Goal: Information Seeking & Learning: Learn about a topic

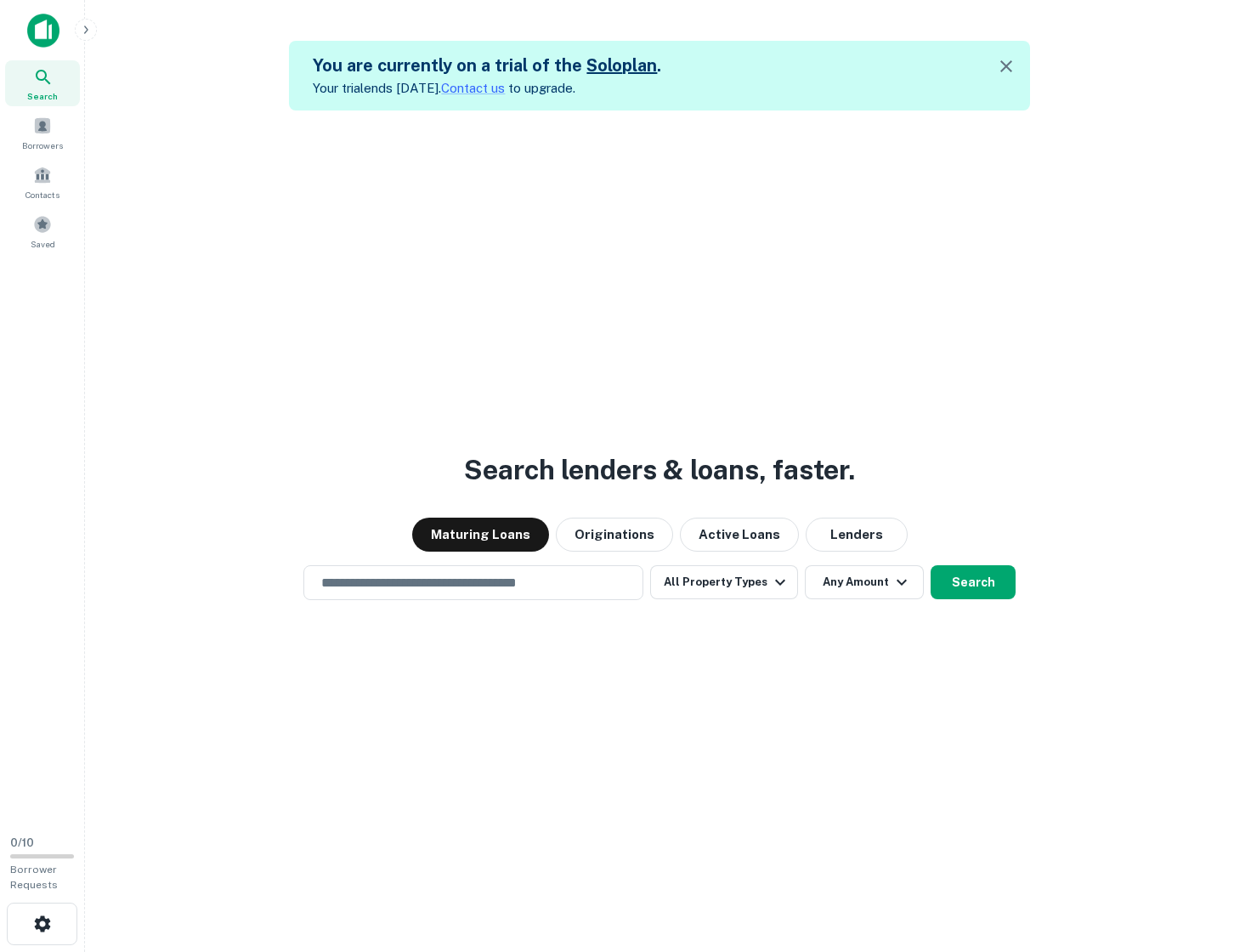
click at [263, 306] on div "Search lenders & loans, faster. Maturing Loans Originations Active Loans Lender…" at bounding box center [659, 586] width 1122 height 952
click at [51, 131] on span at bounding box center [43, 125] width 19 height 19
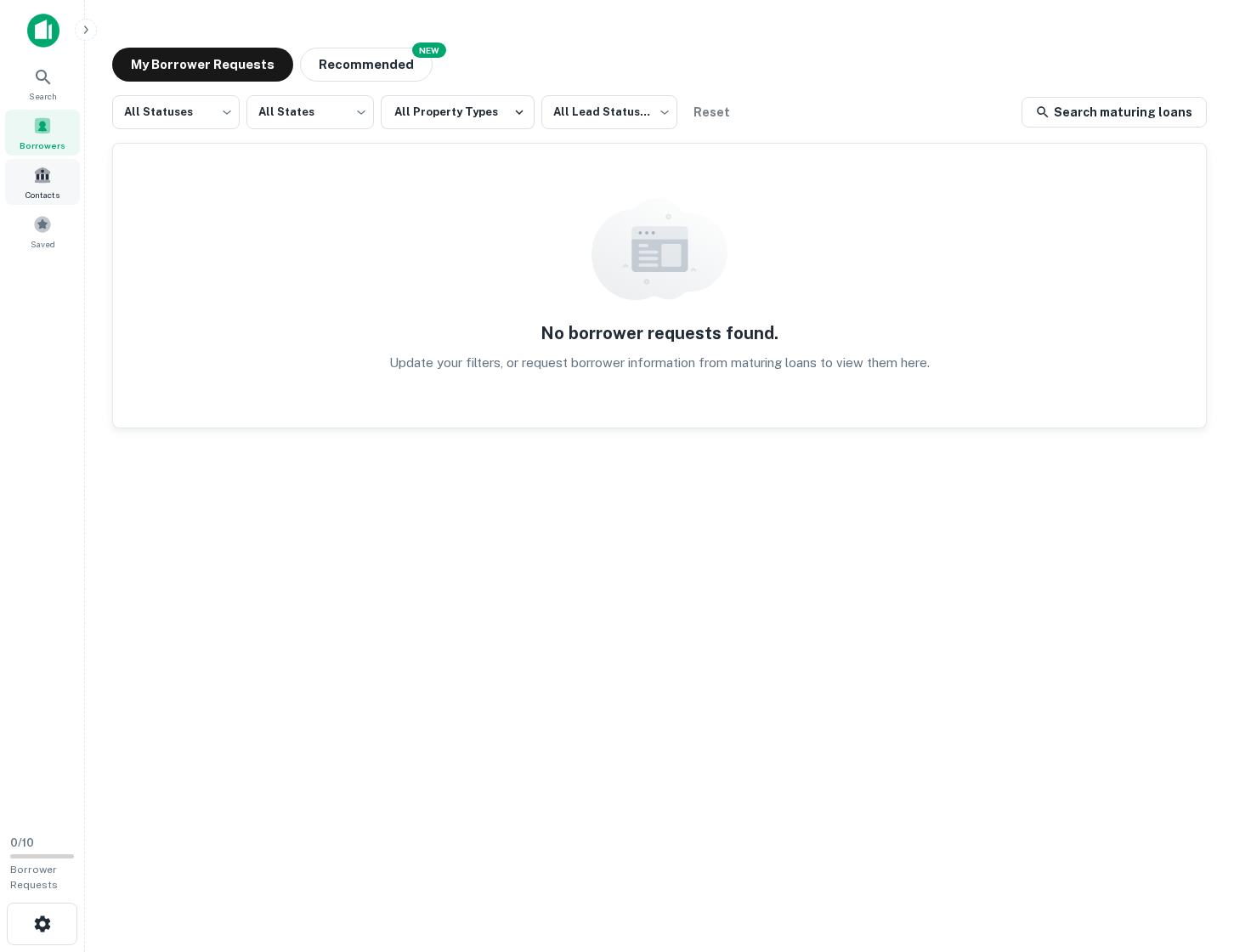
click at [45, 181] on span at bounding box center [43, 175] width 19 height 19
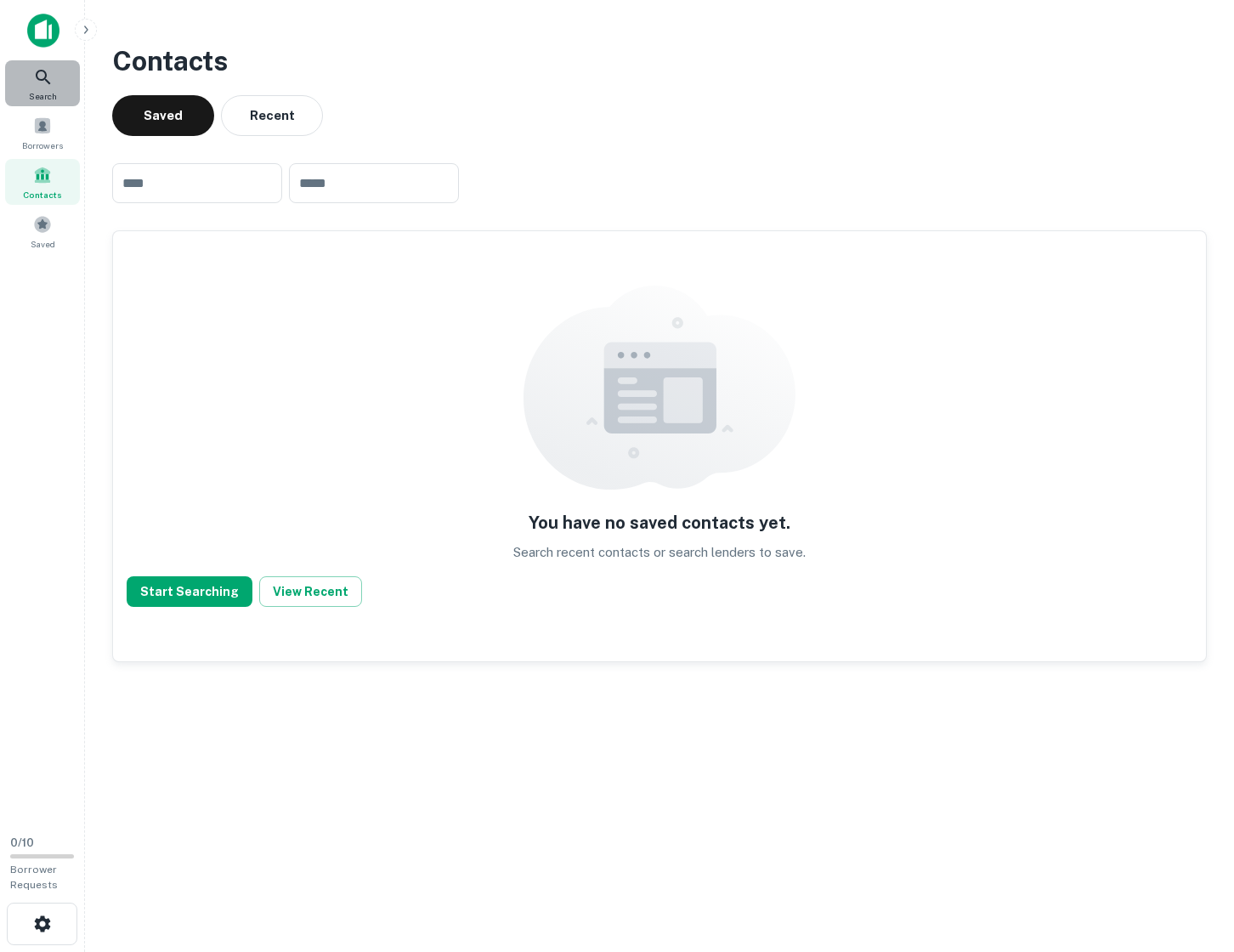
click at [46, 84] on icon at bounding box center [44, 78] width 21 height 21
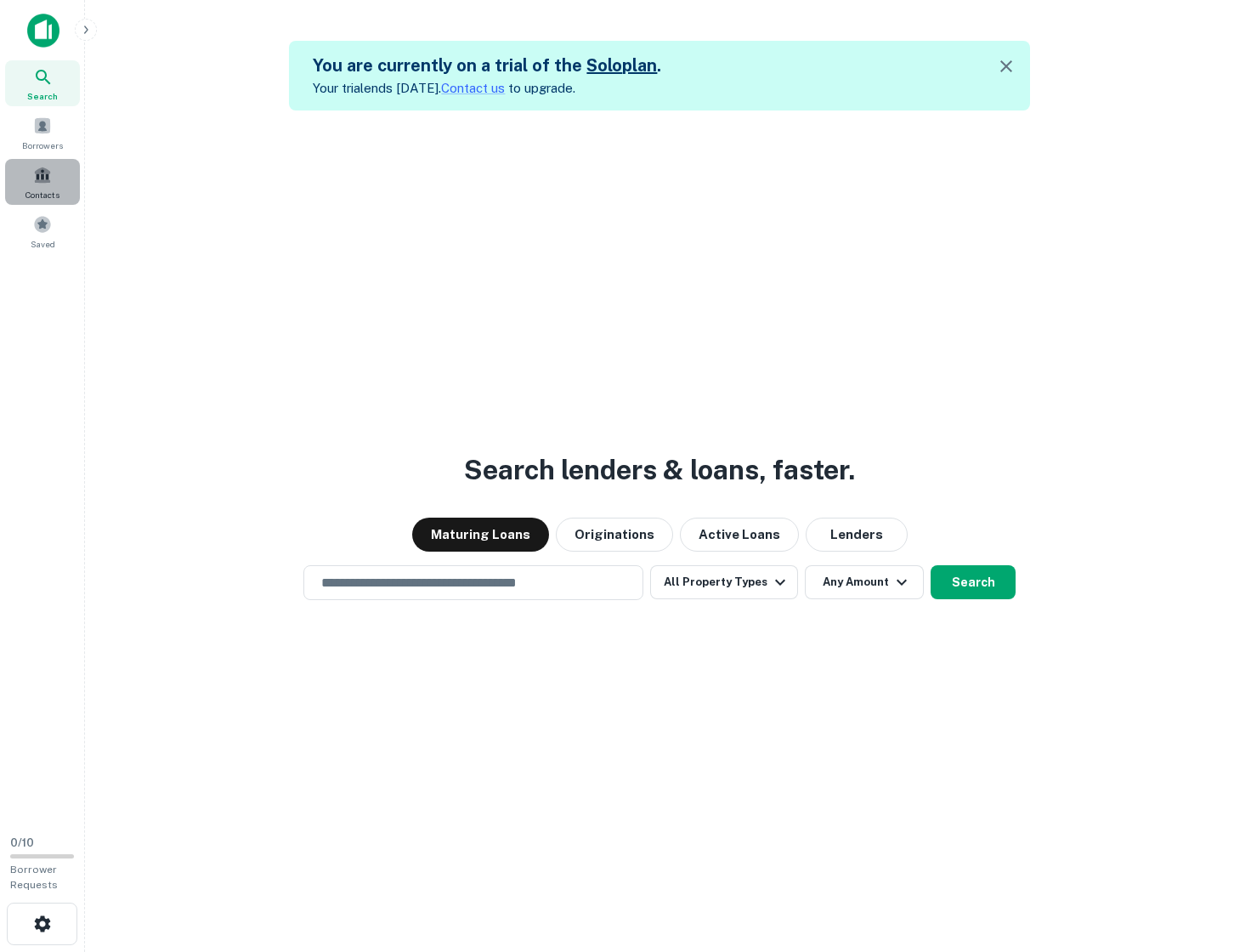
click at [49, 189] on span "Contacts" at bounding box center [43, 194] width 34 height 13
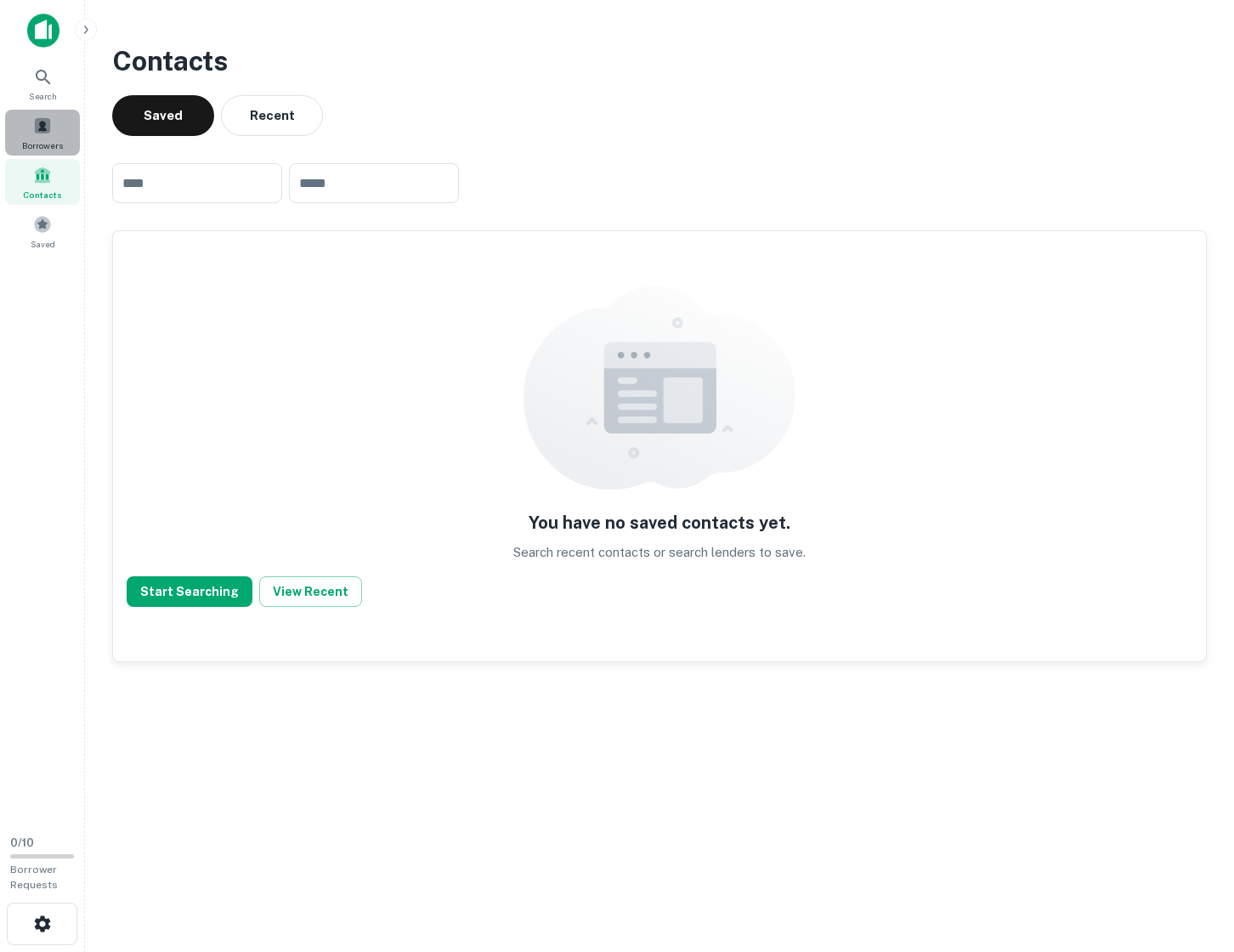
click at [28, 110] on div "Borrowers" at bounding box center [42, 133] width 75 height 46
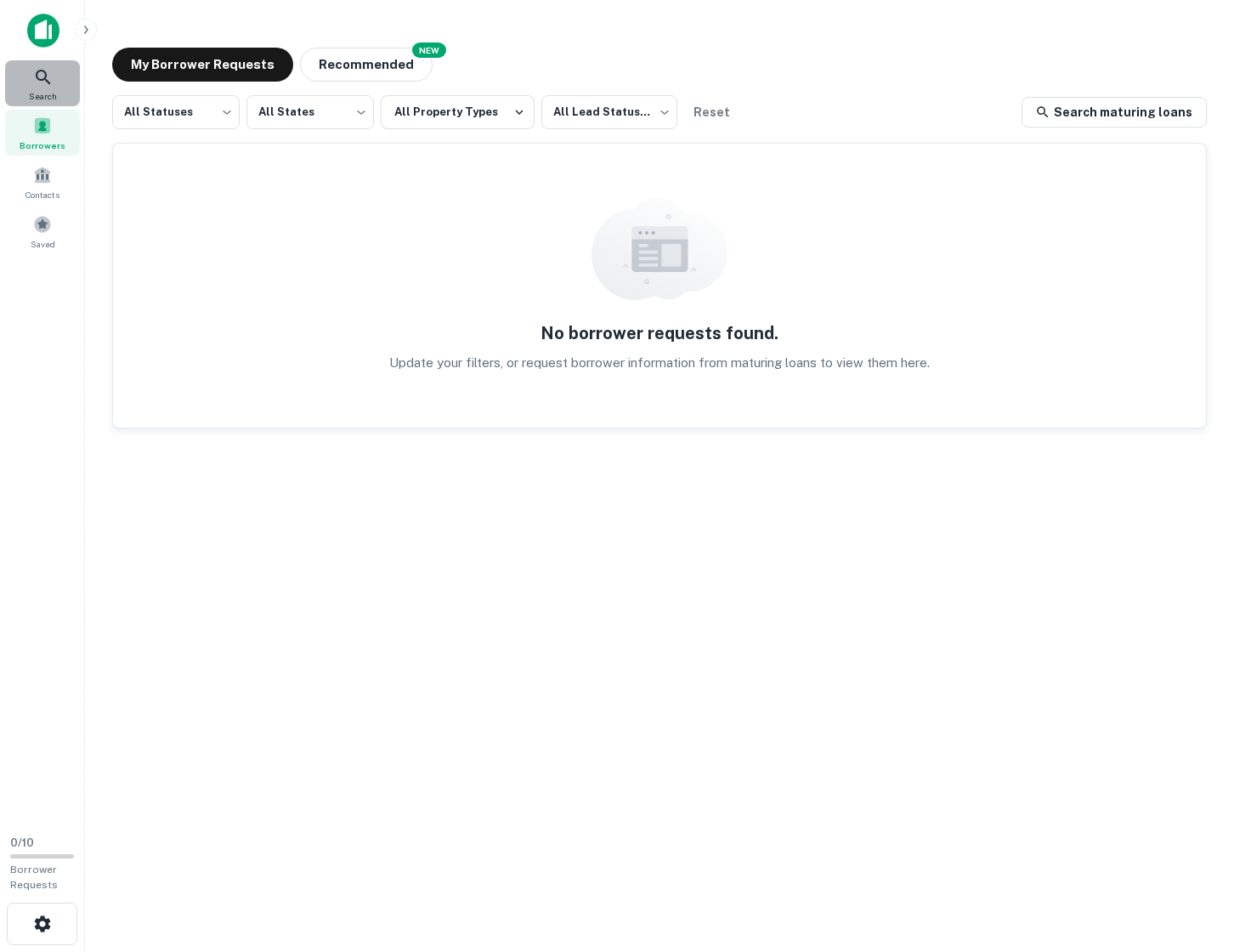
click at [41, 70] on icon at bounding box center [44, 78] width 21 height 21
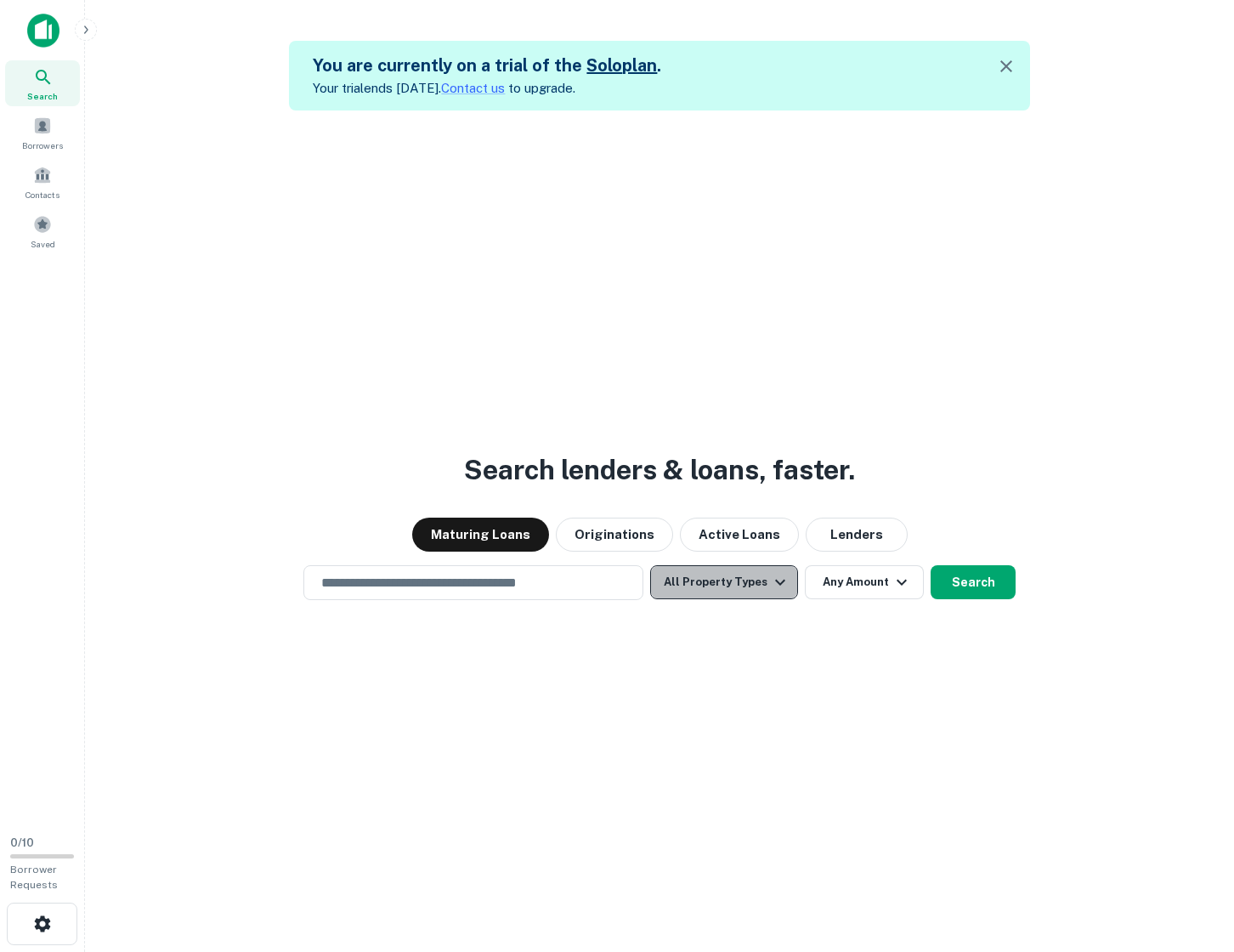
click at [728, 592] on button "All Property Types" at bounding box center [724, 582] width 148 height 34
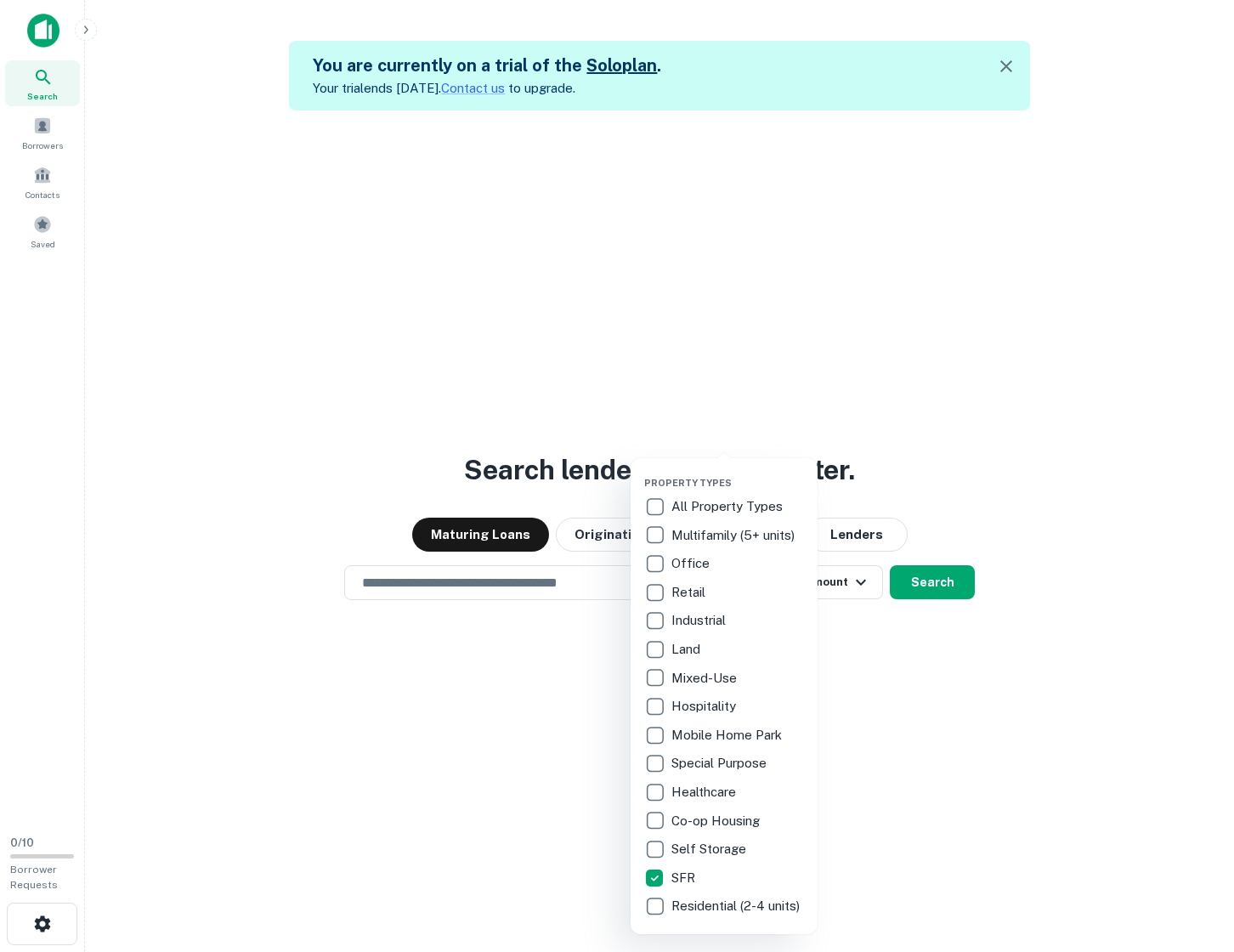
click at [488, 685] on div at bounding box center [617, 476] width 1234 height 952
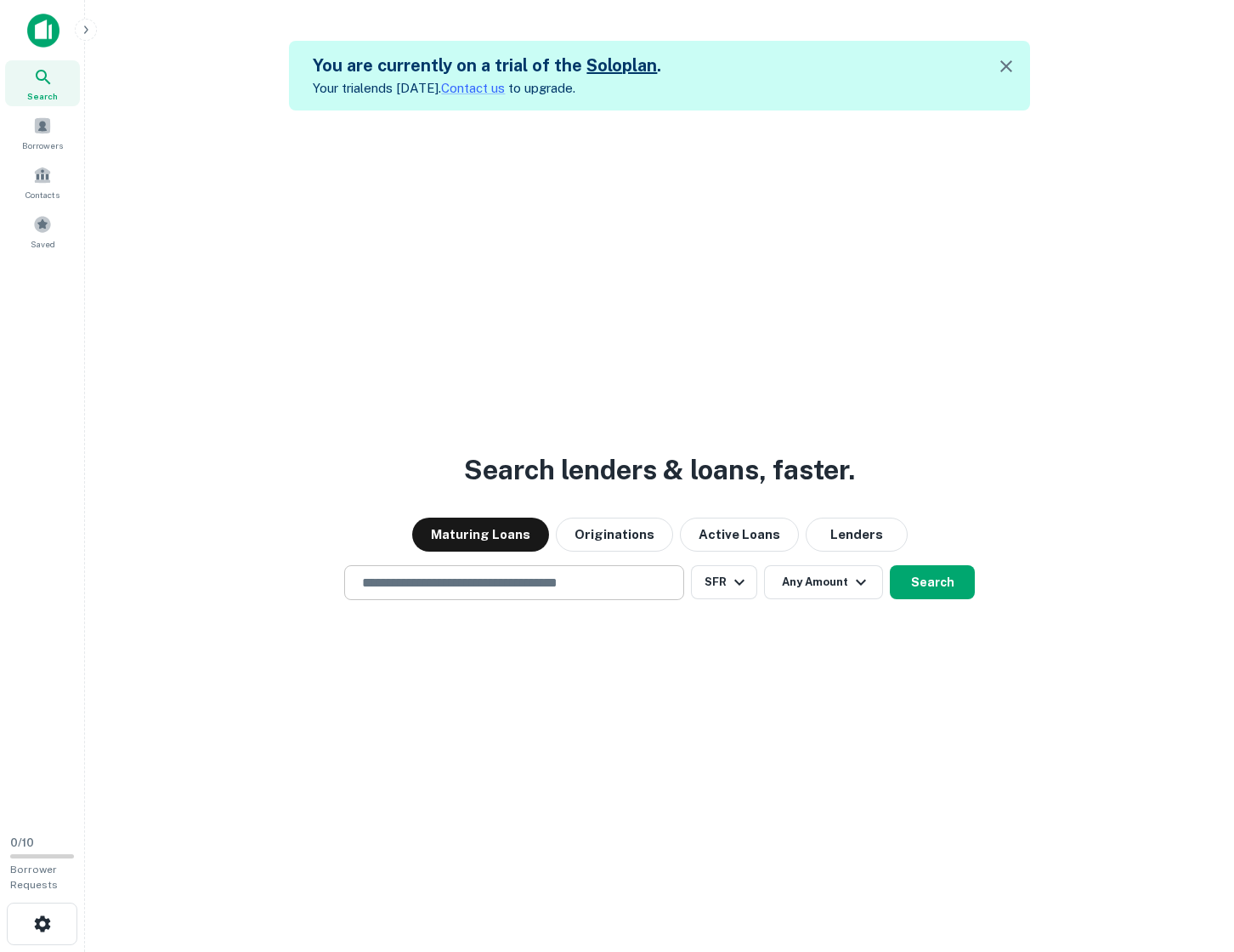
click at [565, 577] on input "text" at bounding box center [514, 582] width 324 height 20
type input "**********"
click at [868, 579] on icon "button" at bounding box center [861, 582] width 21 height 21
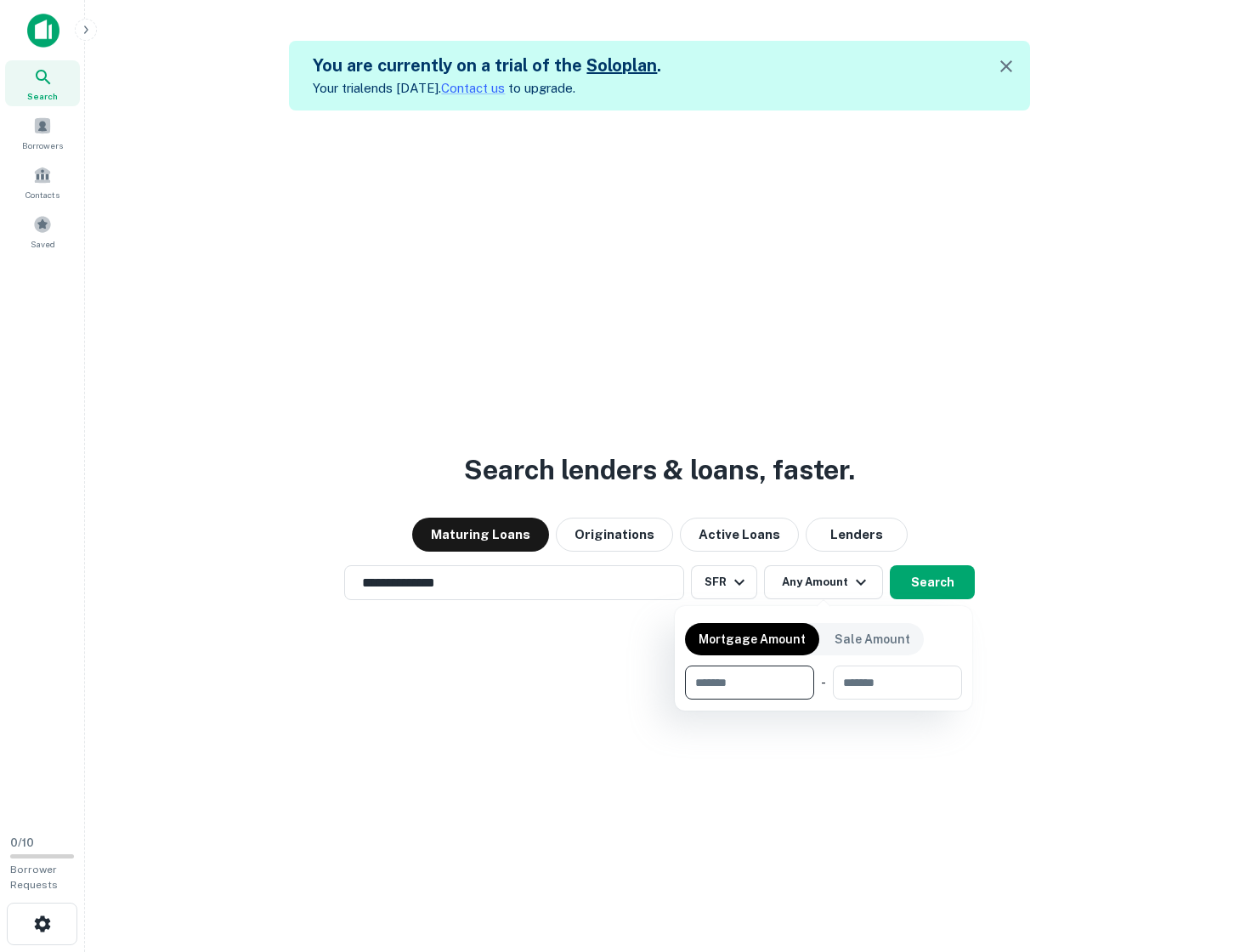
click at [575, 617] on div at bounding box center [617, 476] width 1234 height 952
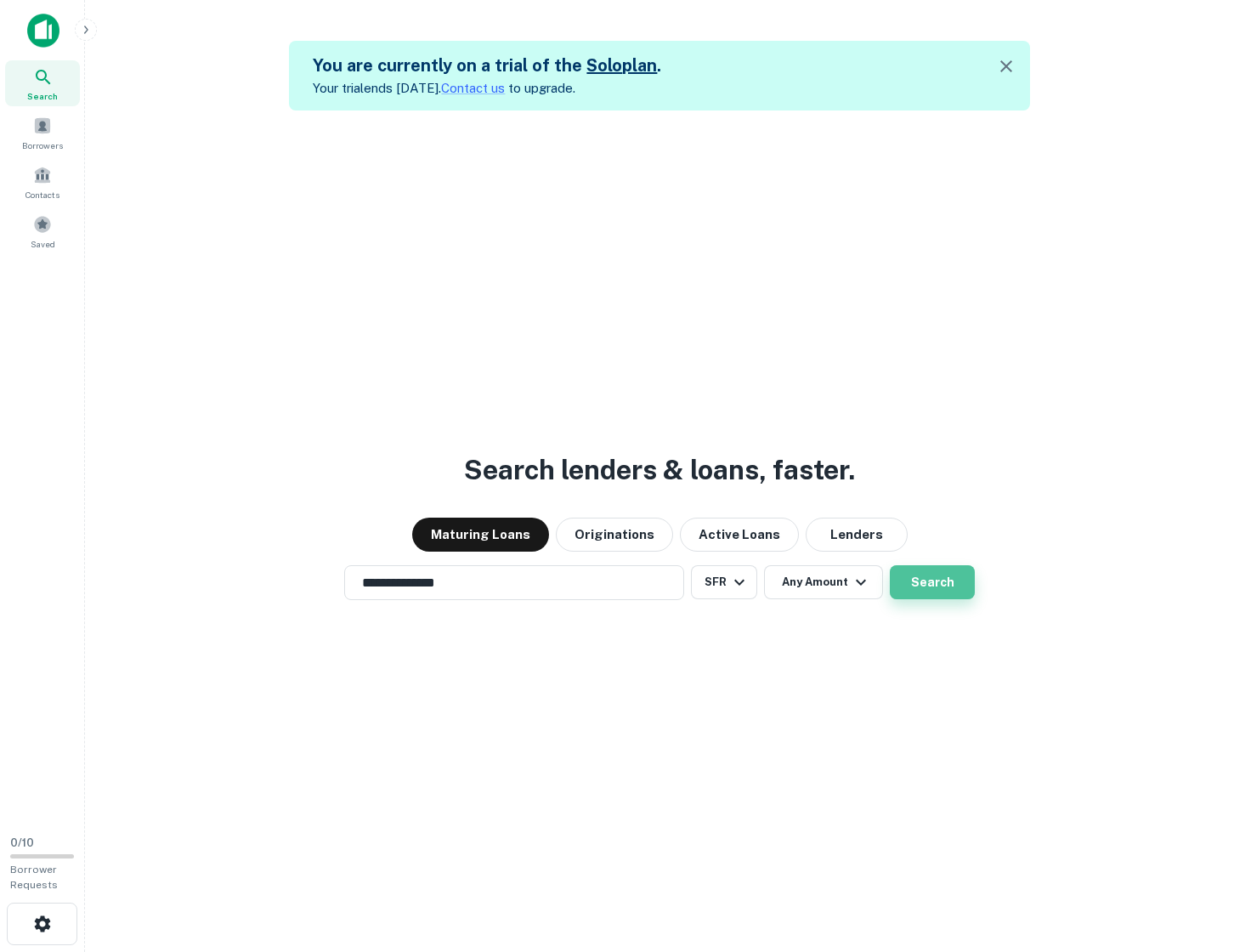
click at [938, 584] on button "Search" at bounding box center [932, 582] width 85 height 34
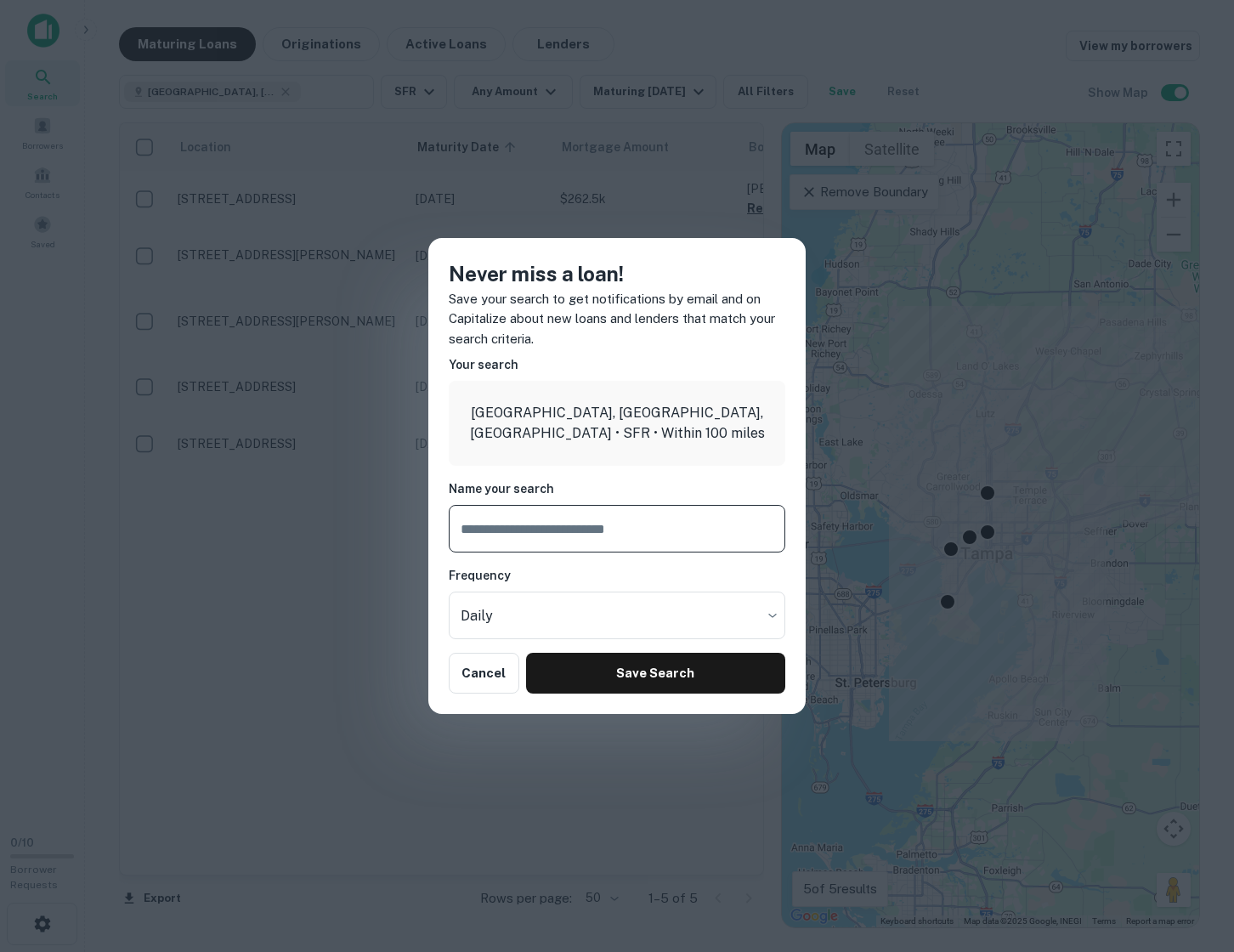
click at [613, 535] on input "text" at bounding box center [617, 528] width 337 height 47
type input "**********"
click at [552, 623] on body "Search Borrowers Contacts Saved 0 / 10 Borrower Requests Maturing Loans Origina…" at bounding box center [617, 476] width 1234 height 952
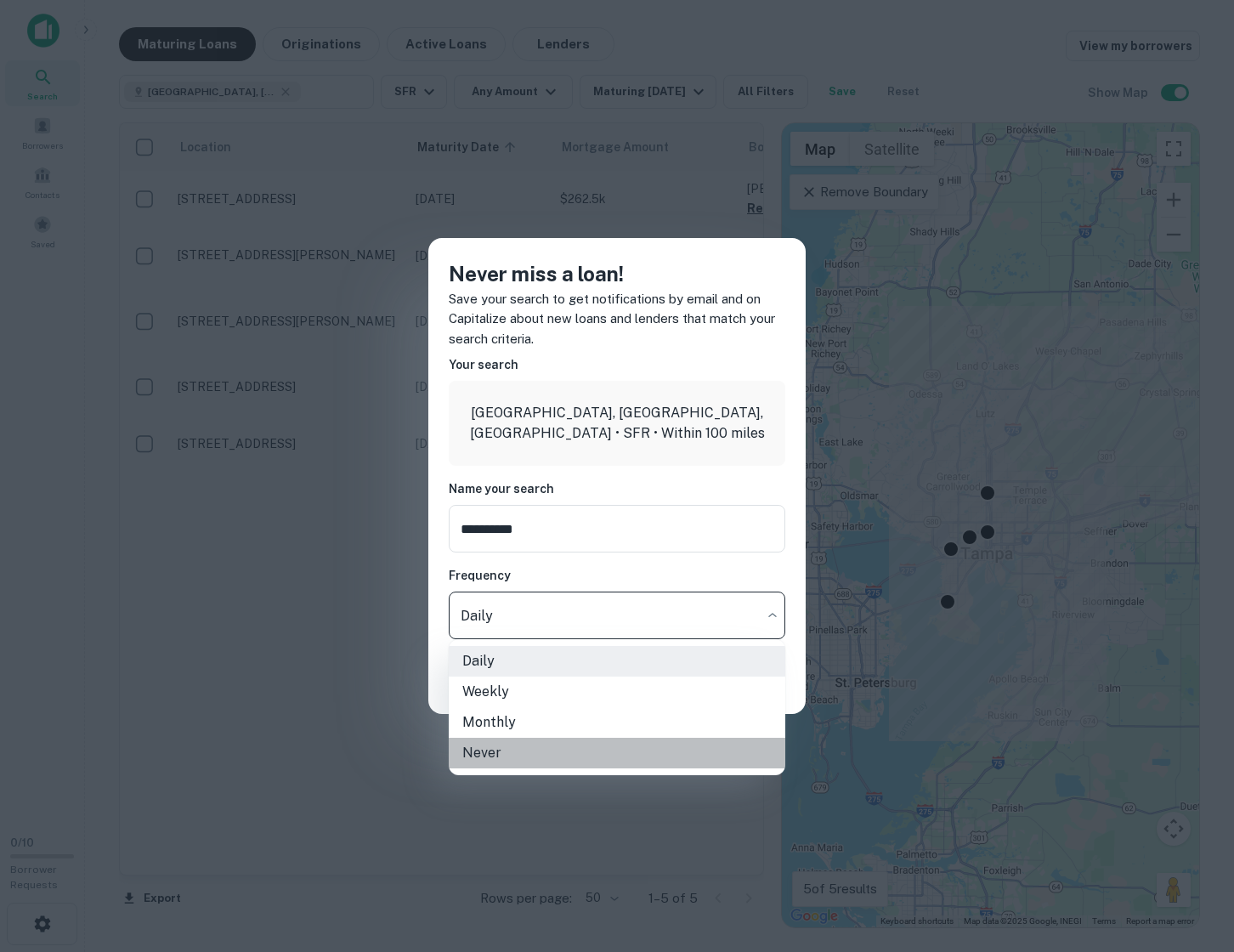
click at [541, 750] on li "Never" at bounding box center [617, 753] width 337 height 30
type input "*****"
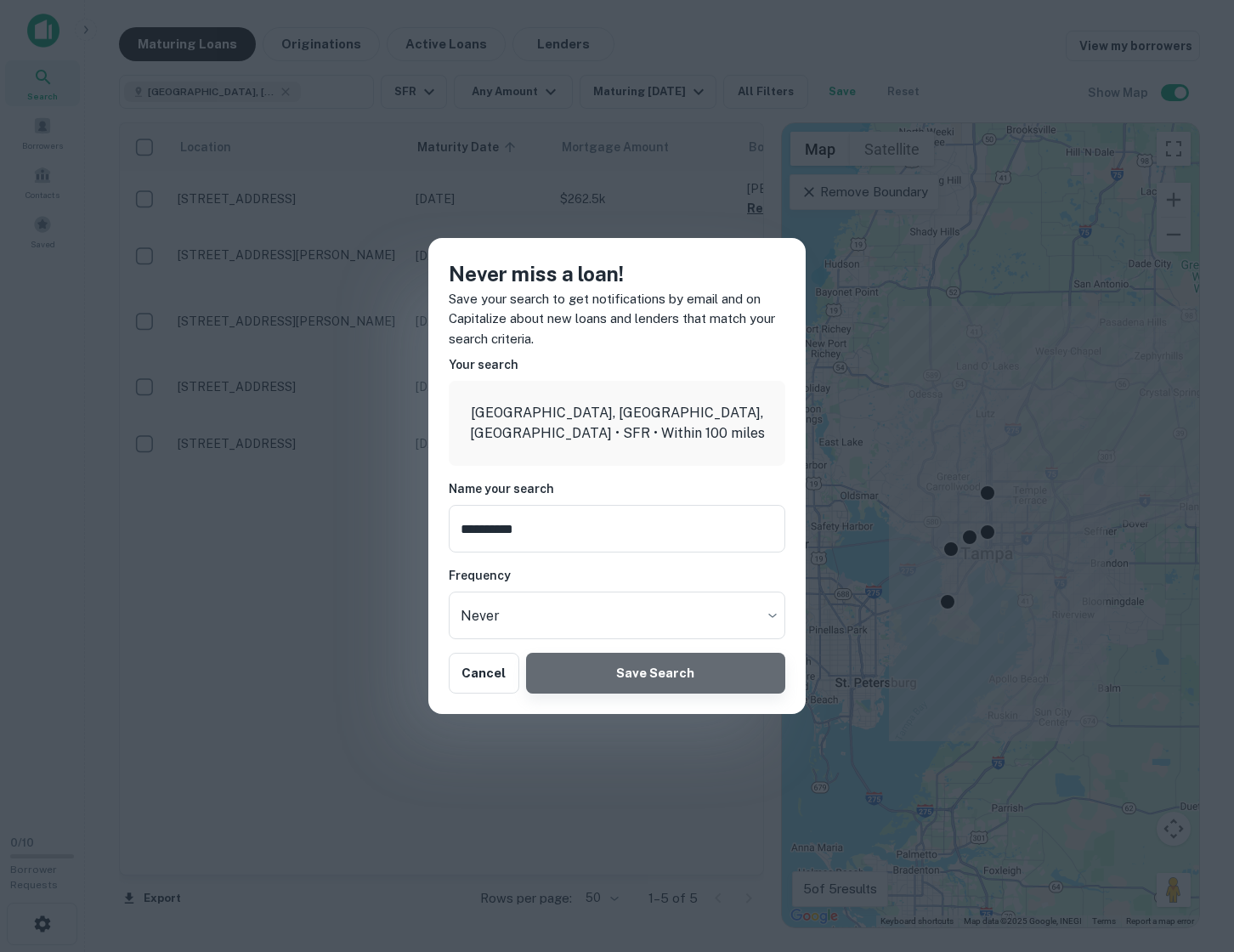
click at [624, 673] on button "Save Search" at bounding box center [655, 672] width 259 height 41
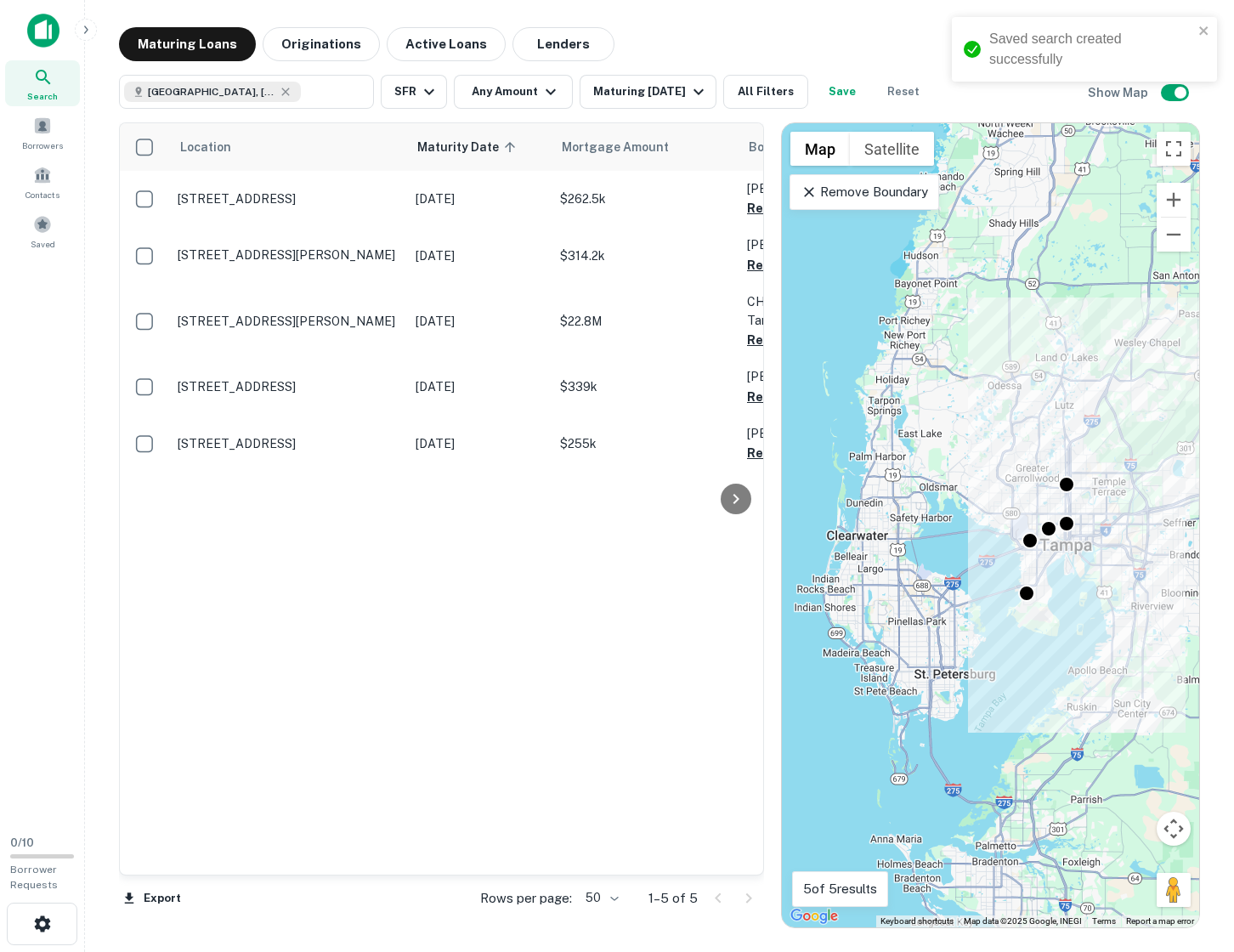
drag, startPoint x: 1027, startPoint y: 613, endPoint x: 1051, endPoint y: 605, distance: 25.3
click at [1052, 605] on div "To activate drag with keyboard, press Alt + Enter. Once in keyboard drag state,…" at bounding box center [990, 525] width 417 height 804
click at [856, 199] on p "Remove Boundary" at bounding box center [864, 192] width 127 height 21
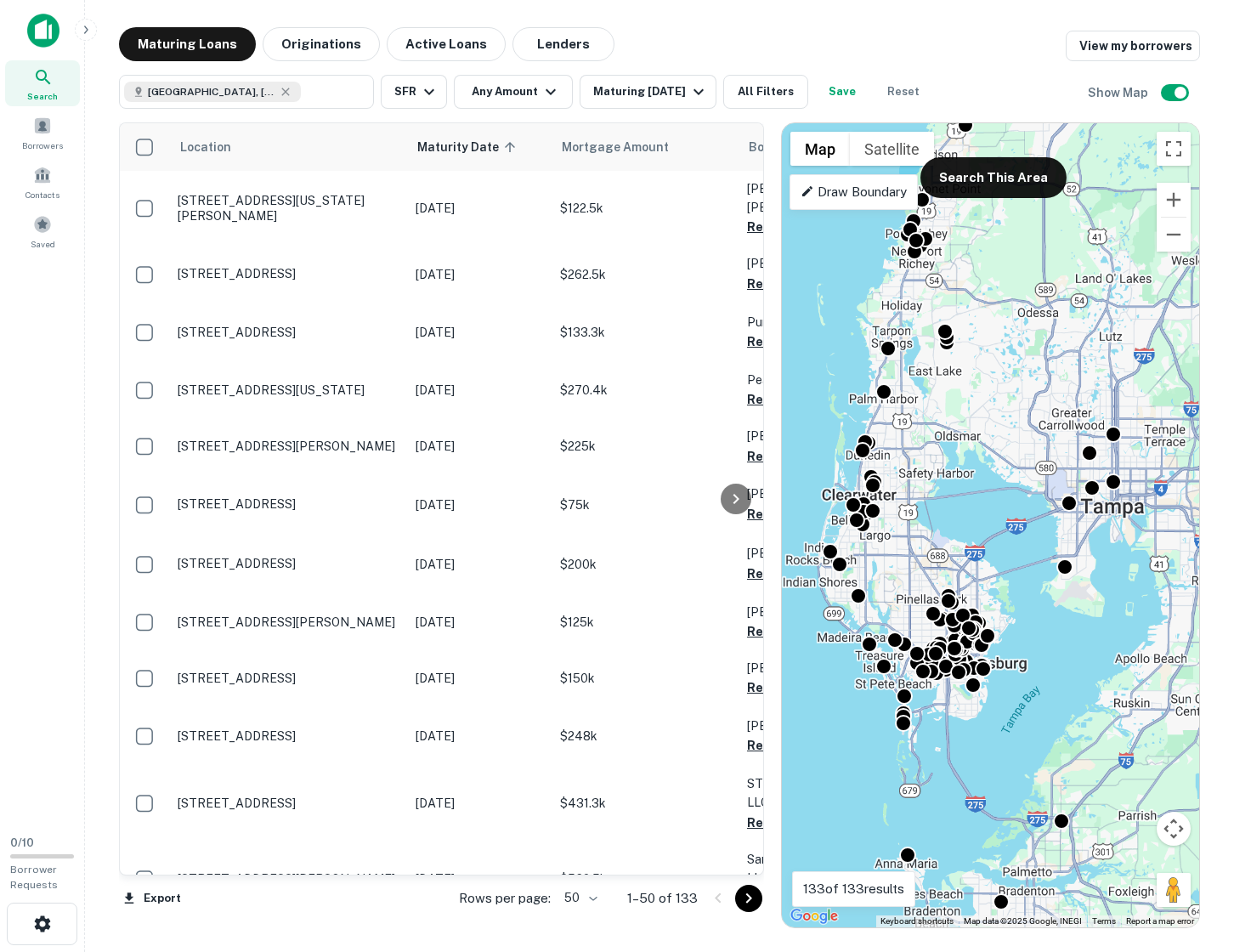
drag, startPoint x: 893, startPoint y: 575, endPoint x: 911, endPoint y: 540, distance: 39.4
click at [911, 539] on div "To activate drag with keyboard, press Alt + Enter. Once in keyboard drag state,…" at bounding box center [990, 525] width 417 height 804
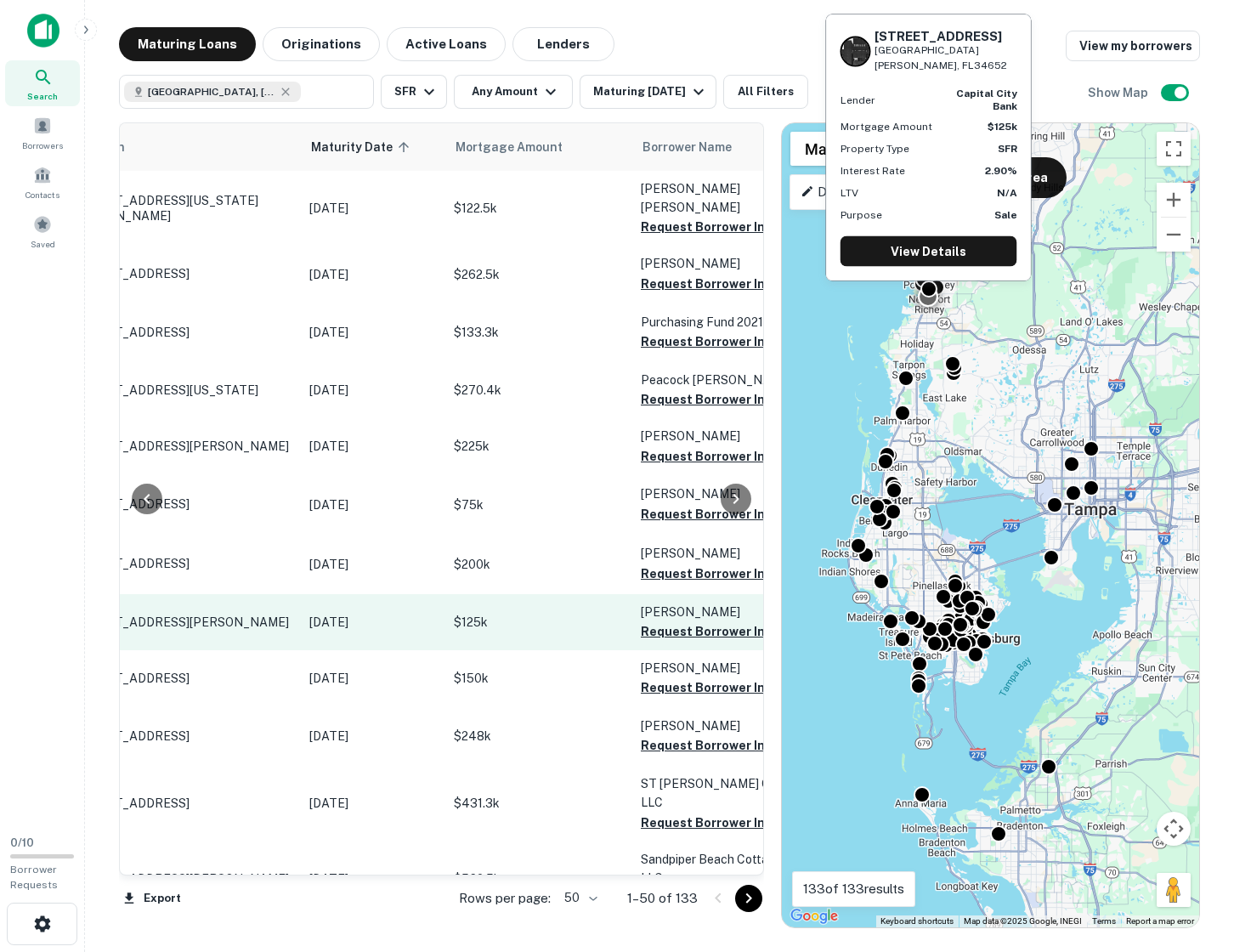
scroll to position [0, 107]
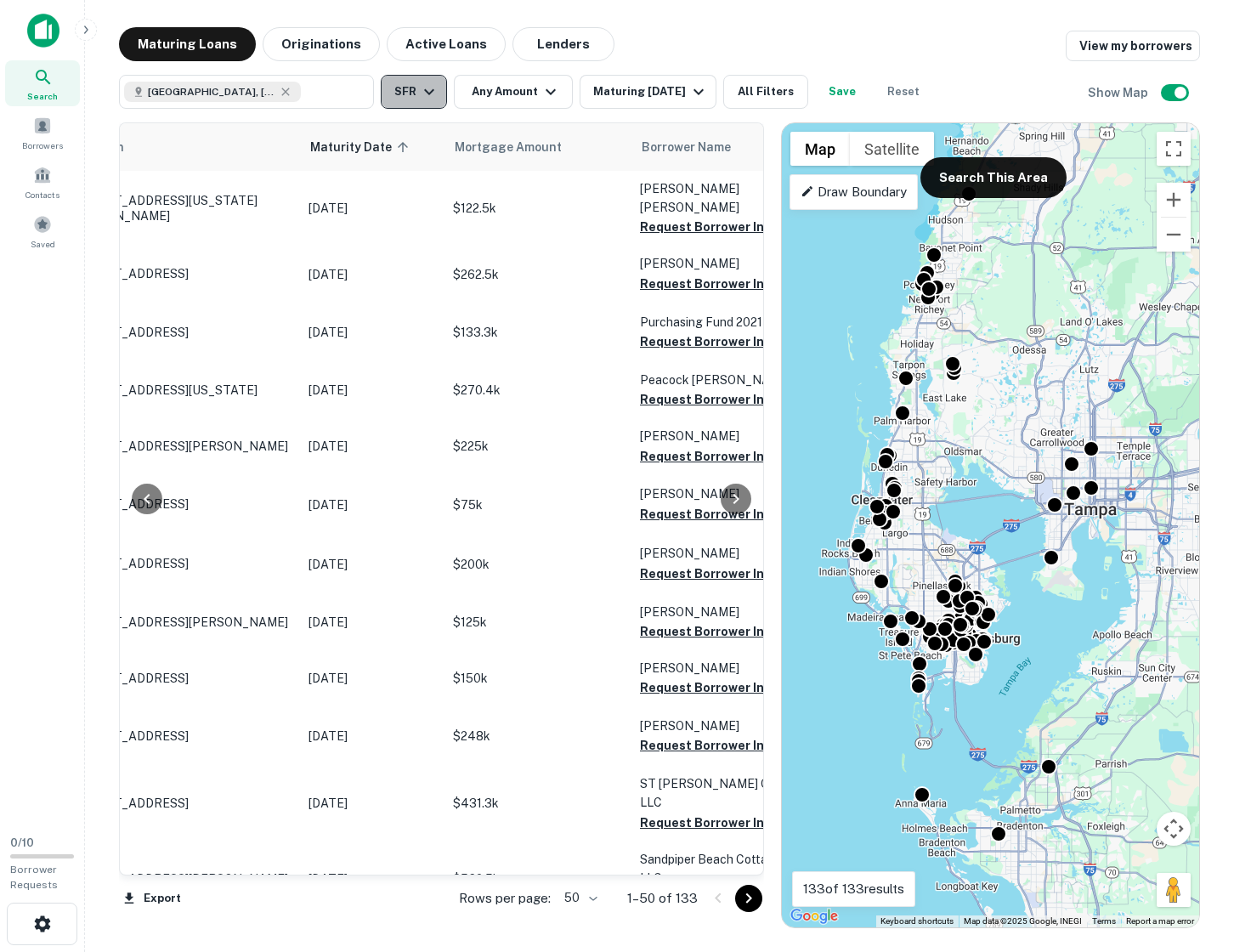
click at [412, 97] on button "SFR" at bounding box center [414, 92] width 66 height 34
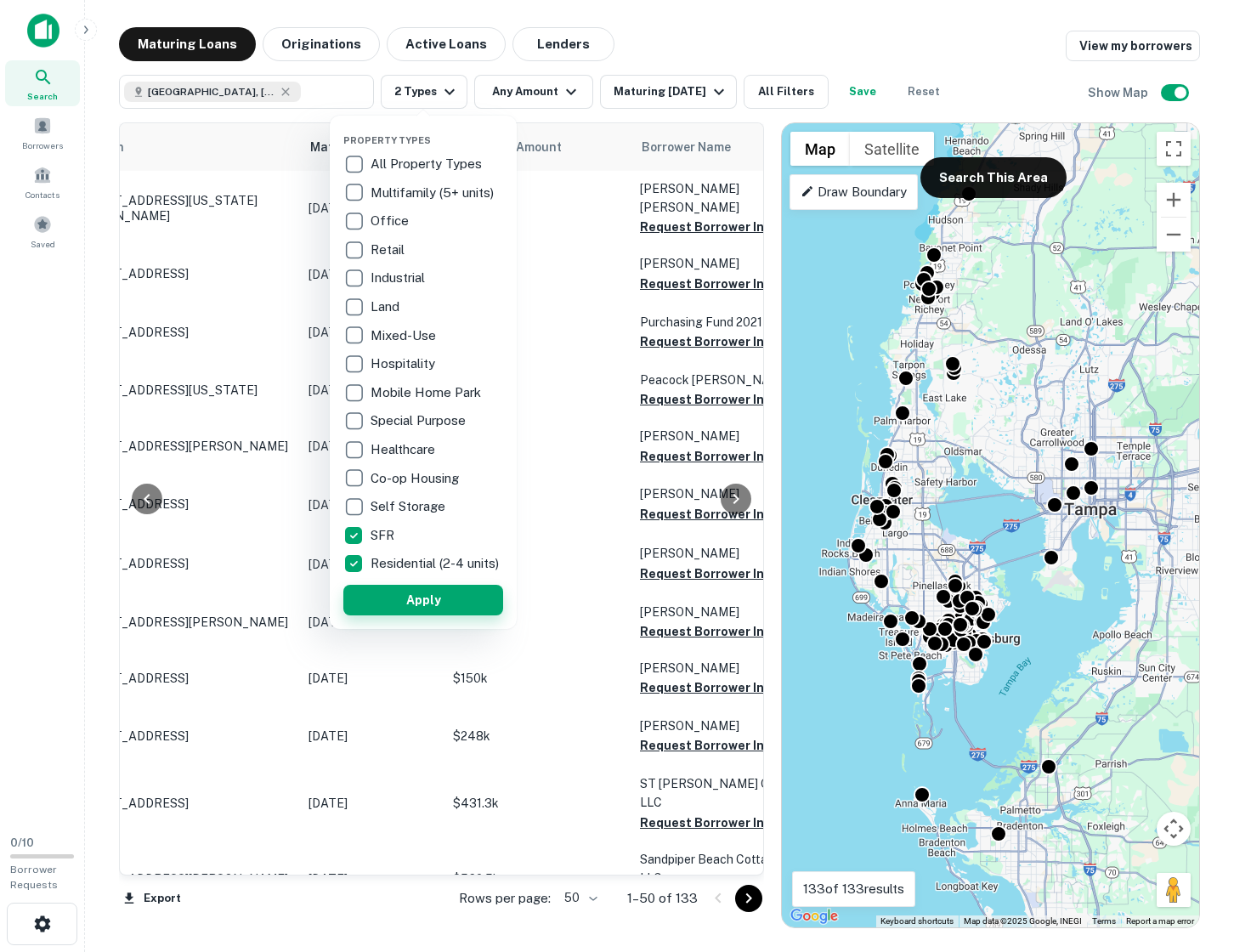
click at [409, 615] on button "Apply" at bounding box center [423, 599] width 159 height 30
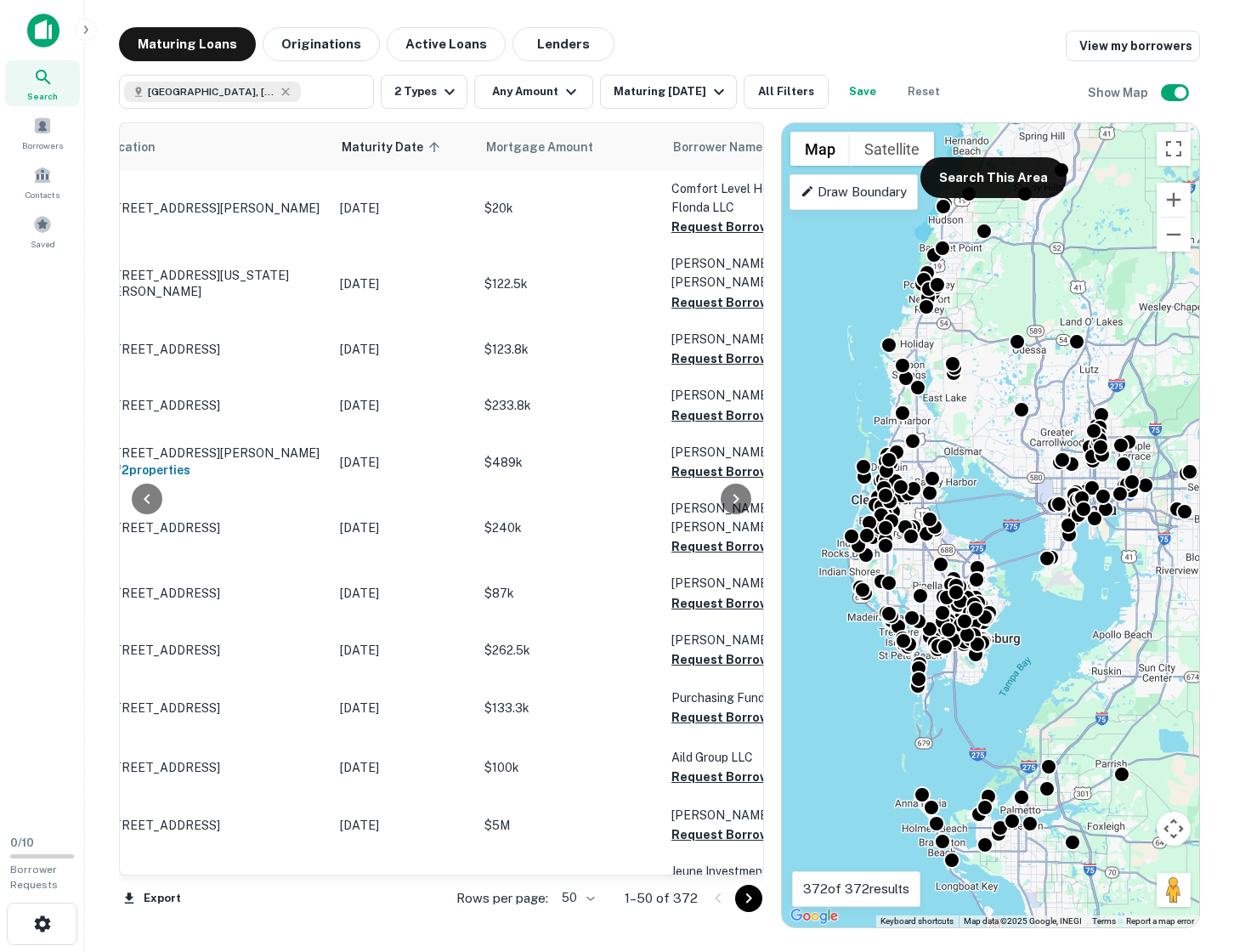
scroll to position [0, 70]
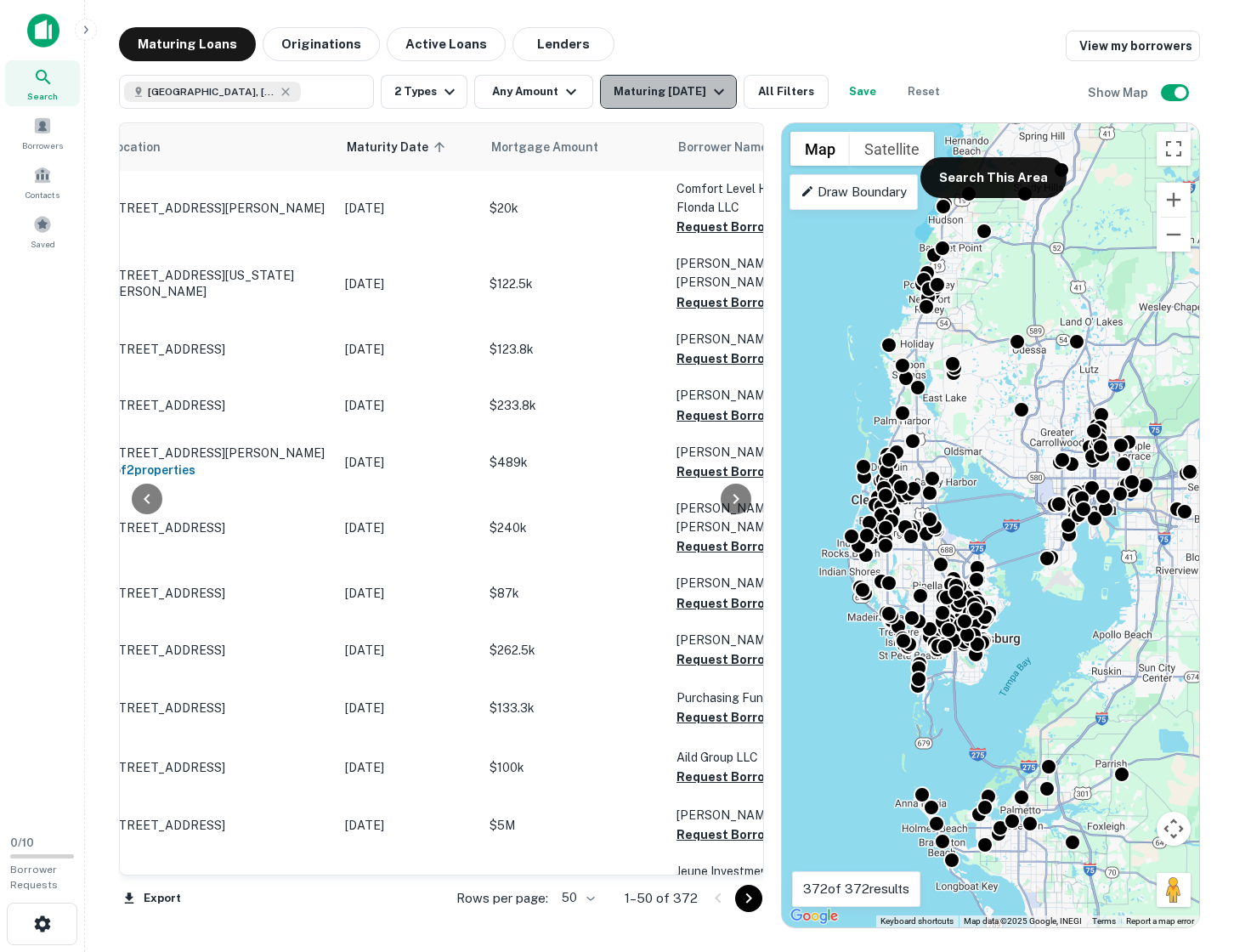
click at [713, 91] on icon "button" at bounding box center [719, 92] width 21 height 21
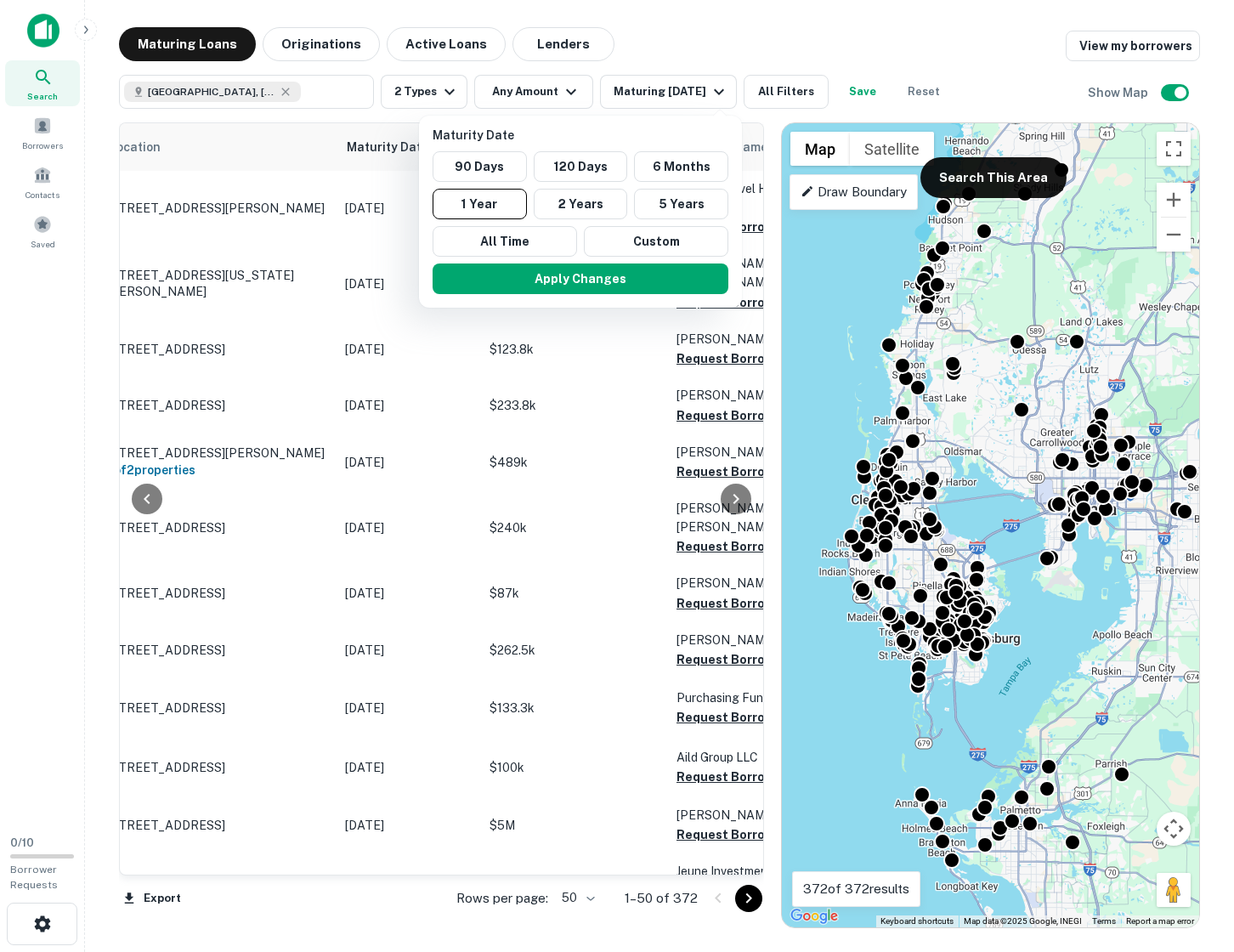
click at [719, 53] on div at bounding box center [617, 476] width 1234 height 952
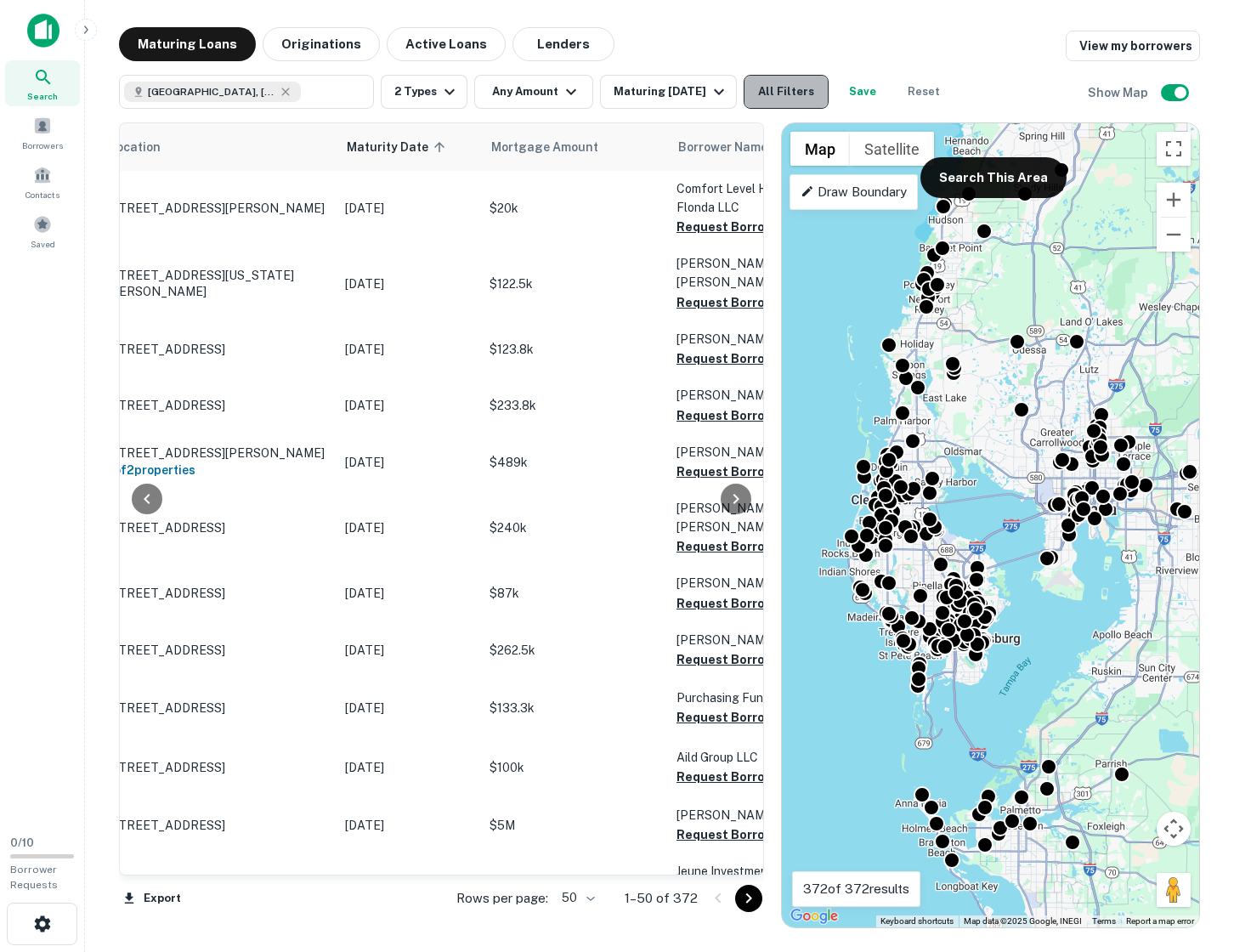
click at [787, 86] on button "All Filters" at bounding box center [786, 92] width 85 height 34
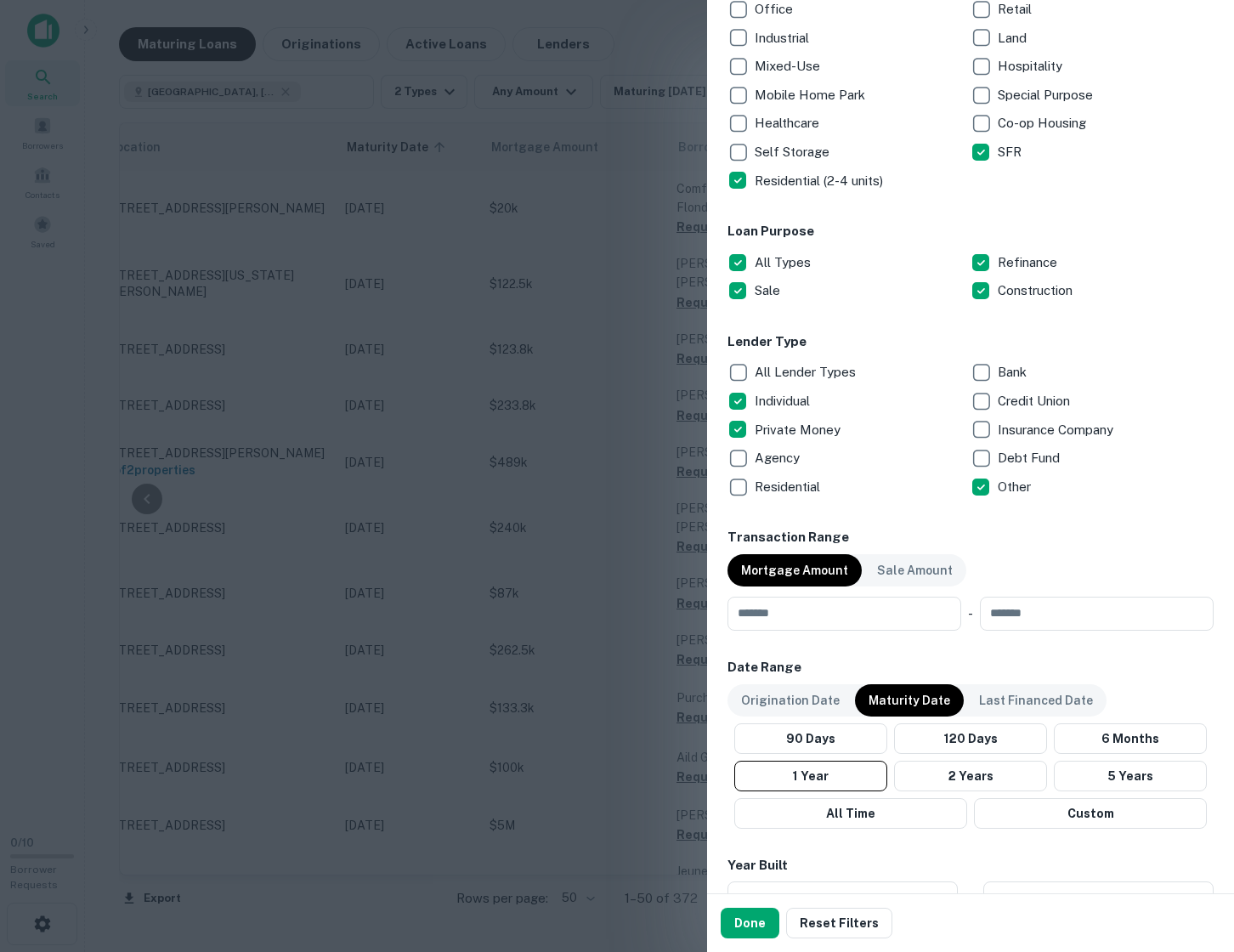
scroll to position [363, 0]
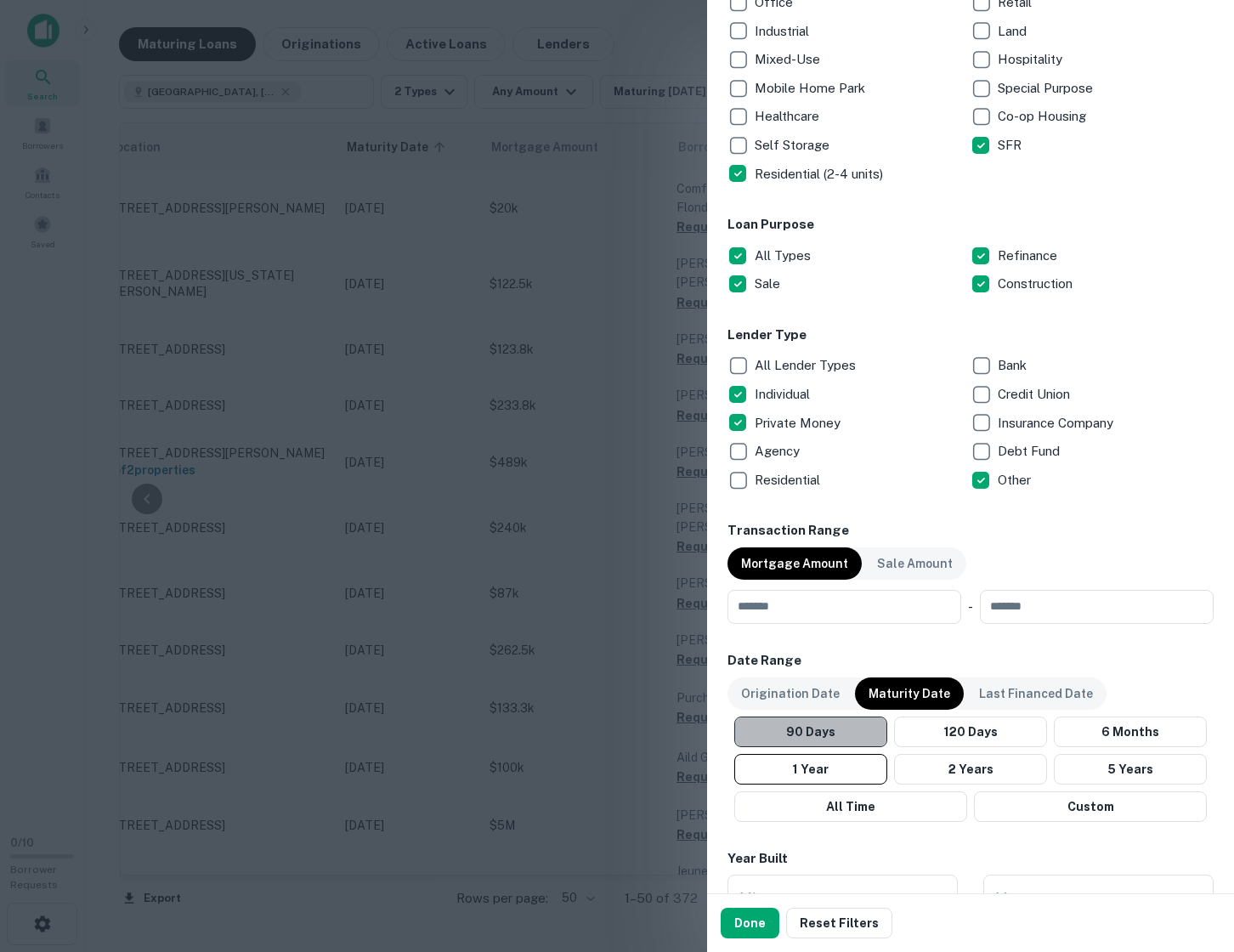
click at [853, 731] on button "90 Days" at bounding box center [810, 731] width 153 height 30
click at [838, 609] on input "number" at bounding box center [838, 607] width 222 height 34
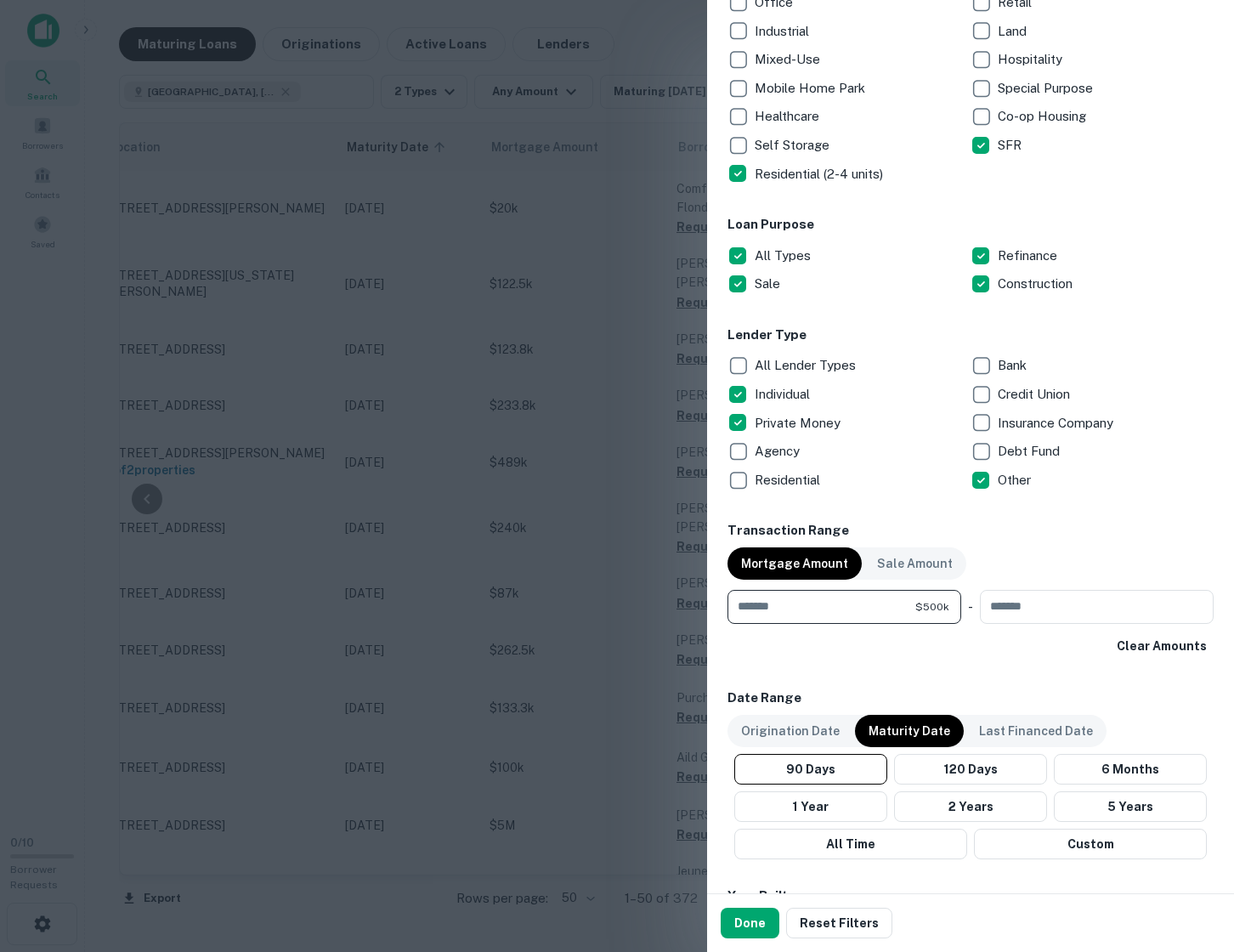
type input "******"
click at [863, 658] on div "Clear Amounts" at bounding box center [970, 646] width 487 height 30
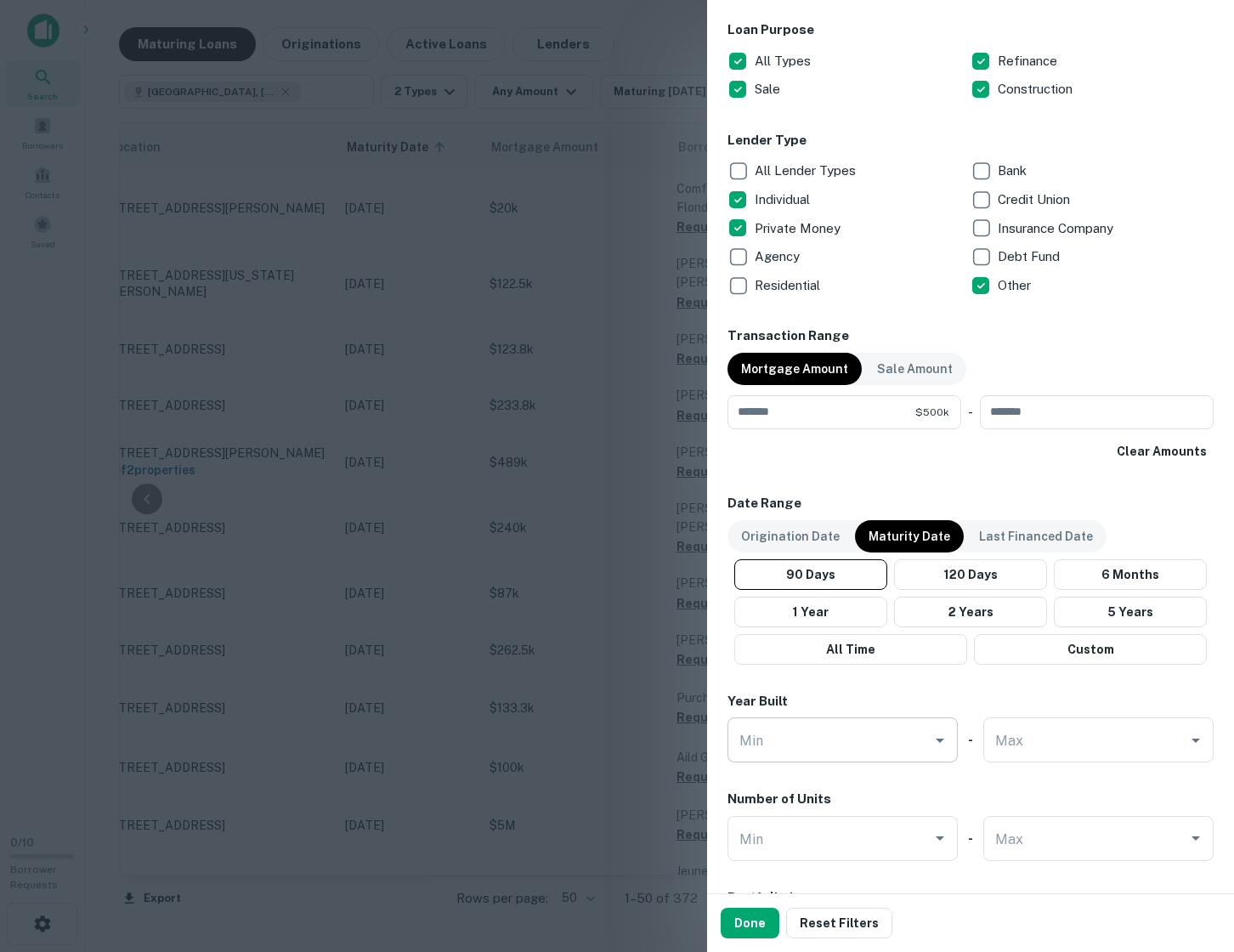
scroll to position [713, 0]
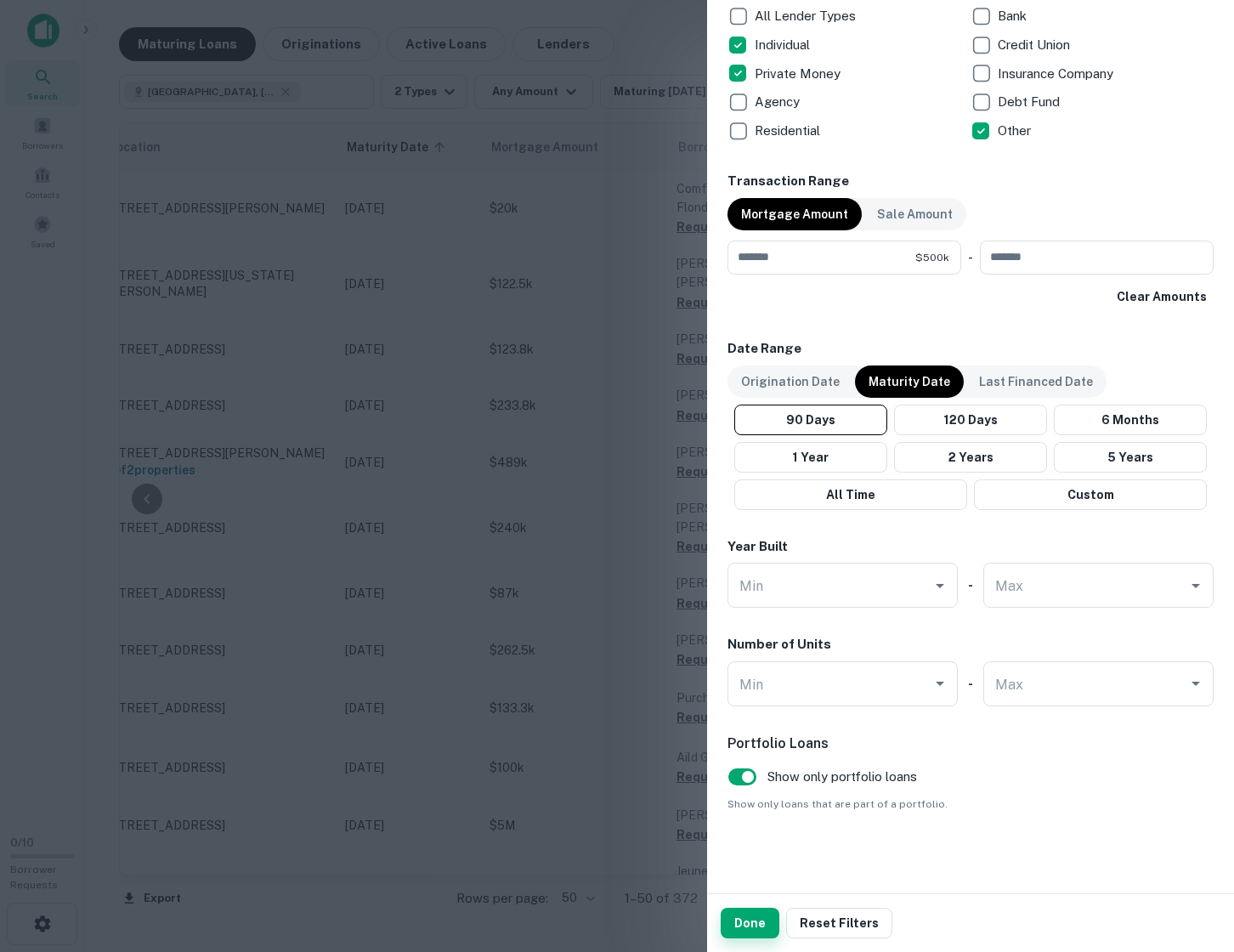
click at [742, 921] on button "Done" at bounding box center [750, 923] width 59 height 30
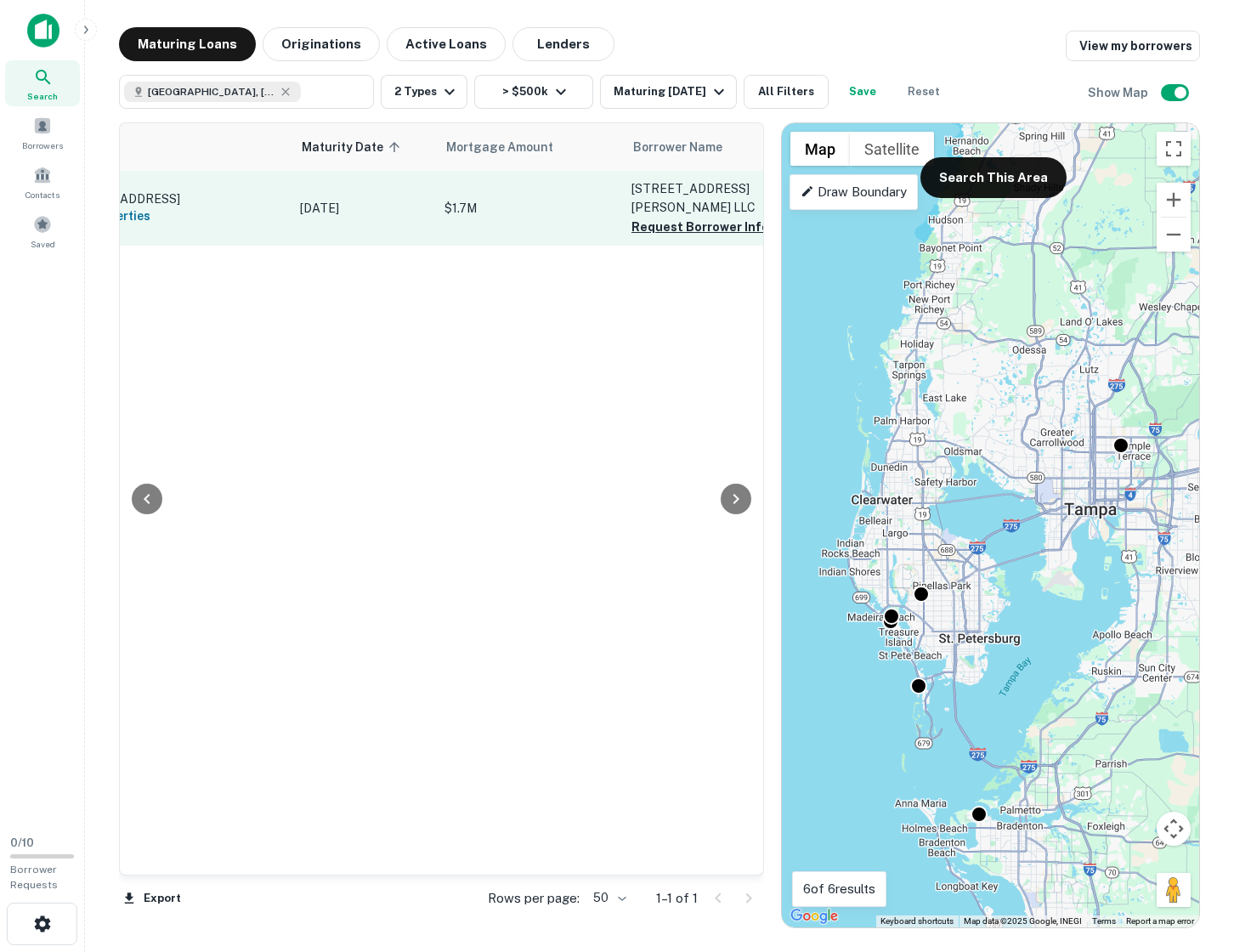
scroll to position [0, 153]
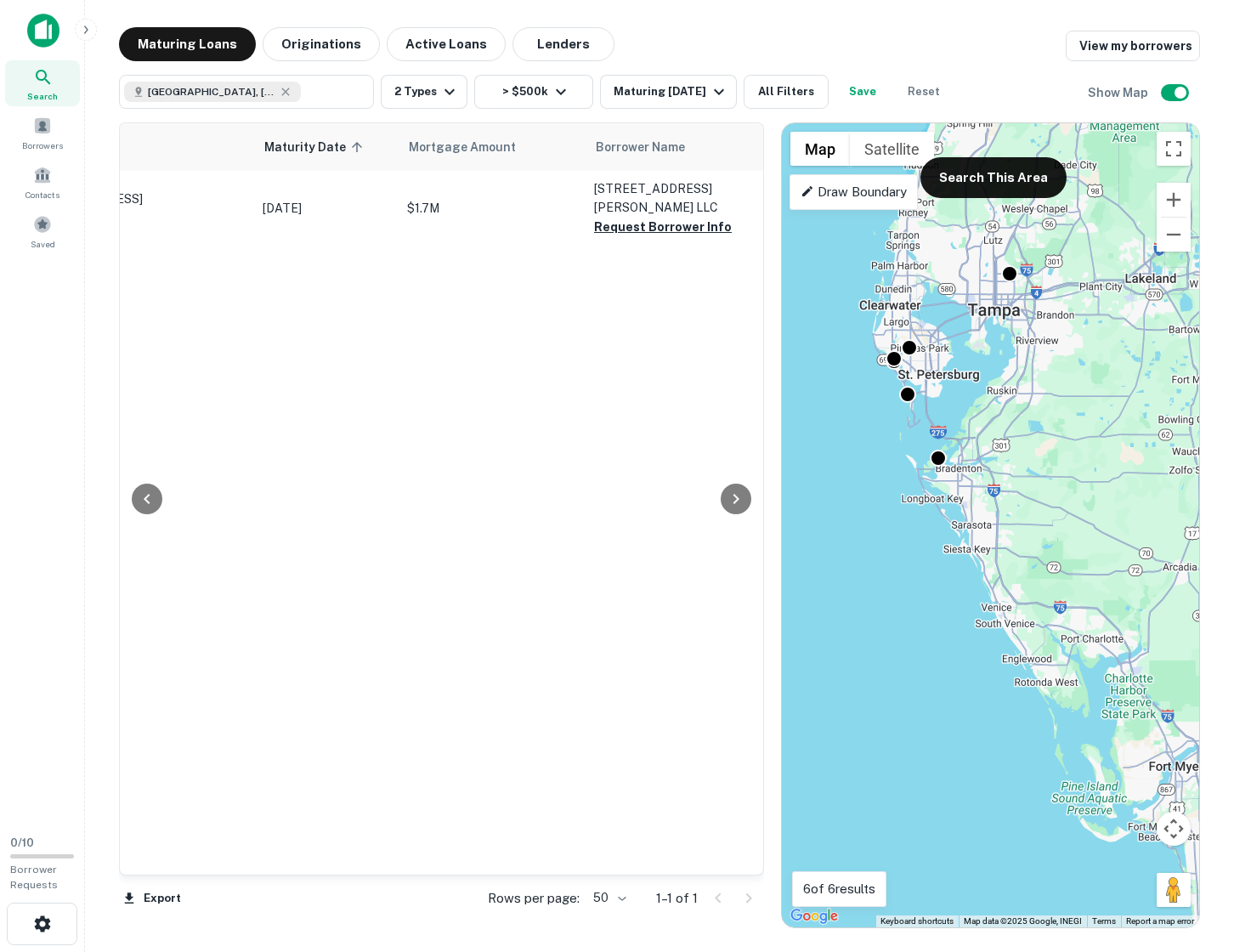
drag, startPoint x: 1006, startPoint y: 707, endPoint x: 958, endPoint y: 467, distance: 244.8
click at [959, 467] on div "To activate drag with keyboard, press Alt + Enter. Once in keyboard drag state,…" at bounding box center [990, 525] width 417 height 804
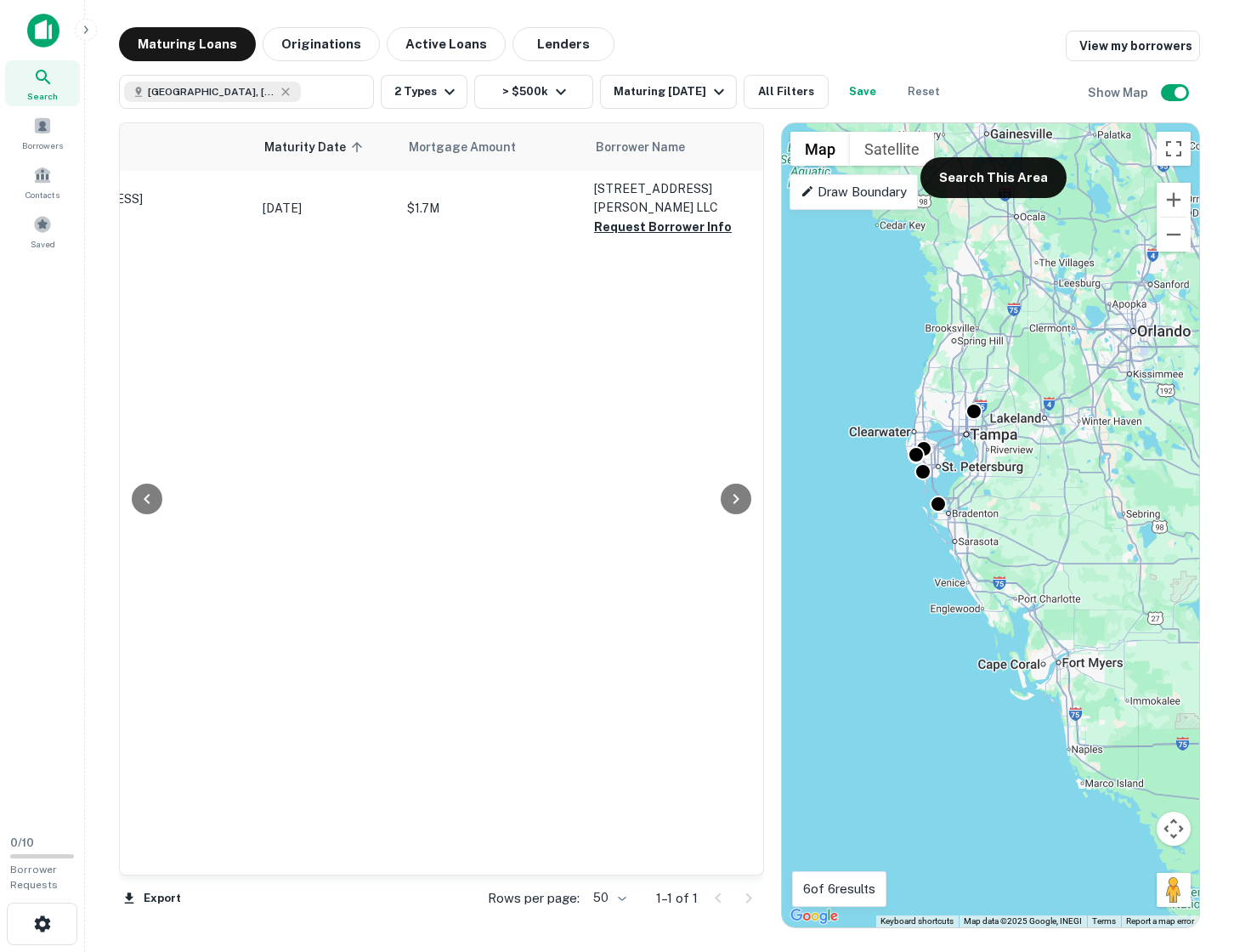
drag, startPoint x: 1016, startPoint y: 645, endPoint x: 972, endPoint y: 595, distance: 66.6
click at [972, 595] on div "To activate drag with keyboard, press Alt + Enter. Once in keyboard drag state,…" at bounding box center [990, 525] width 417 height 804
click at [989, 183] on button "Search This Area" at bounding box center [993, 177] width 146 height 41
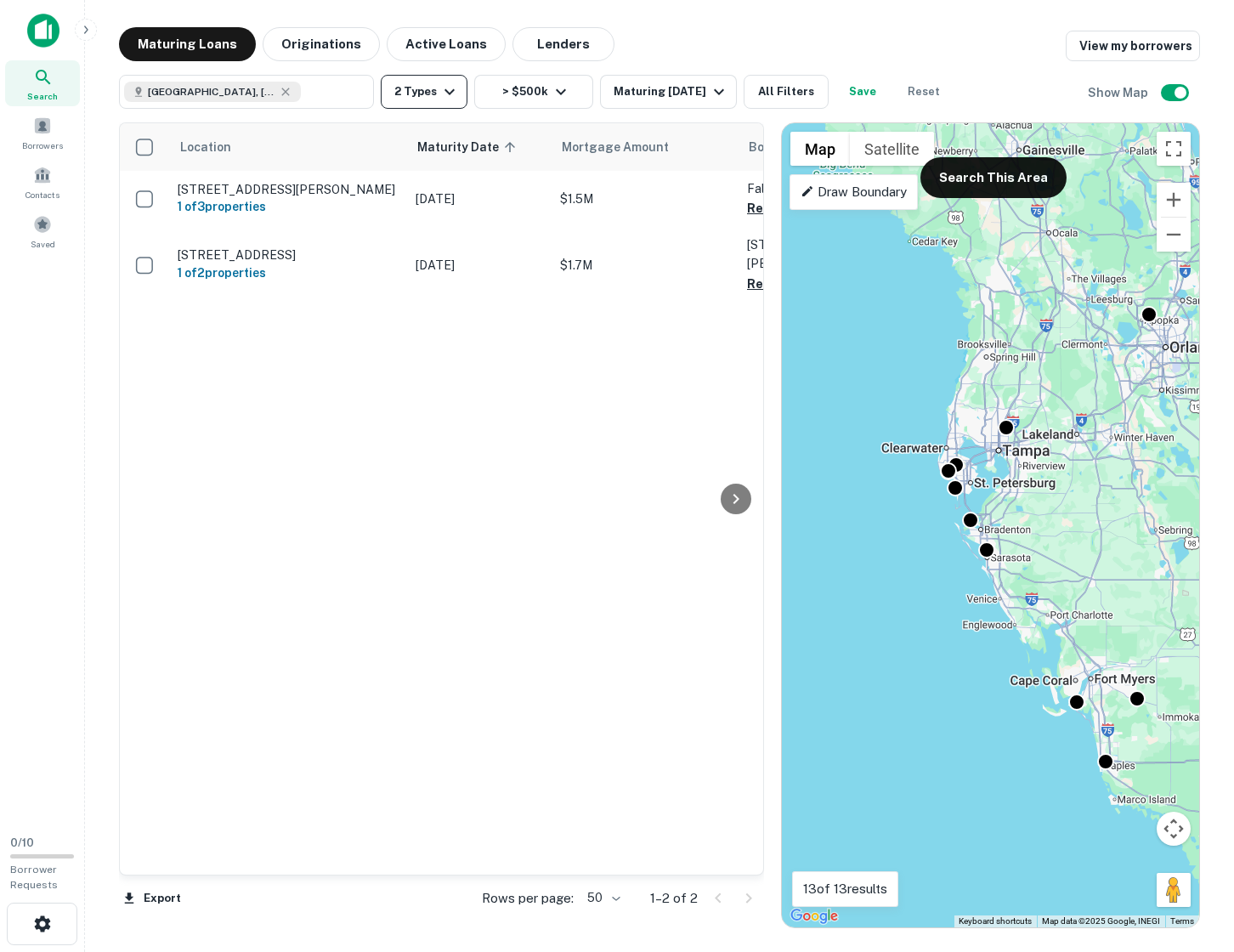
click at [449, 91] on icon "button" at bounding box center [450, 92] width 10 height 6
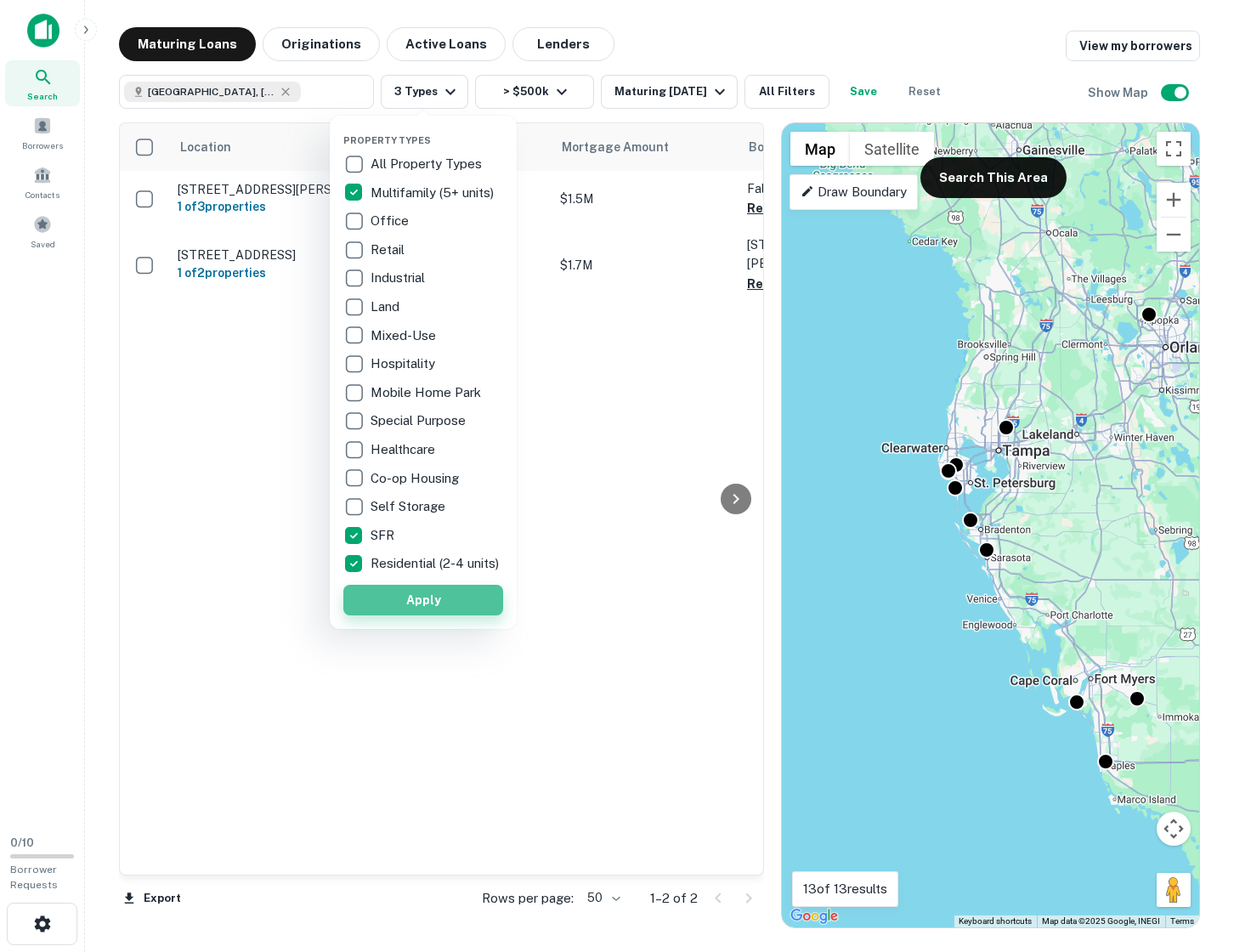
click at [411, 615] on button "Apply" at bounding box center [423, 599] width 159 height 30
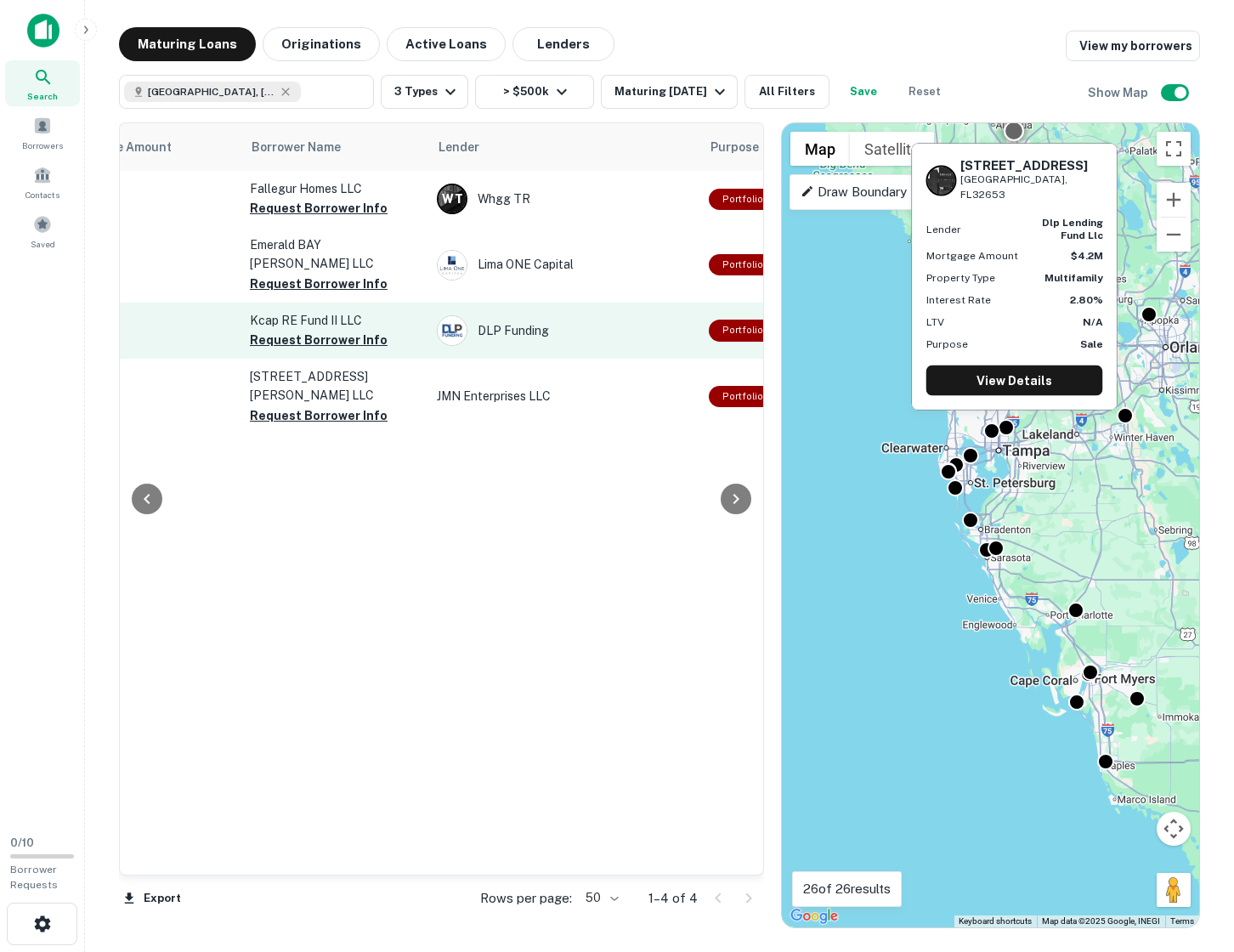
scroll to position [0, 564]
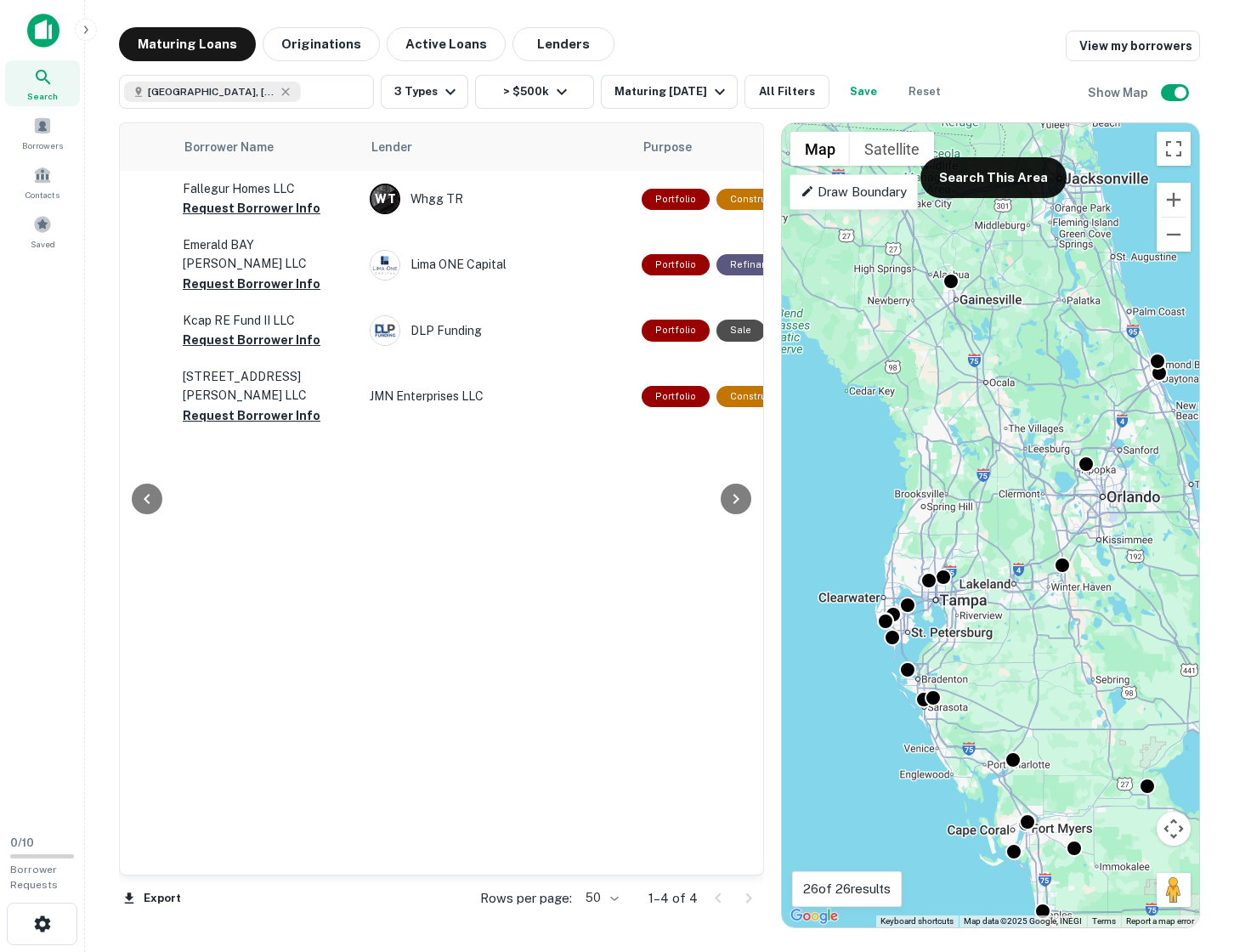
drag, startPoint x: 988, startPoint y: 787, endPoint x: 943, endPoint y: 960, distance: 178.8
click at [943, 951] on html "Search Borrowers Contacts Saved 0 / 10 Borrower Requests Maturing Loans Origina…" at bounding box center [617, 476] width 1234 height 952
click at [969, 174] on button "Search This Area" at bounding box center [993, 177] width 146 height 41
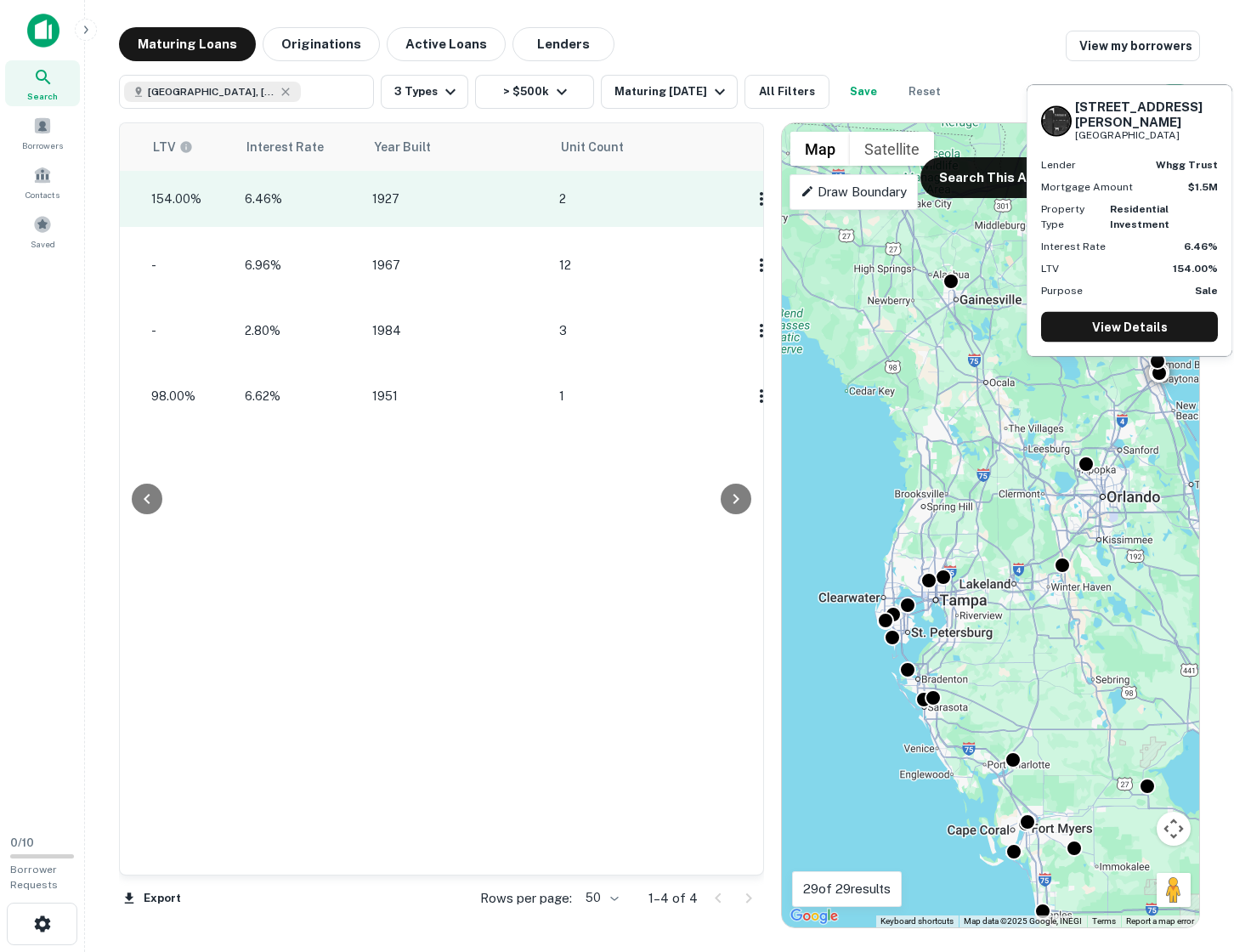
scroll to position [0, 1655]
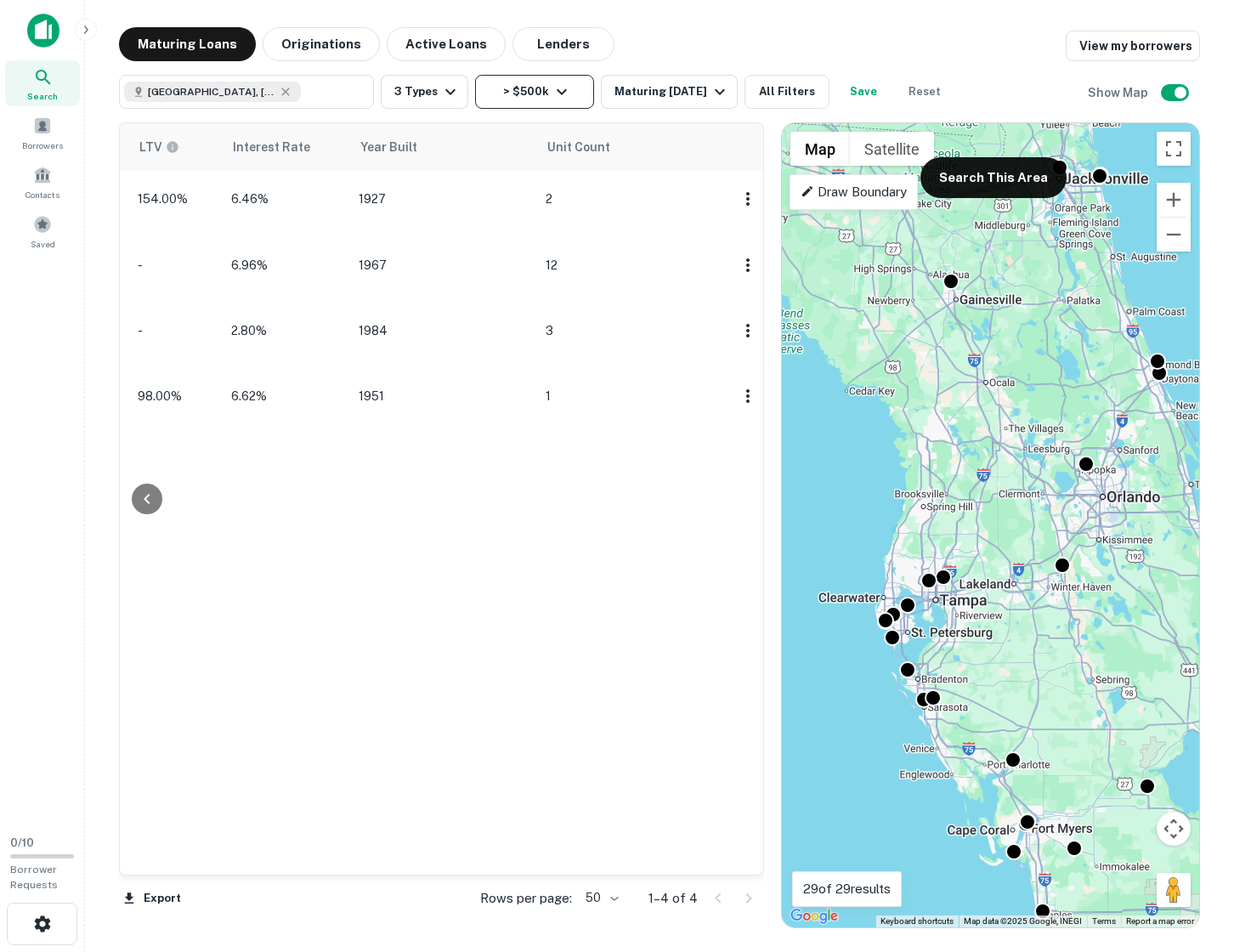
click at [555, 92] on icon "button" at bounding box center [562, 92] width 21 height 21
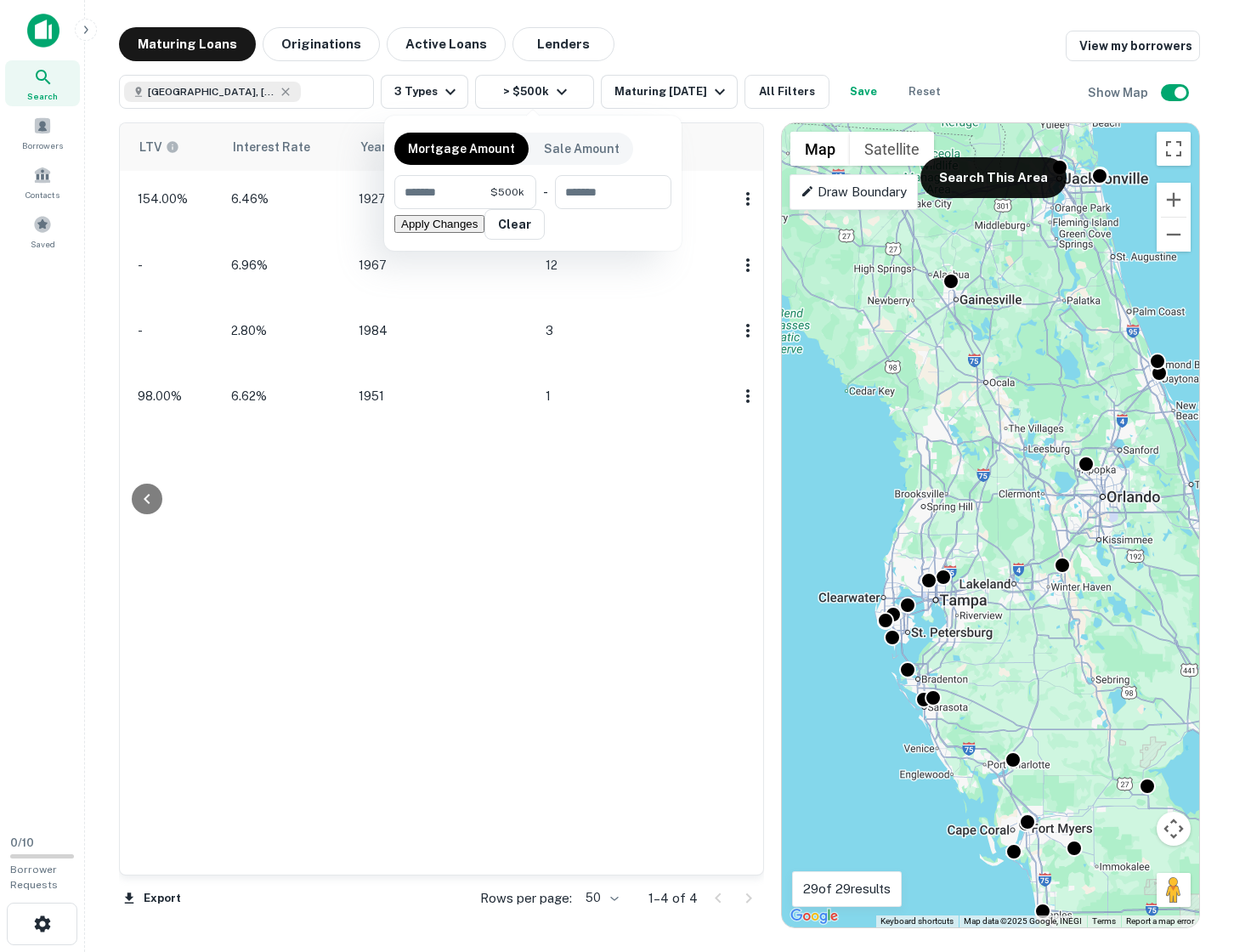
click at [648, 39] on div at bounding box center [617, 476] width 1234 height 952
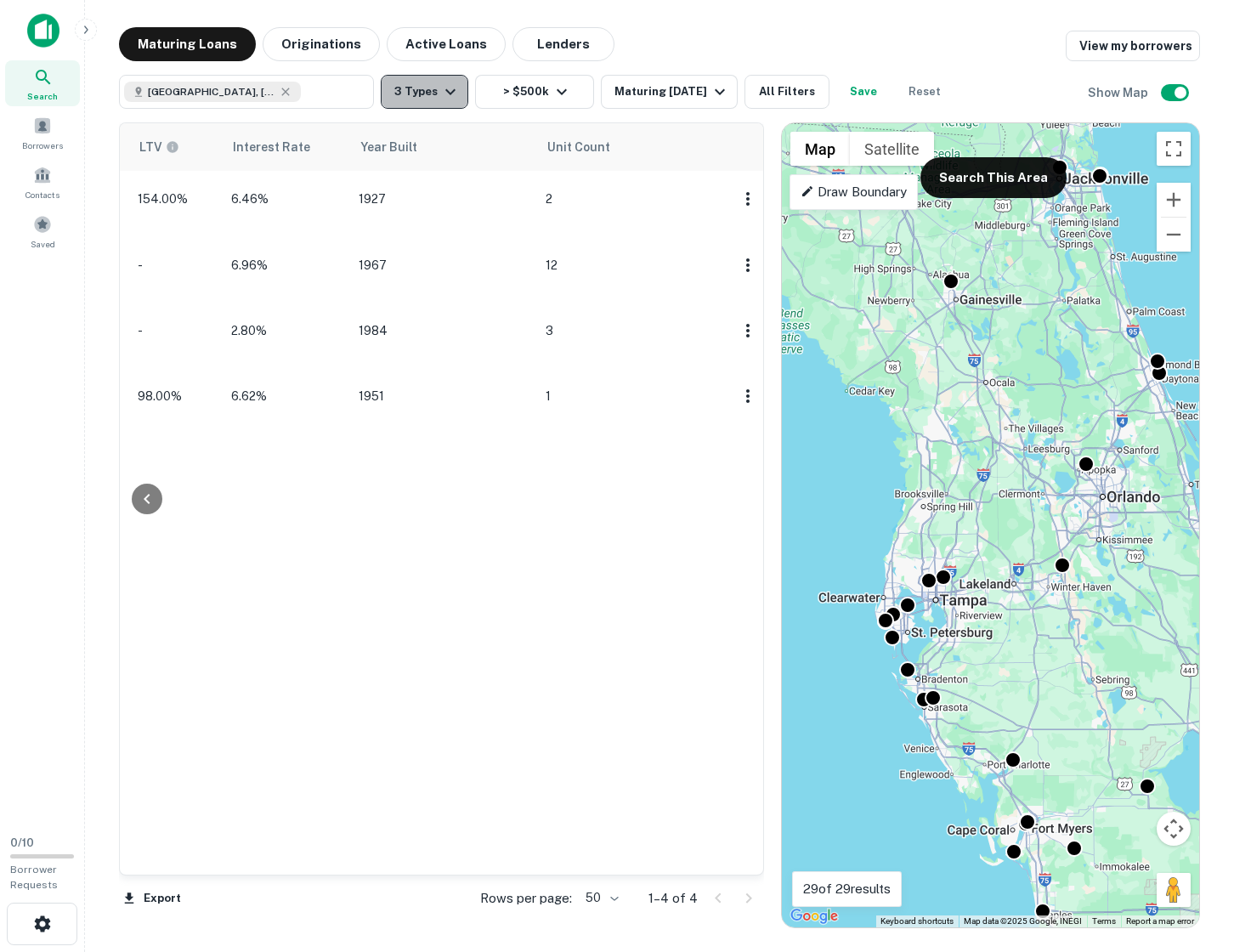
click at [445, 95] on icon "button" at bounding box center [451, 92] width 21 height 21
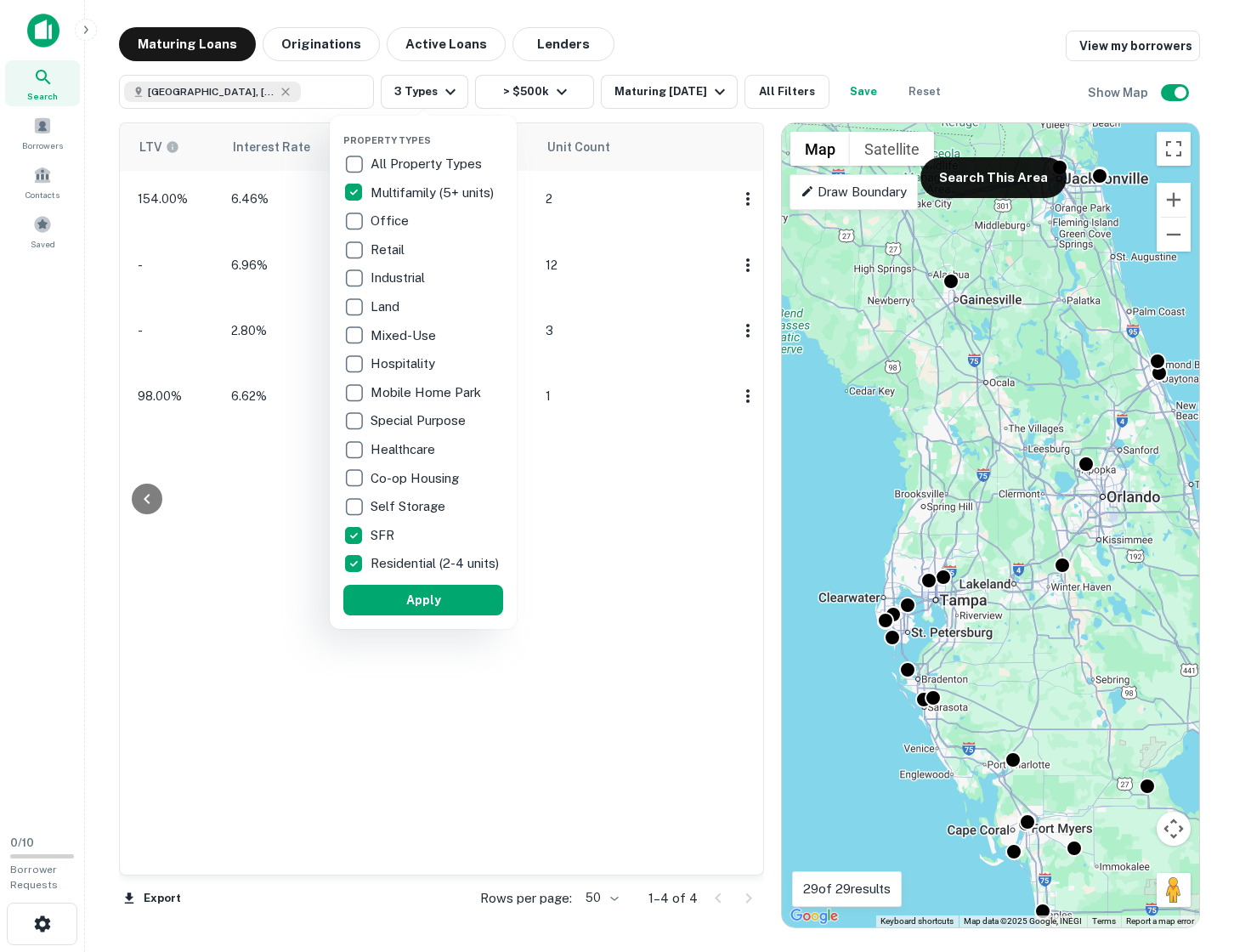
click at [672, 36] on div at bounding box center [617, 476] width 1234 height 952
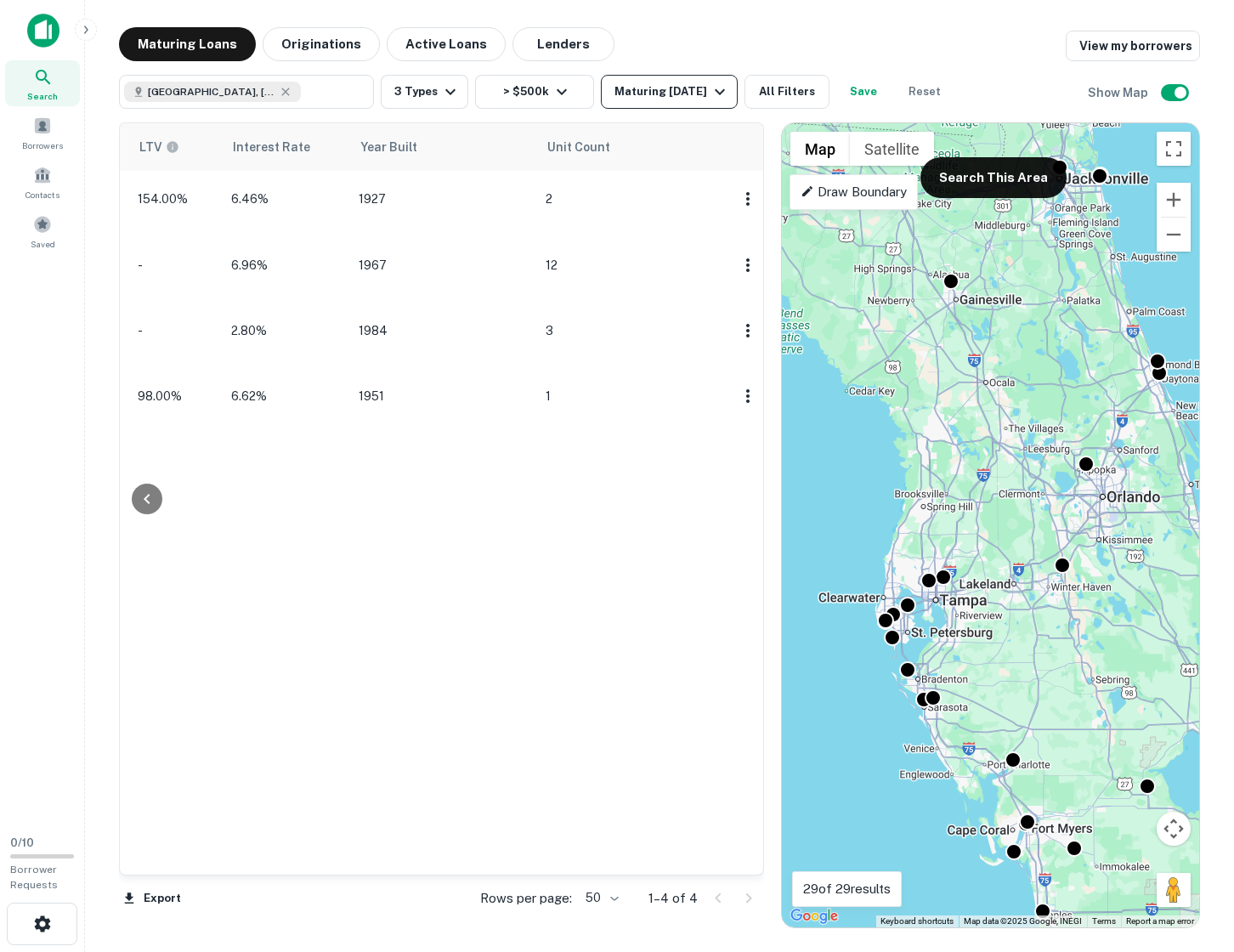
click at [725, 93] on icon "button" at bounding box center [720, 92] width 10 height 6
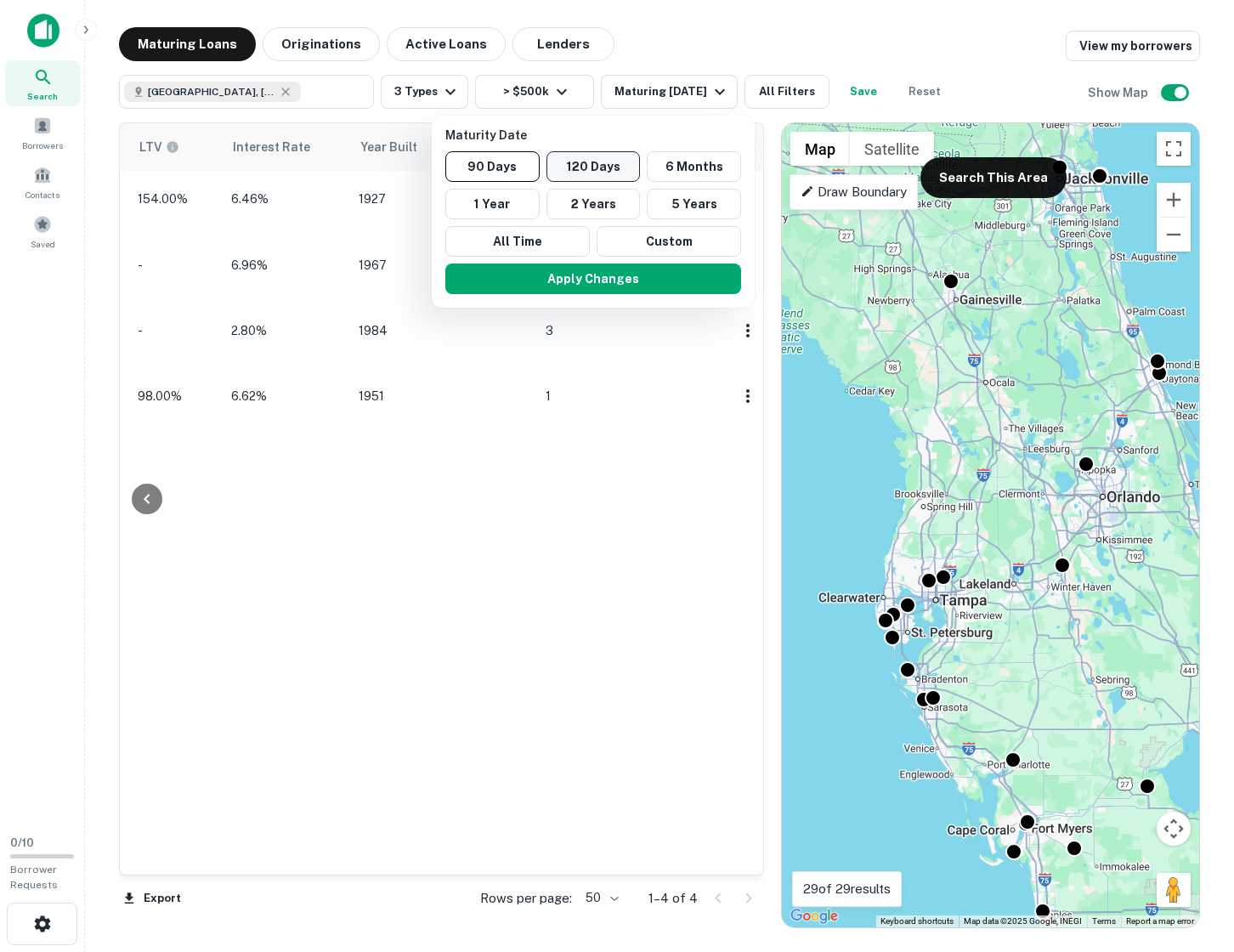
click at [583, 174] on button "120 Days" at bounding box center [593, 166] width 94 height 30
click at [601, 286] on button "Apply Changes" at bounding box center [598, 279] width 296 height 30
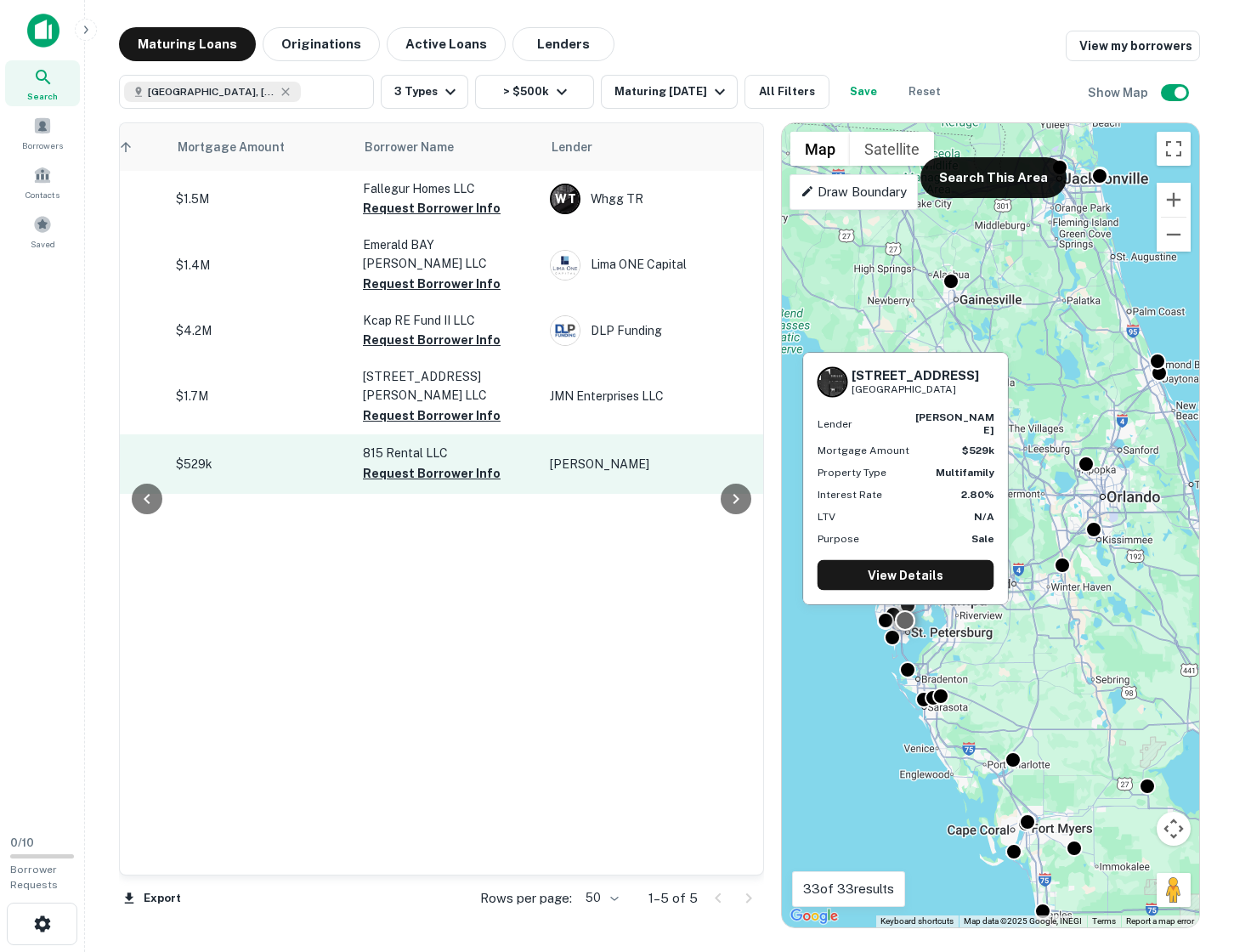
scroll to position [0, 385]
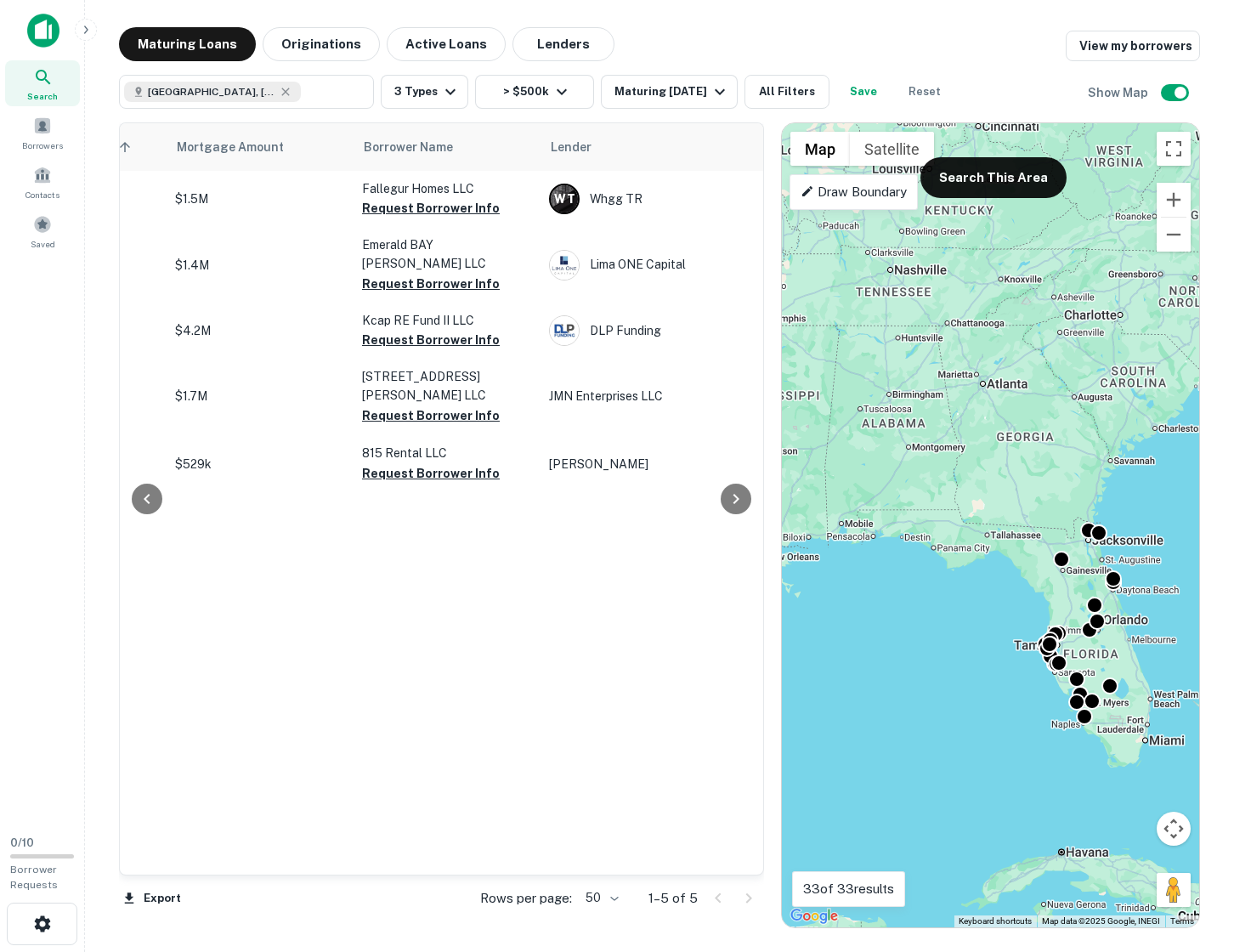
drag, startPoint x: 845, startPoint y: 294, endPoint x: 976, endPoint y: 543, distance: 281.4
click at [976, 543] on div "To activate drag with keyboard, press Alt + Enter. Once in keyboard drag state,…" at bounding box center [990, 525] width 417 height 804
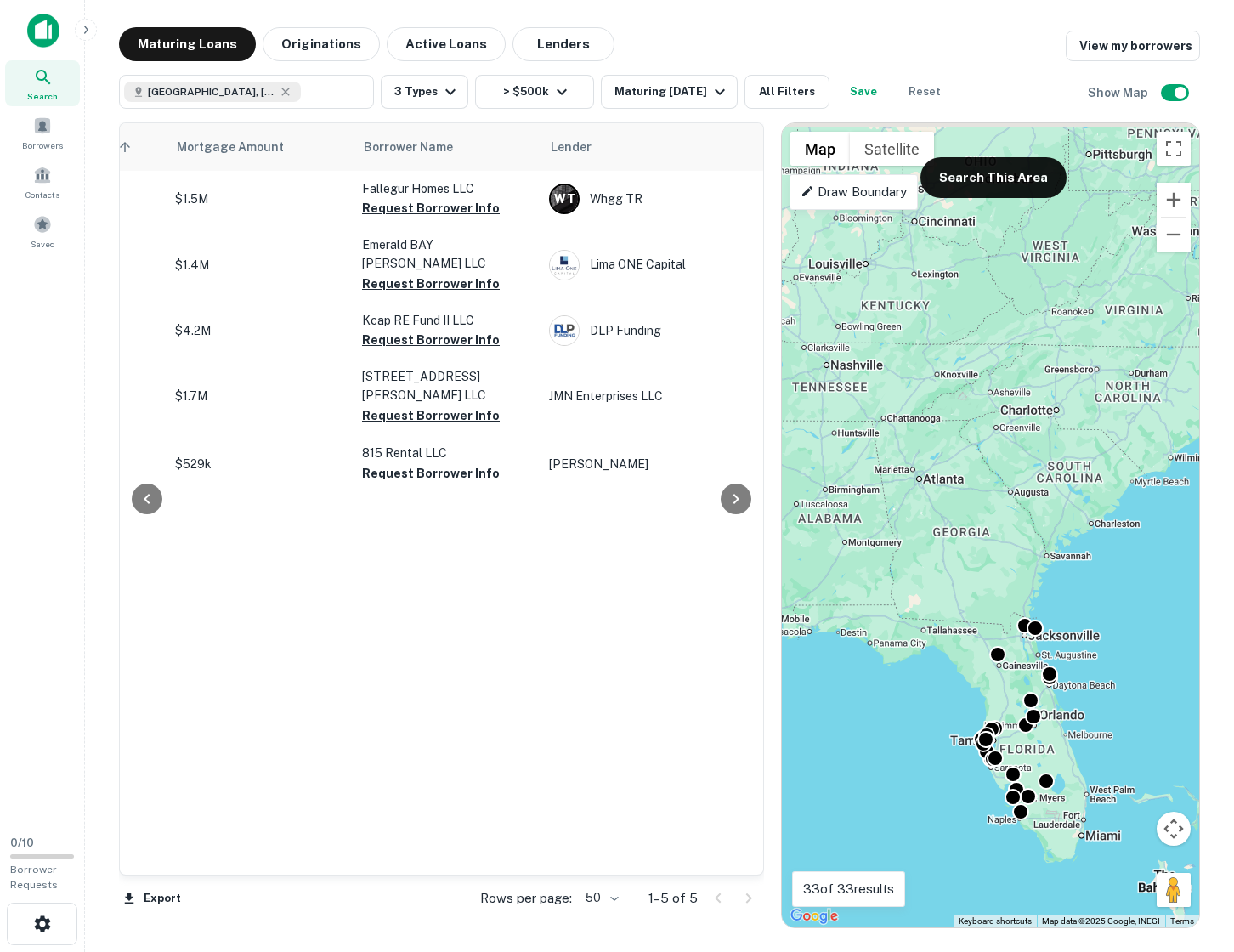
drag, startPoint x: 996, startPoint y: 448, endPoint x: 926, endPoint y: 542, distance: 117.2
click at [929, 543] on div "To activate drag with keyboard, press Alt + Enter. Once in keyboard drag state,…" at bounding box center [990, 525] width 417 height 804
click at [971, 174] on button "Search This Area" at bounding box center [993, 177] width 146 height 41
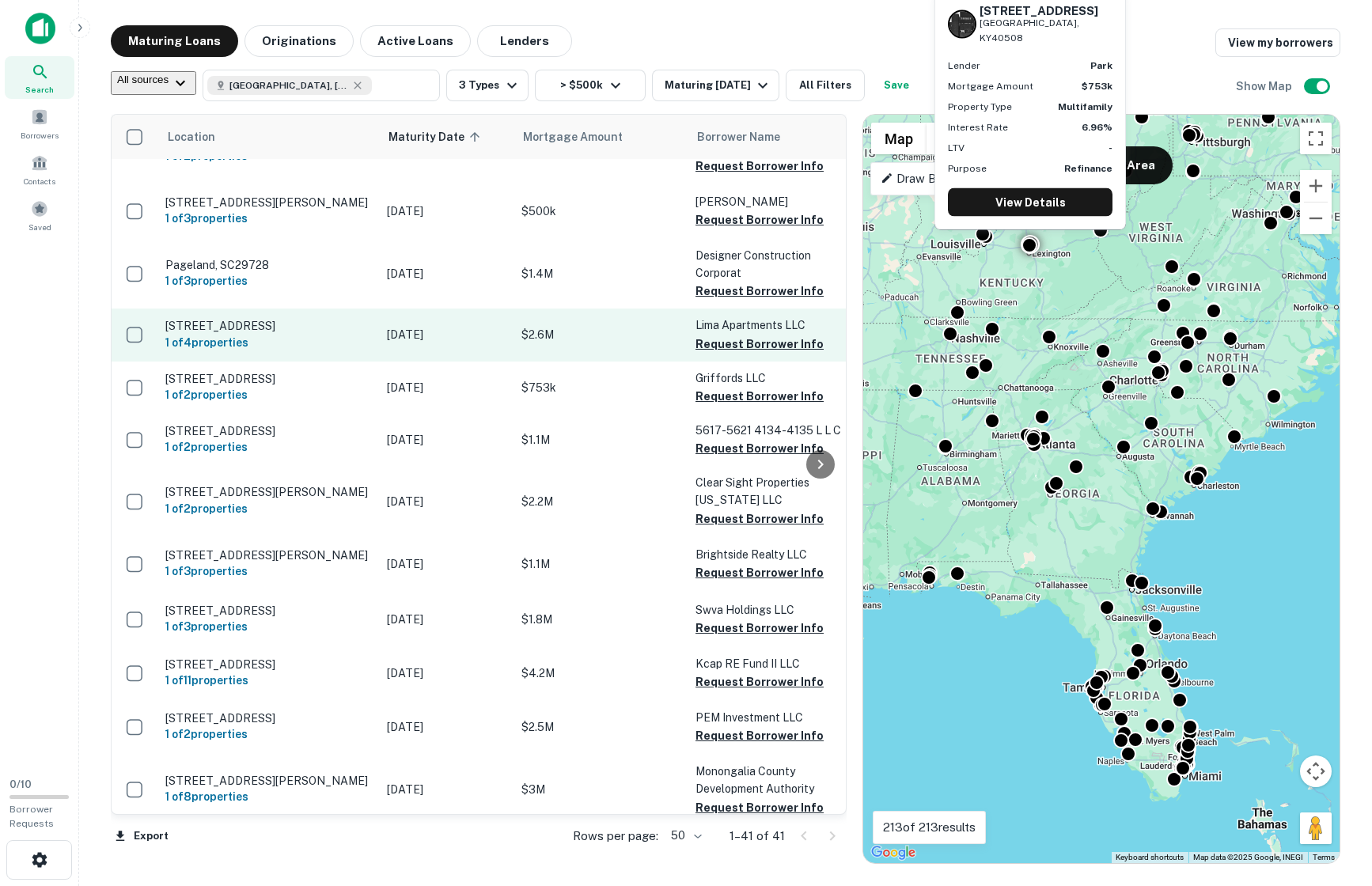
scroll to position [354, 0]
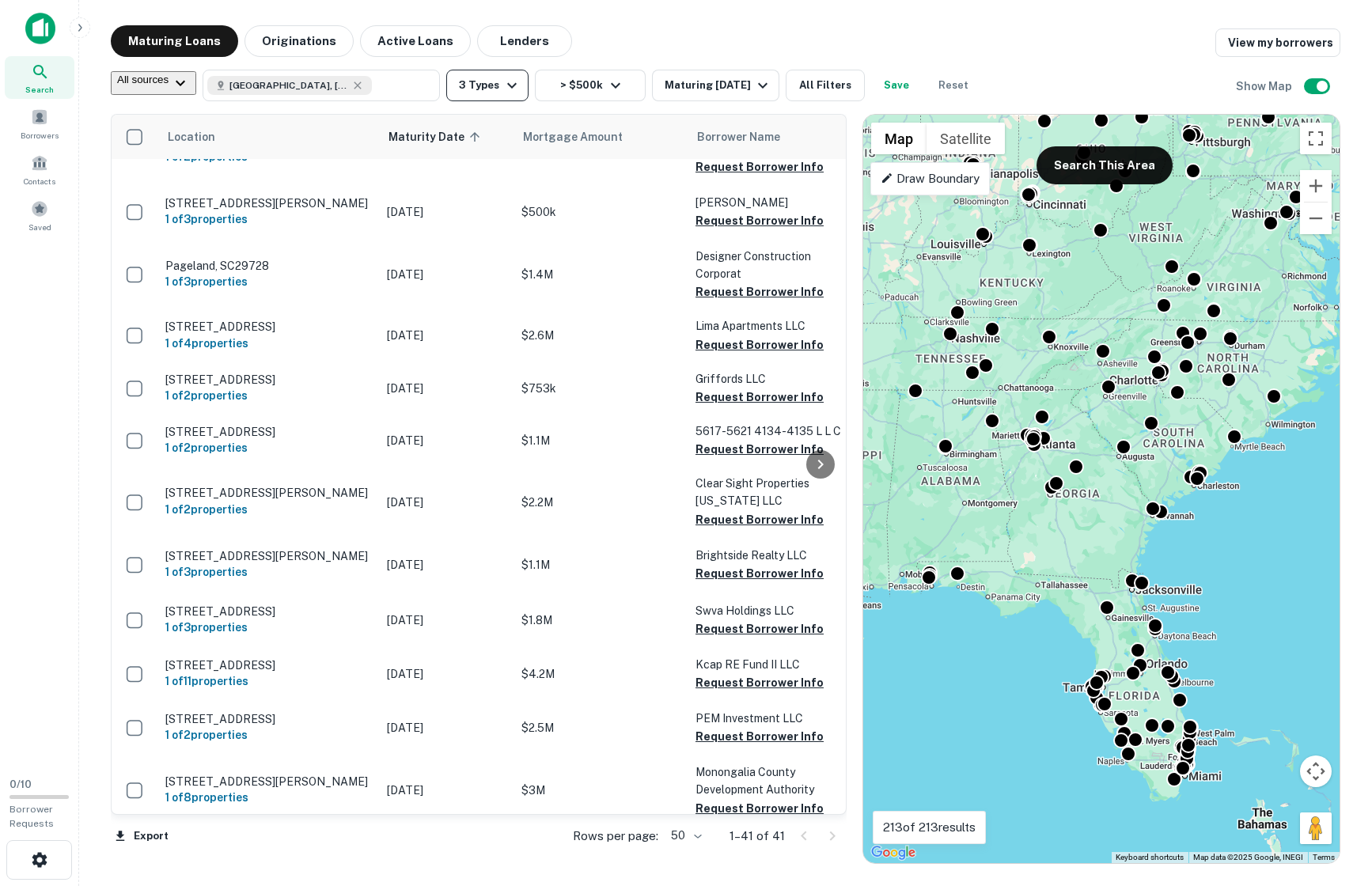
click at [521, 82] on icon "button" at bounding box center [512, 86] width 19 height 19
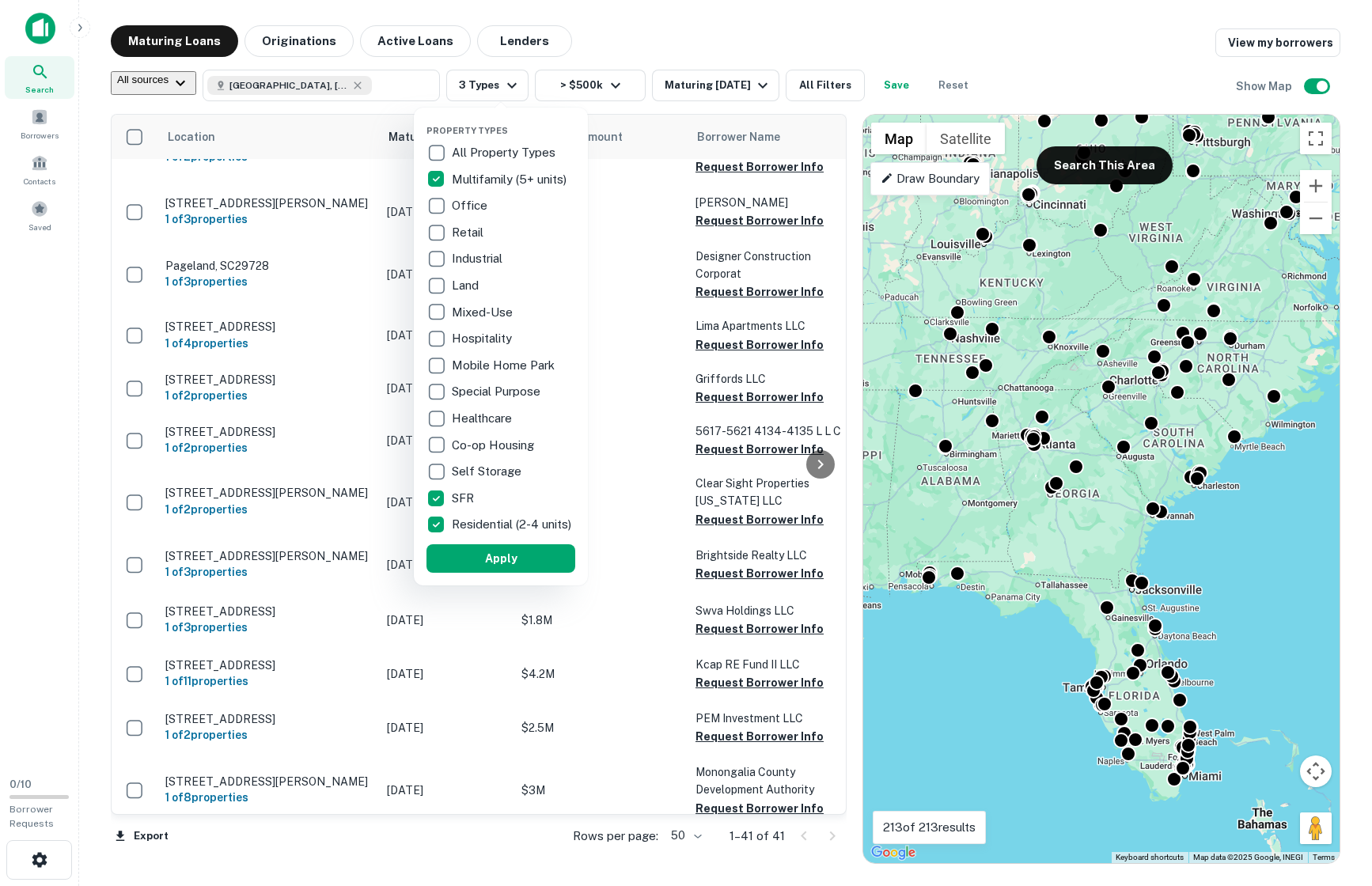
click at [624, 81] on div at bounding box center [686, 443] width 1372 height 886
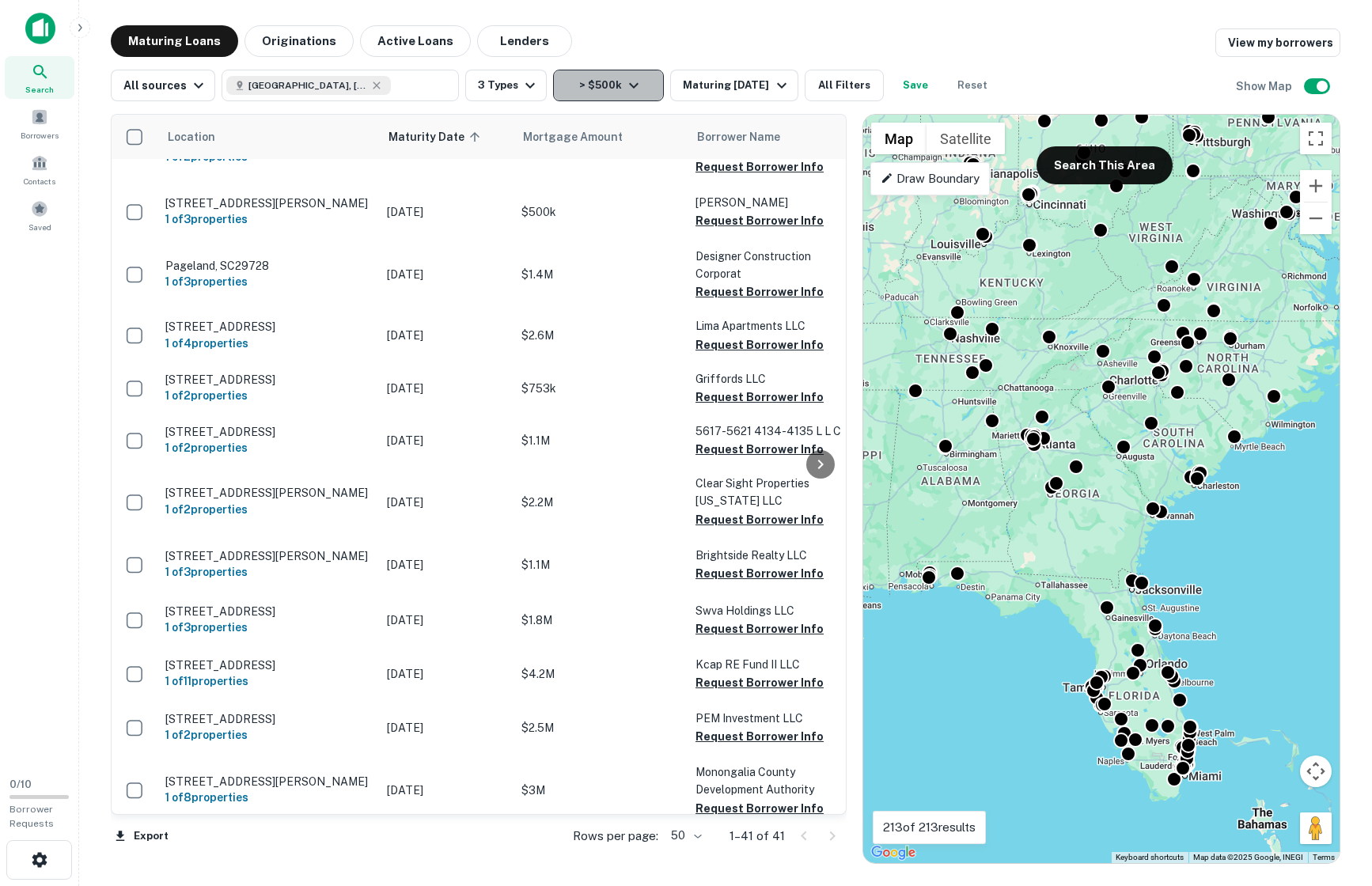
click at [627, 82] on icon "button" at bounding box center [634, 86] width 19 height 19
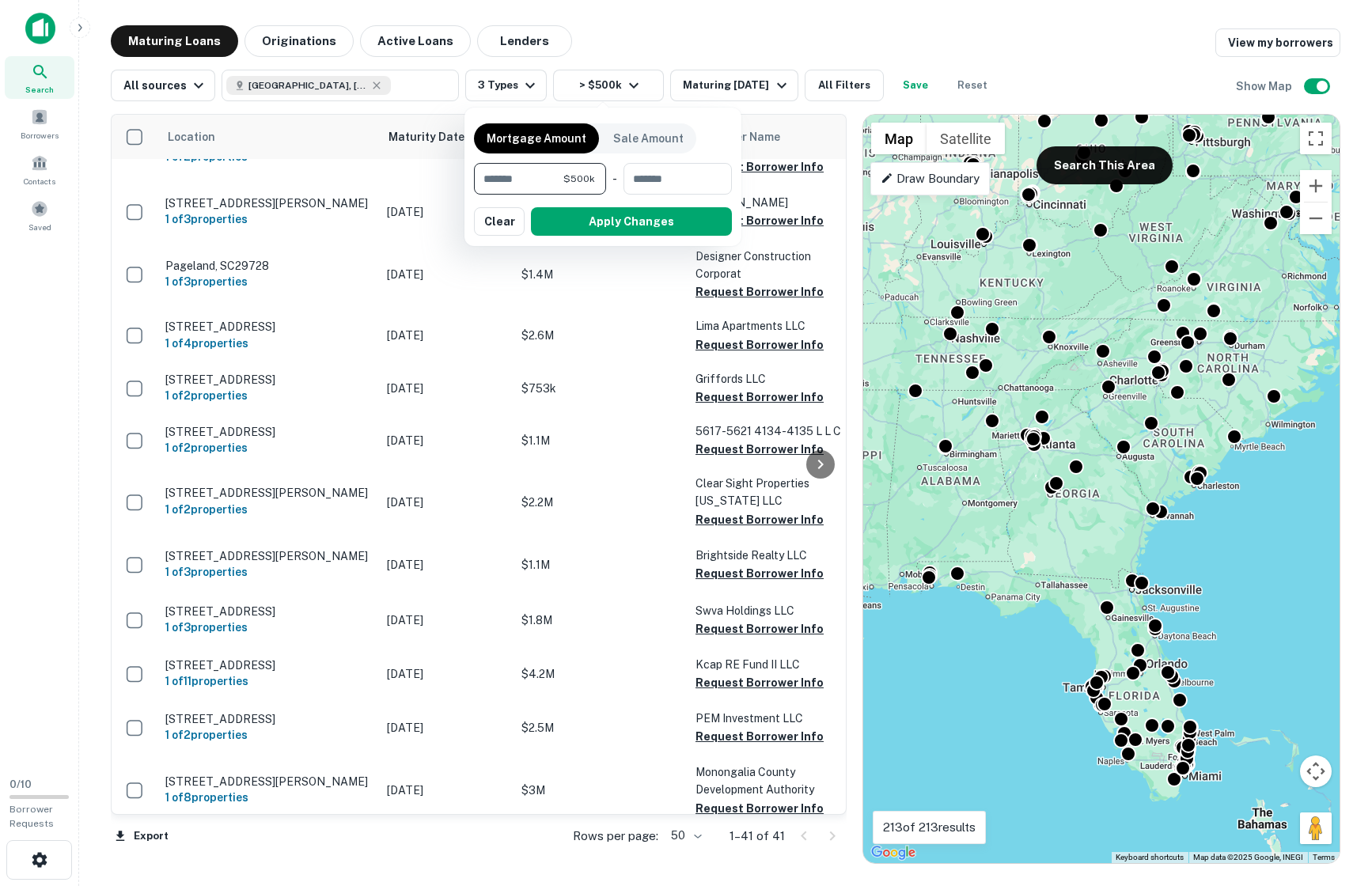
click at [509, 171] on input "******" at bounding box center [518, 179] width 89 height 32
type input "******"
drag, startPoint x: 697, startPoint y: 41, endPoint x: 758, endPoint y: 71, distance: 68.0
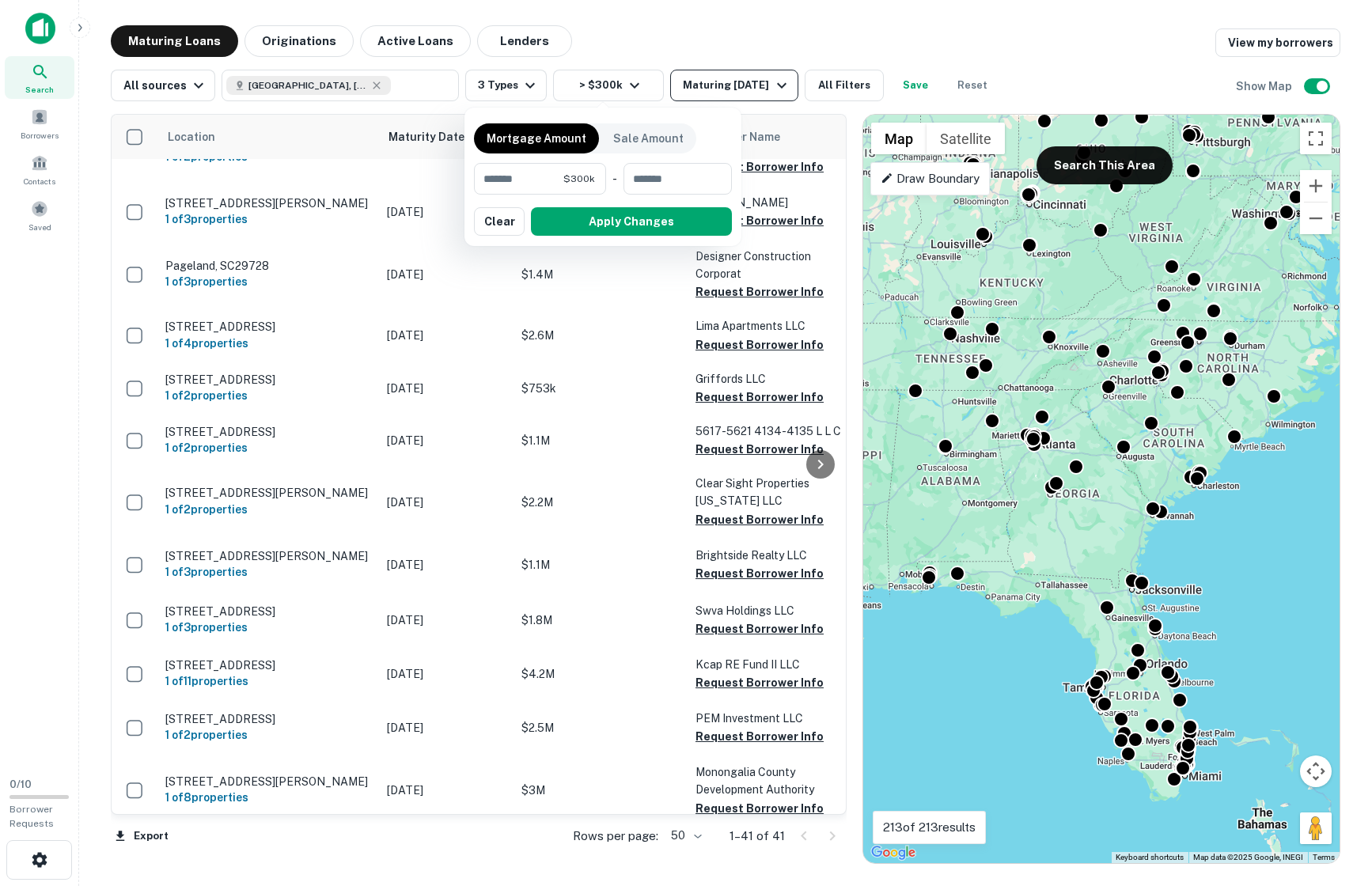
click at [697, 41] on div at bounding box center [686, 443] width 1372 height 886
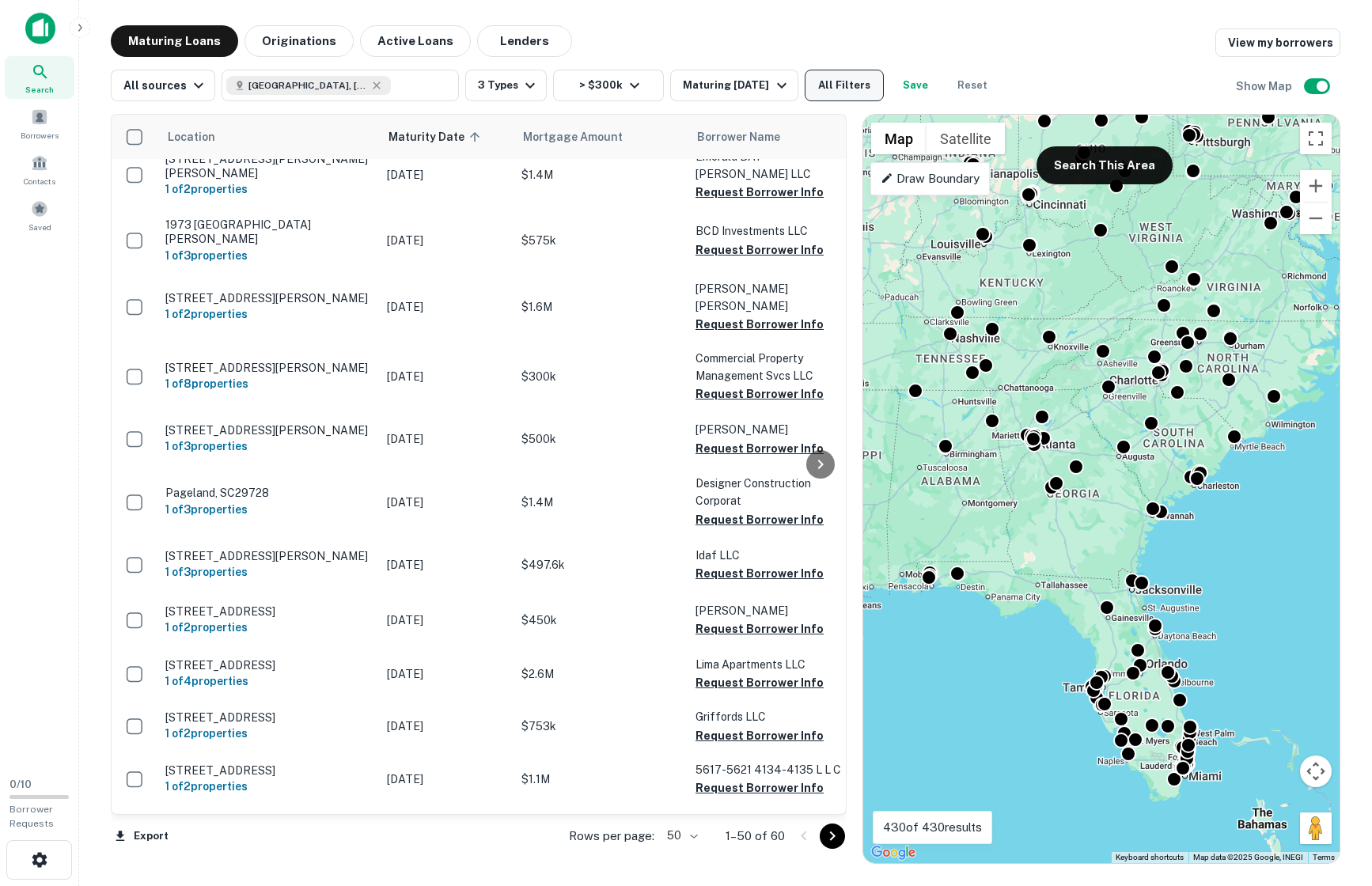
click at [843, 84] on button "All Filters" at bounding box center [844, 86] width 79 height 32
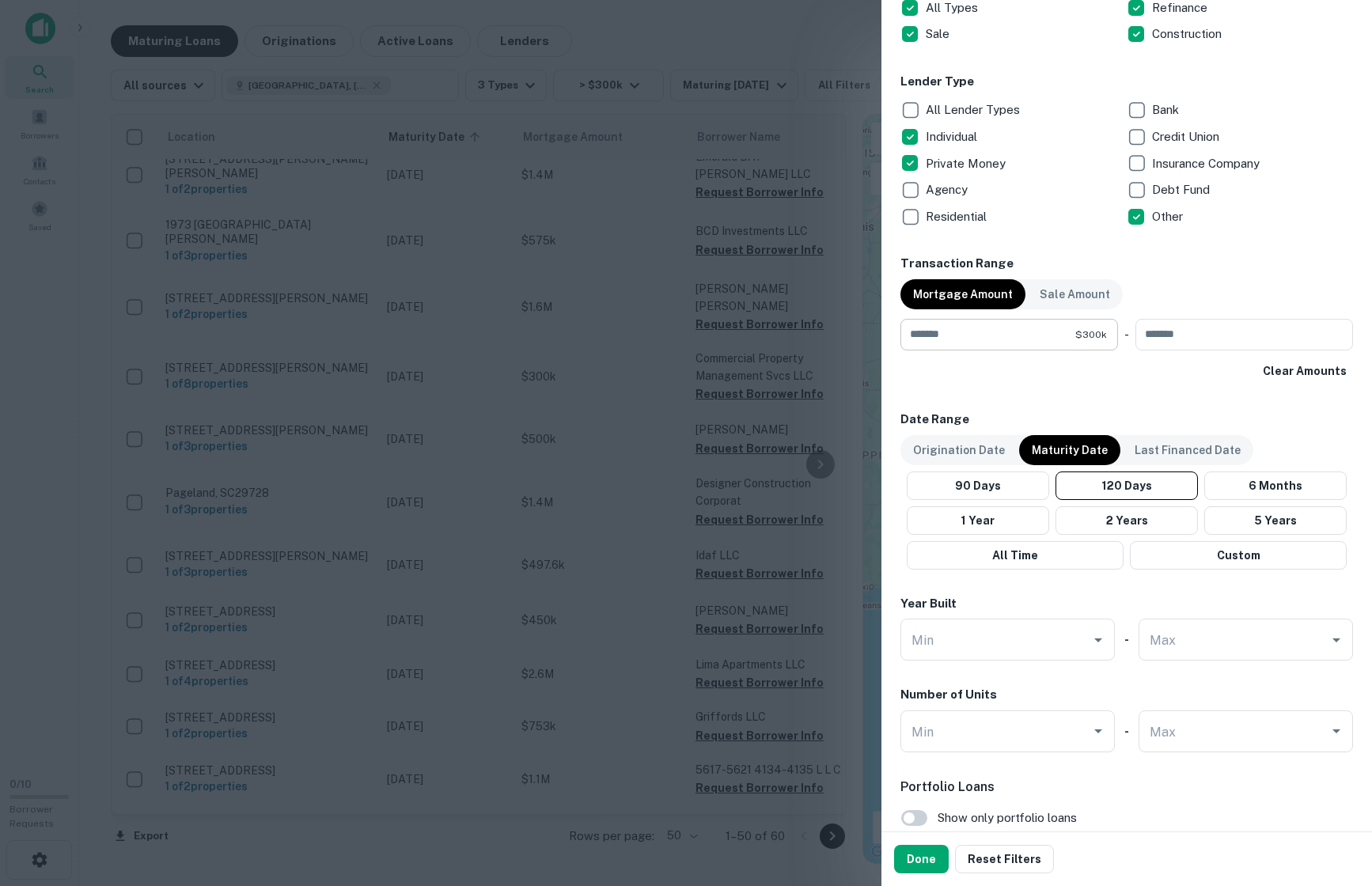
scroll to position [567, 0]
click at [974, 486] on button "90 Days" at bounding box center [977, 486] width 142 height 28
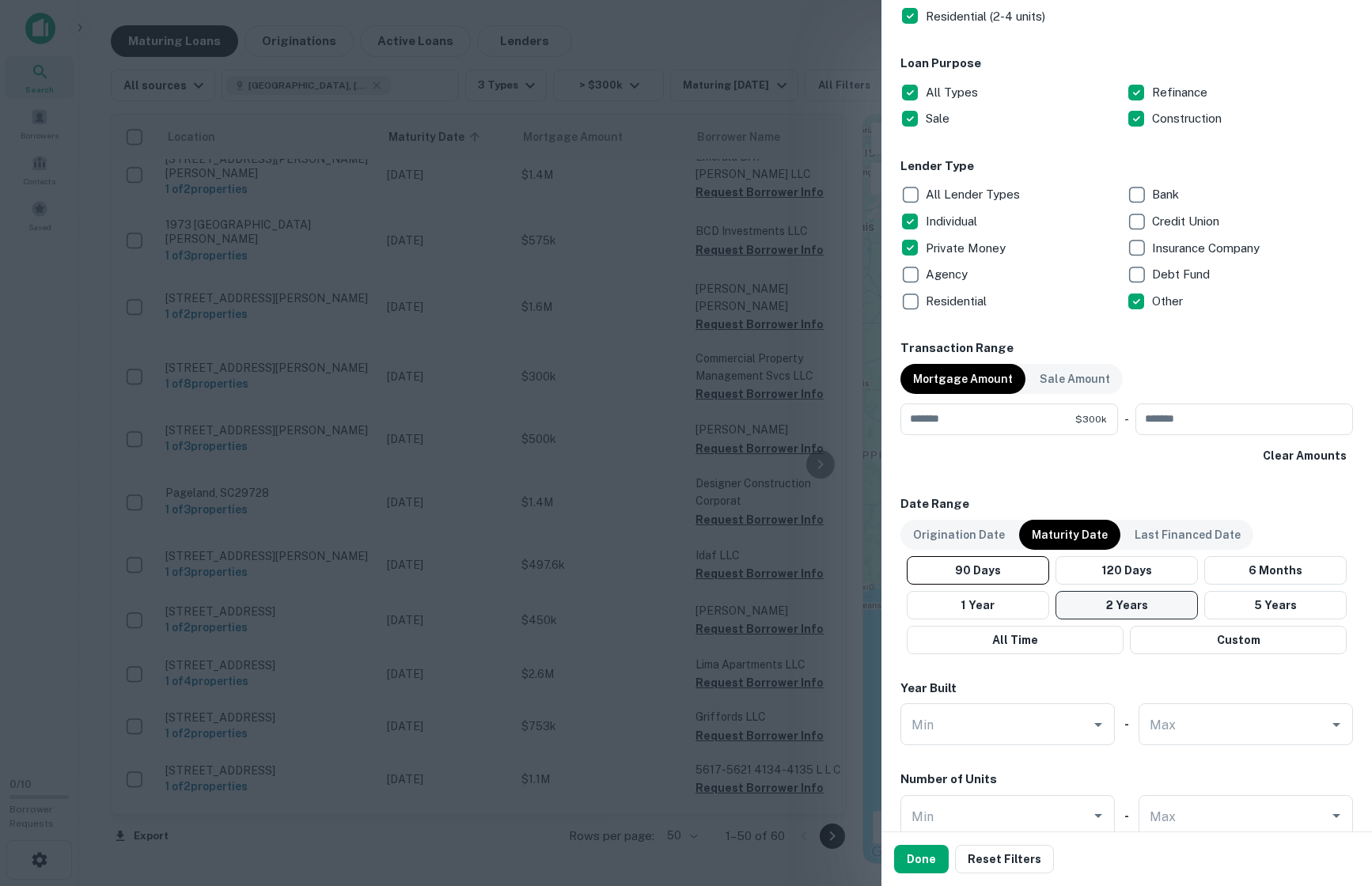
scroll to position [664, 0]
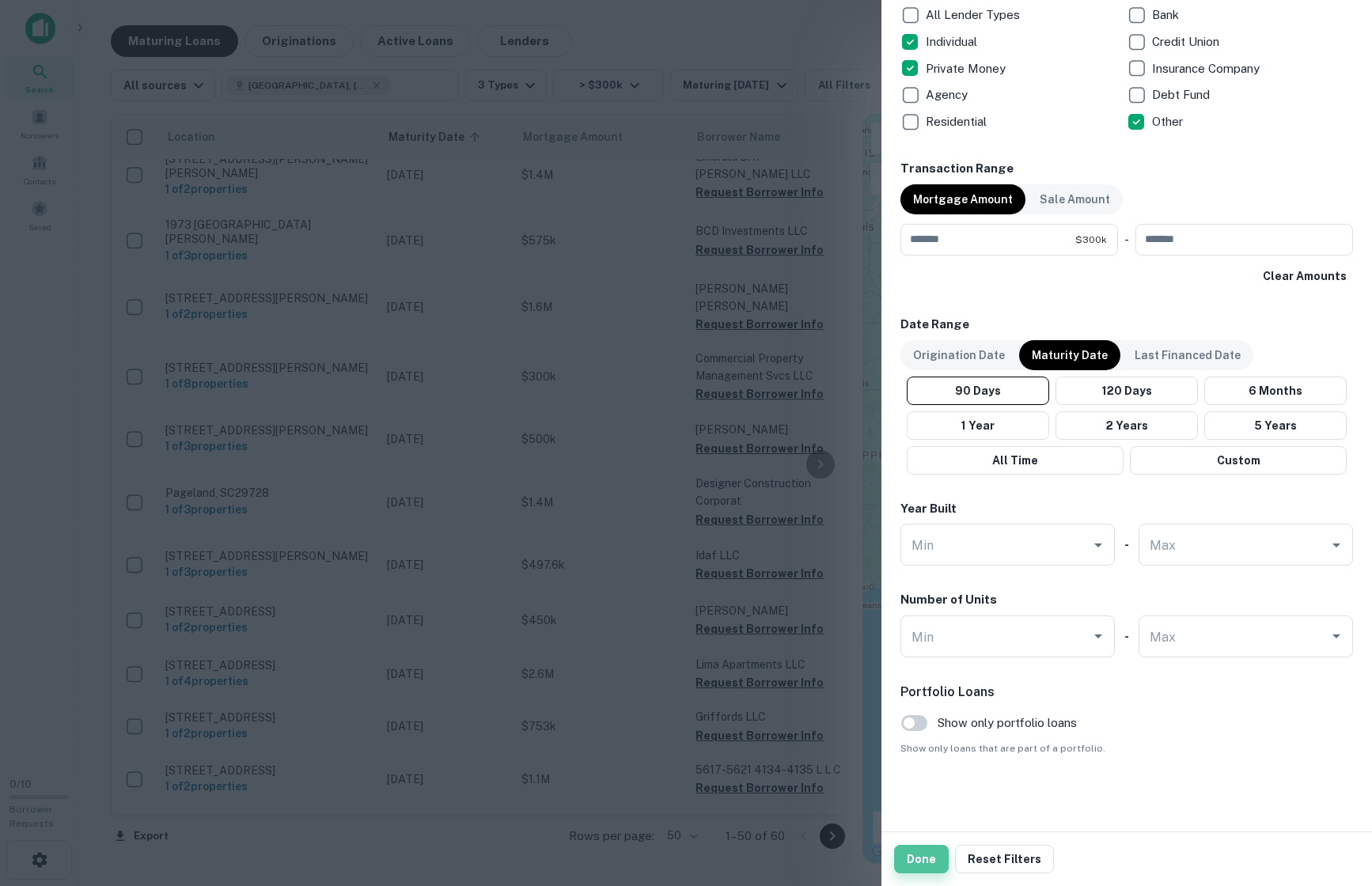
click at [925, 861] on button "Done" at bounding box center [921, 859] width 55 height 28
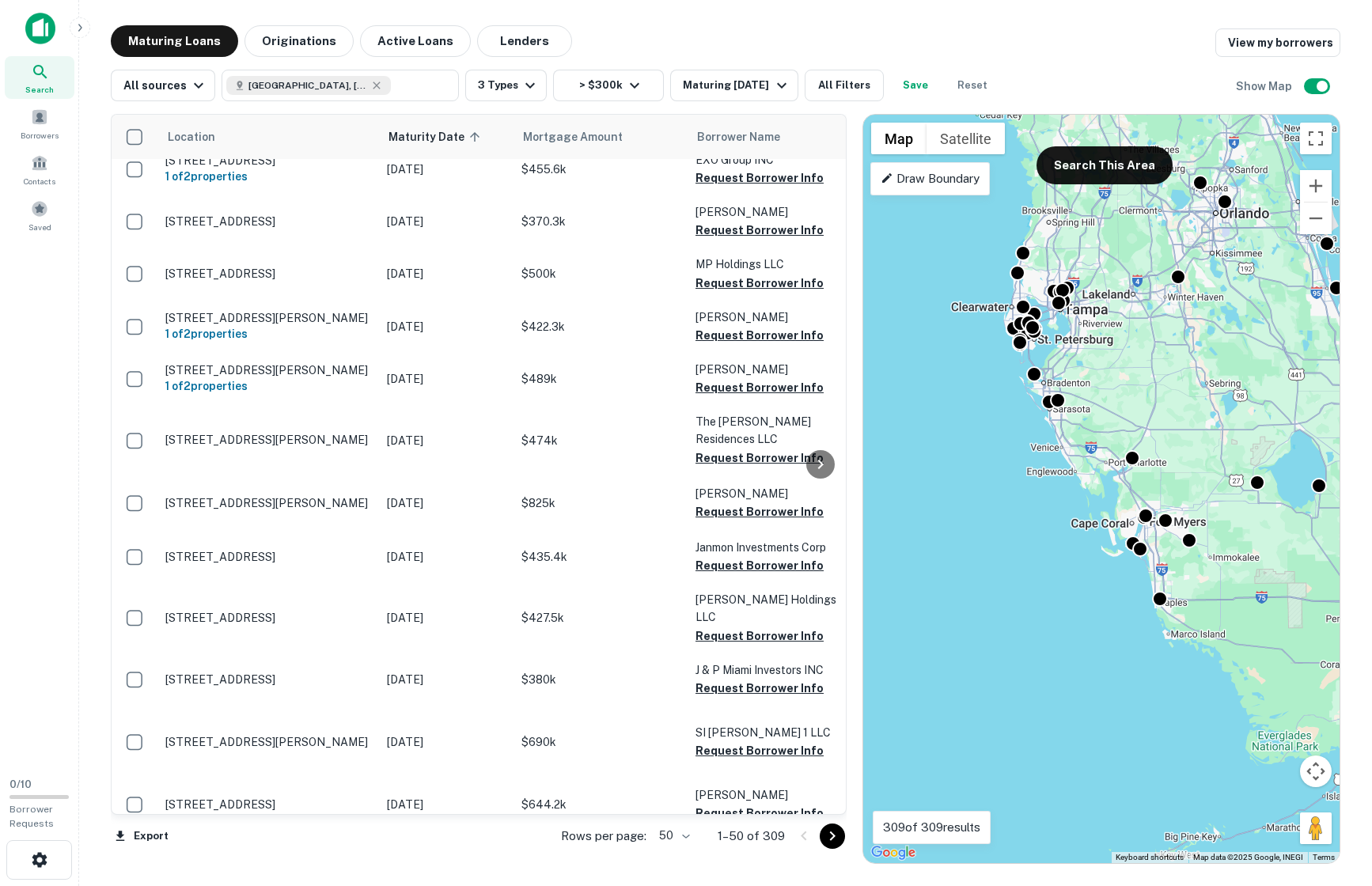
drag, startPoint x: 1099, startPoint y: 770, endPoint x: 939, endPoint y: 613, distance: 224.2
click at [939, 613] on div "To activate drag with keyboard, press Alt + Enter. Once in keyboard drag state,…" at bounding box center [1101, 489] width 476 height 748
click at [1086, 159] on button "Search This Area" at bounding box center [1104, 165] width 136 height 38
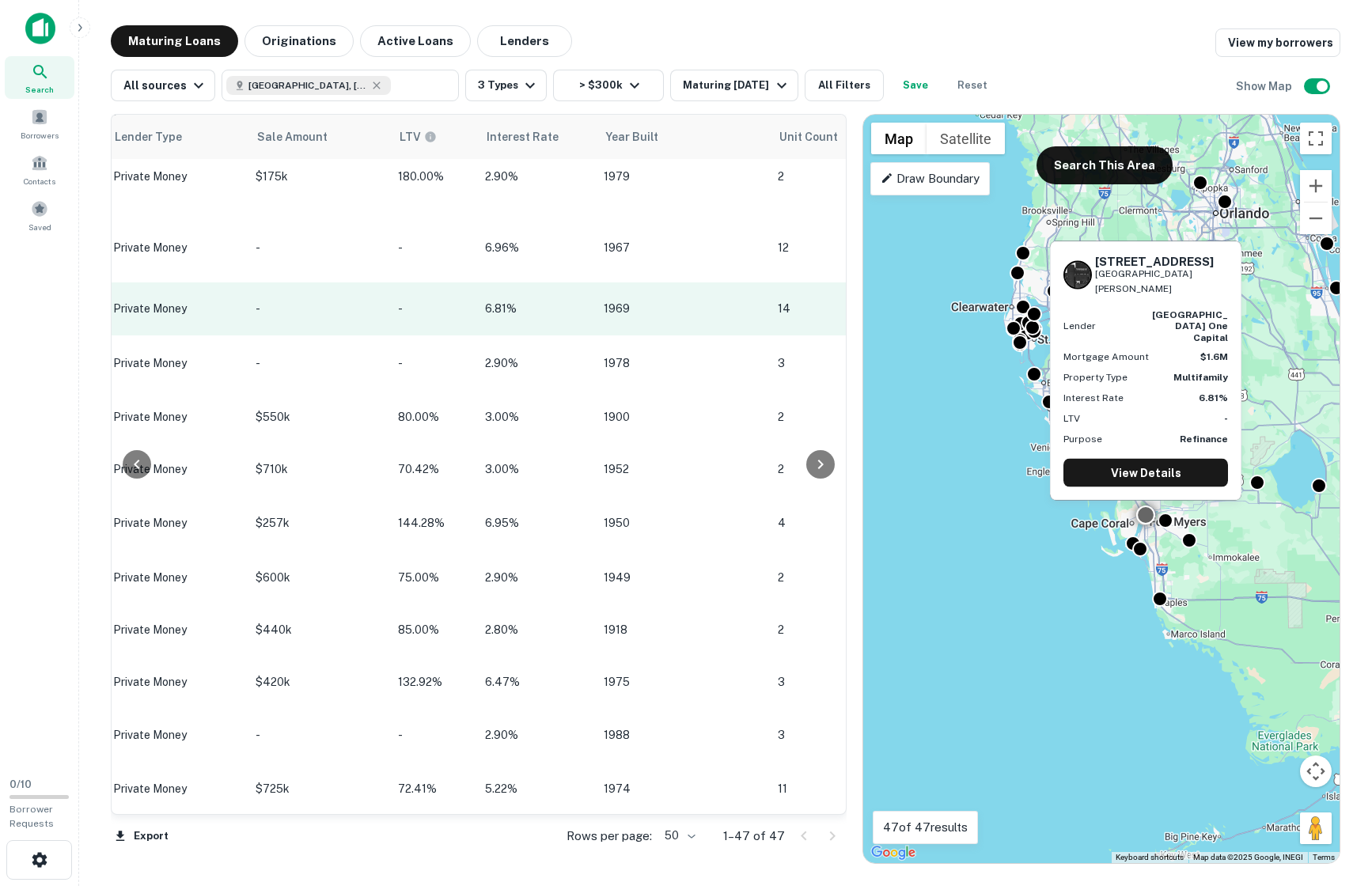
scroll to position [354, 1406]
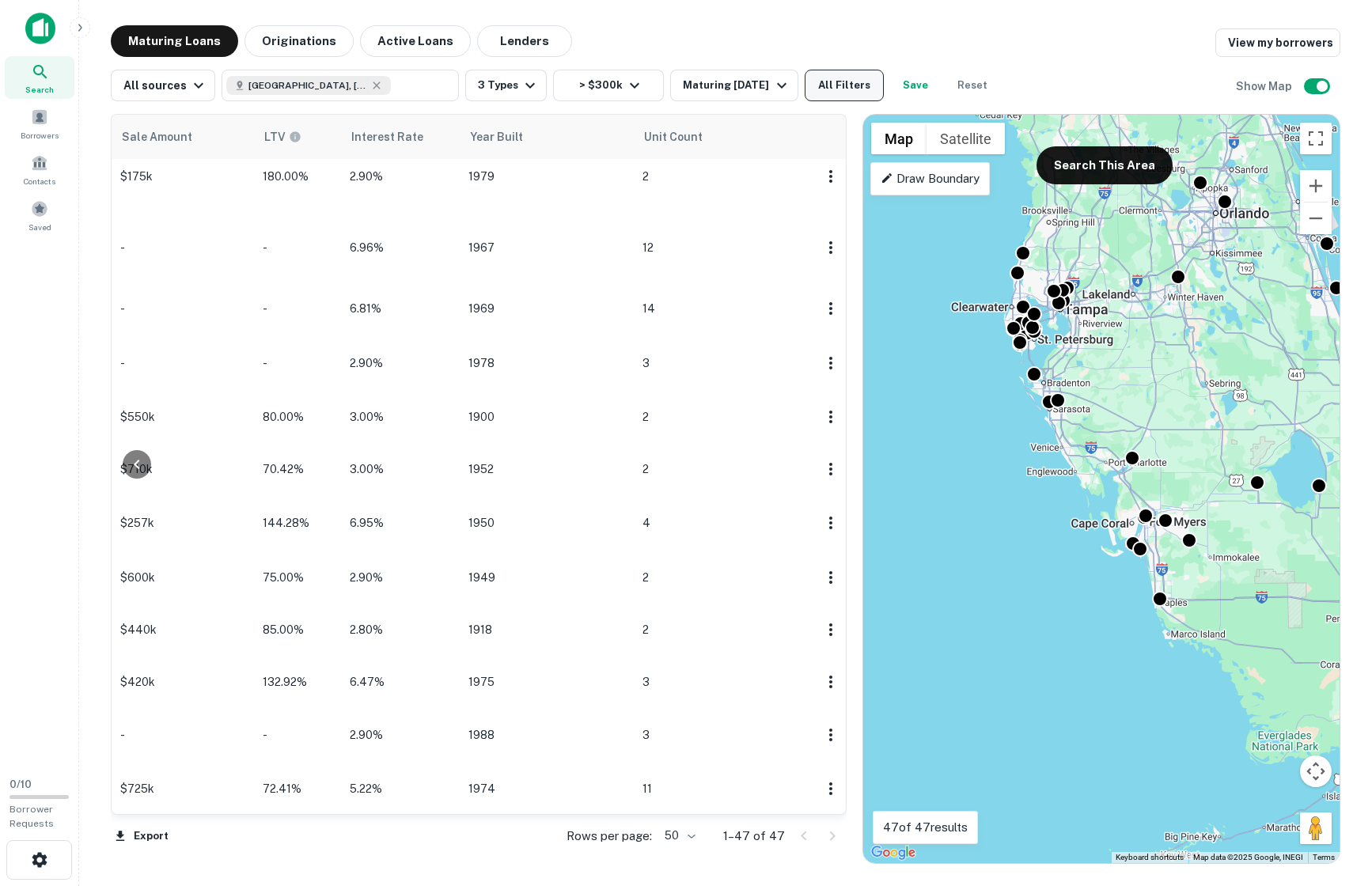
click at [842, 85] on button "All Filters" at bounding box center [844, 86] width 79 height 32
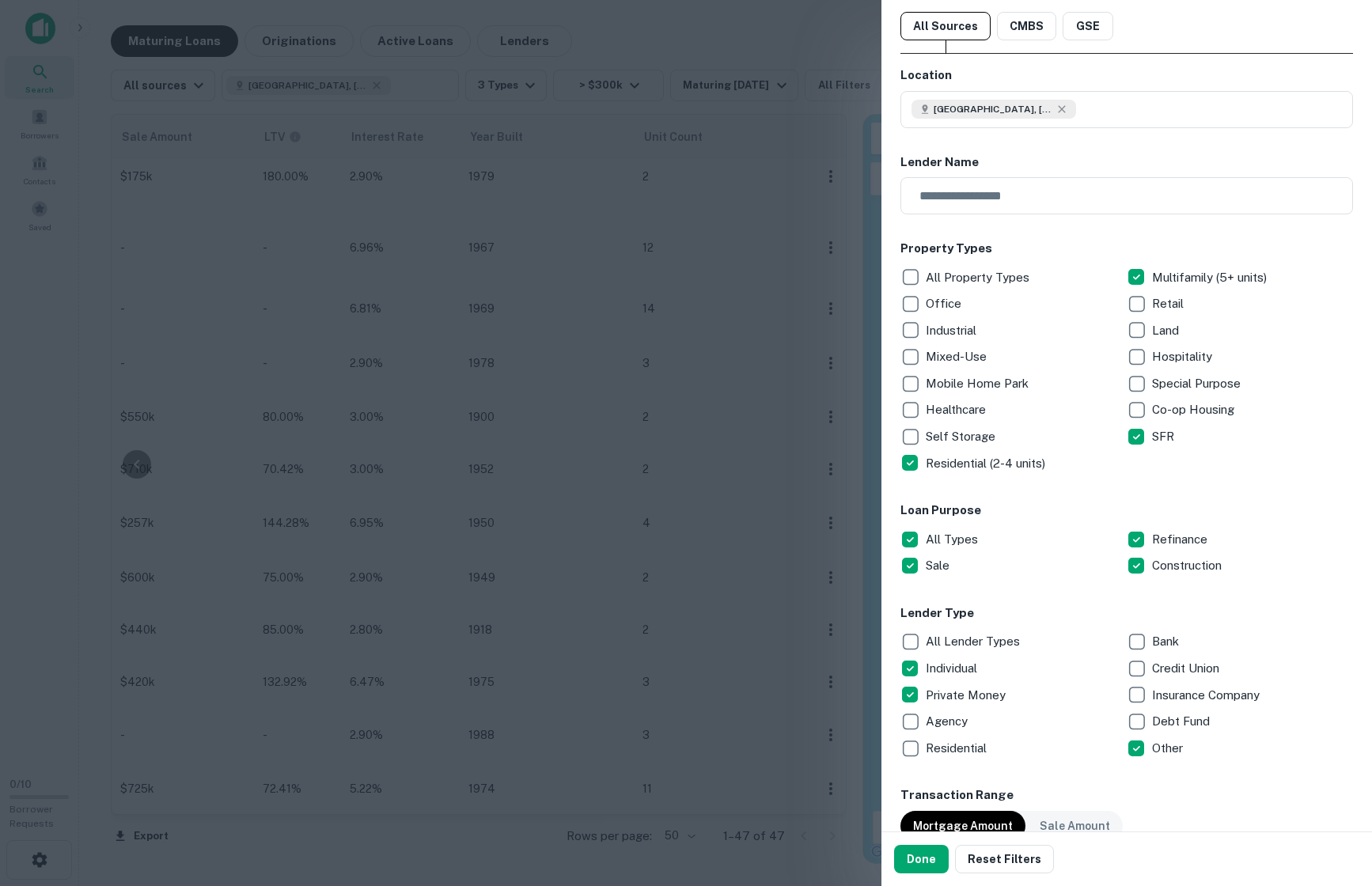
scroll to position [0, 0]
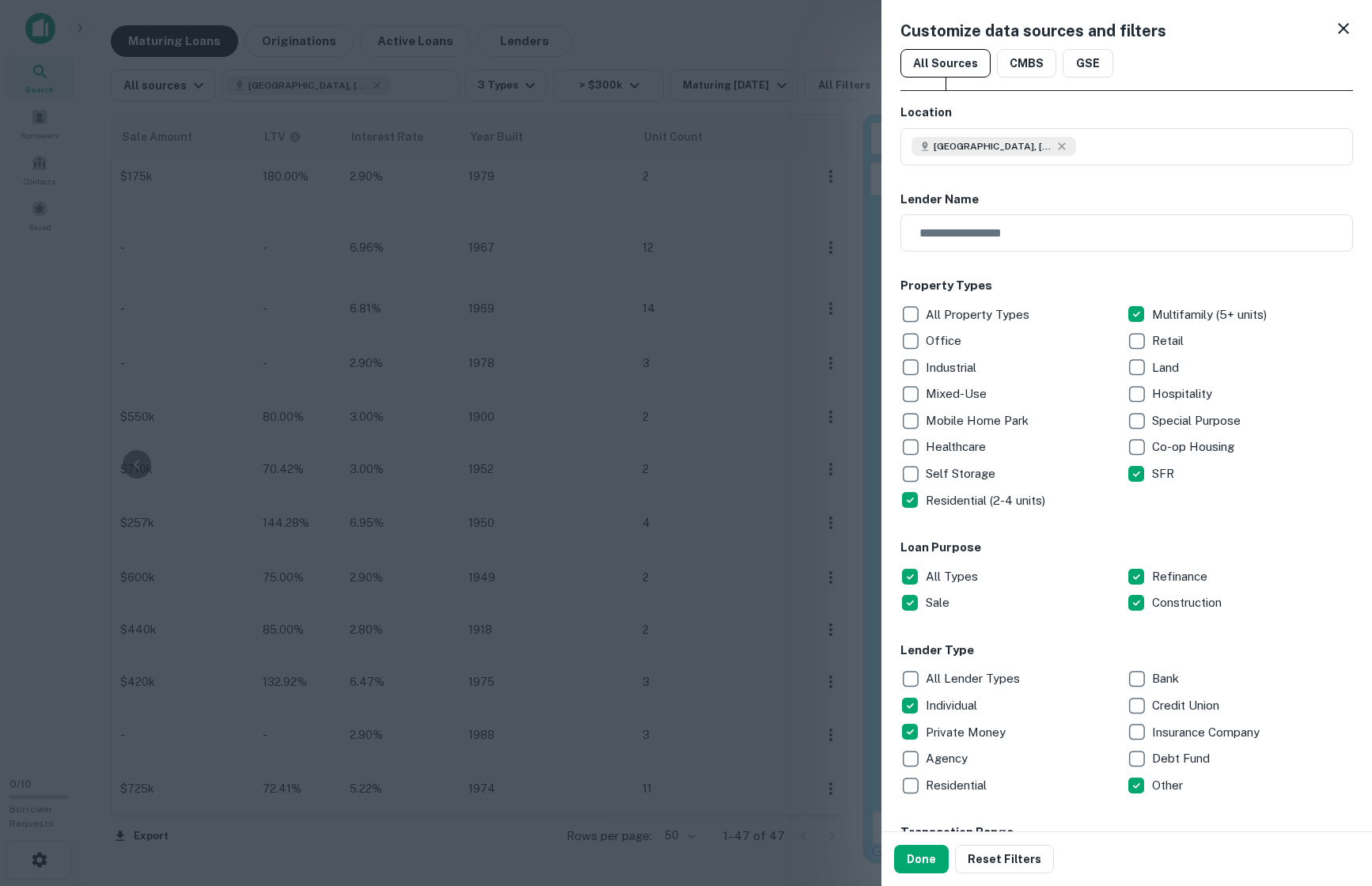
click at [1148, 22] on icon at bounding box center [1344, 29] width 19 height 19
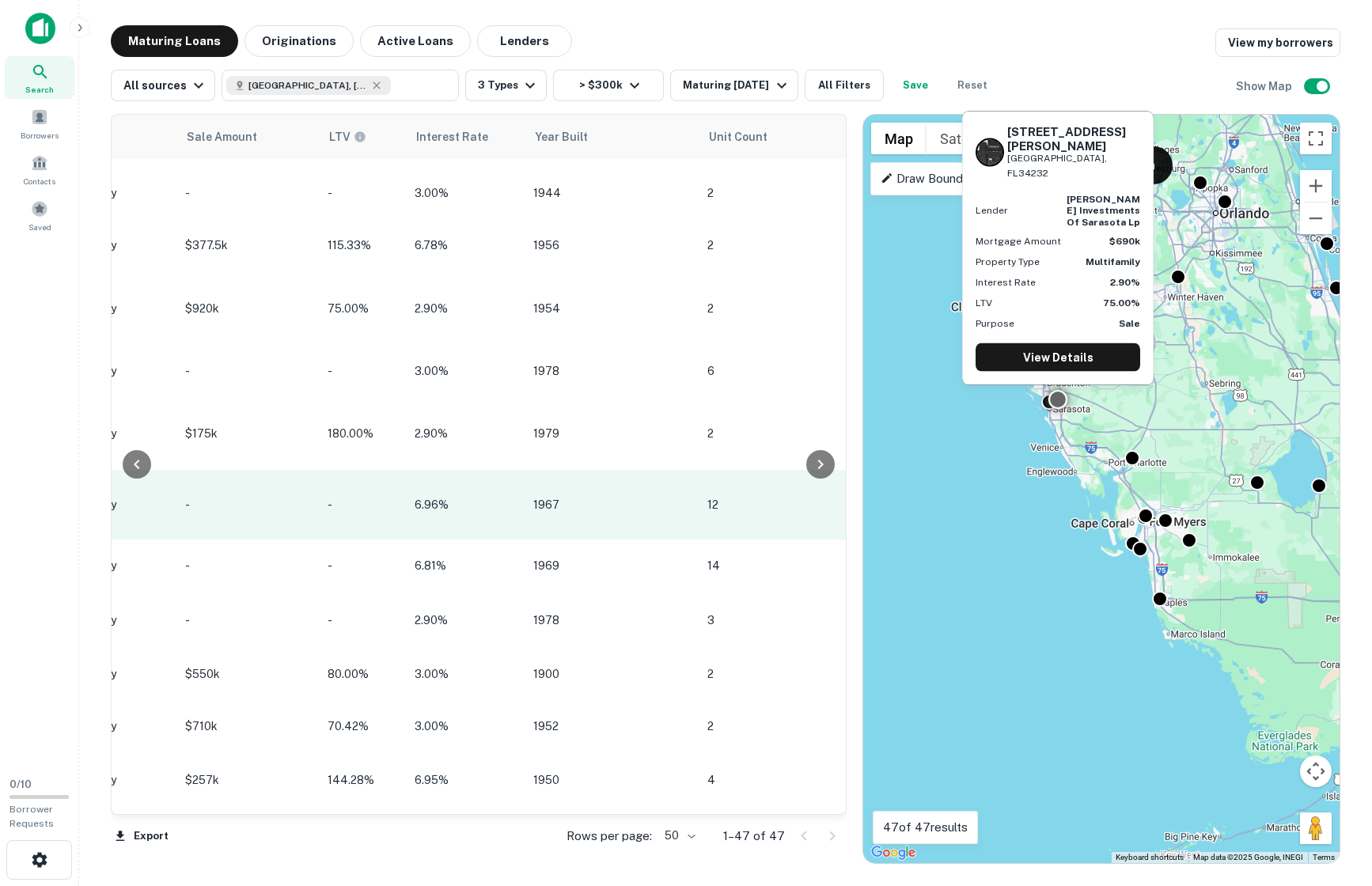
scroll to position [97, 1406]
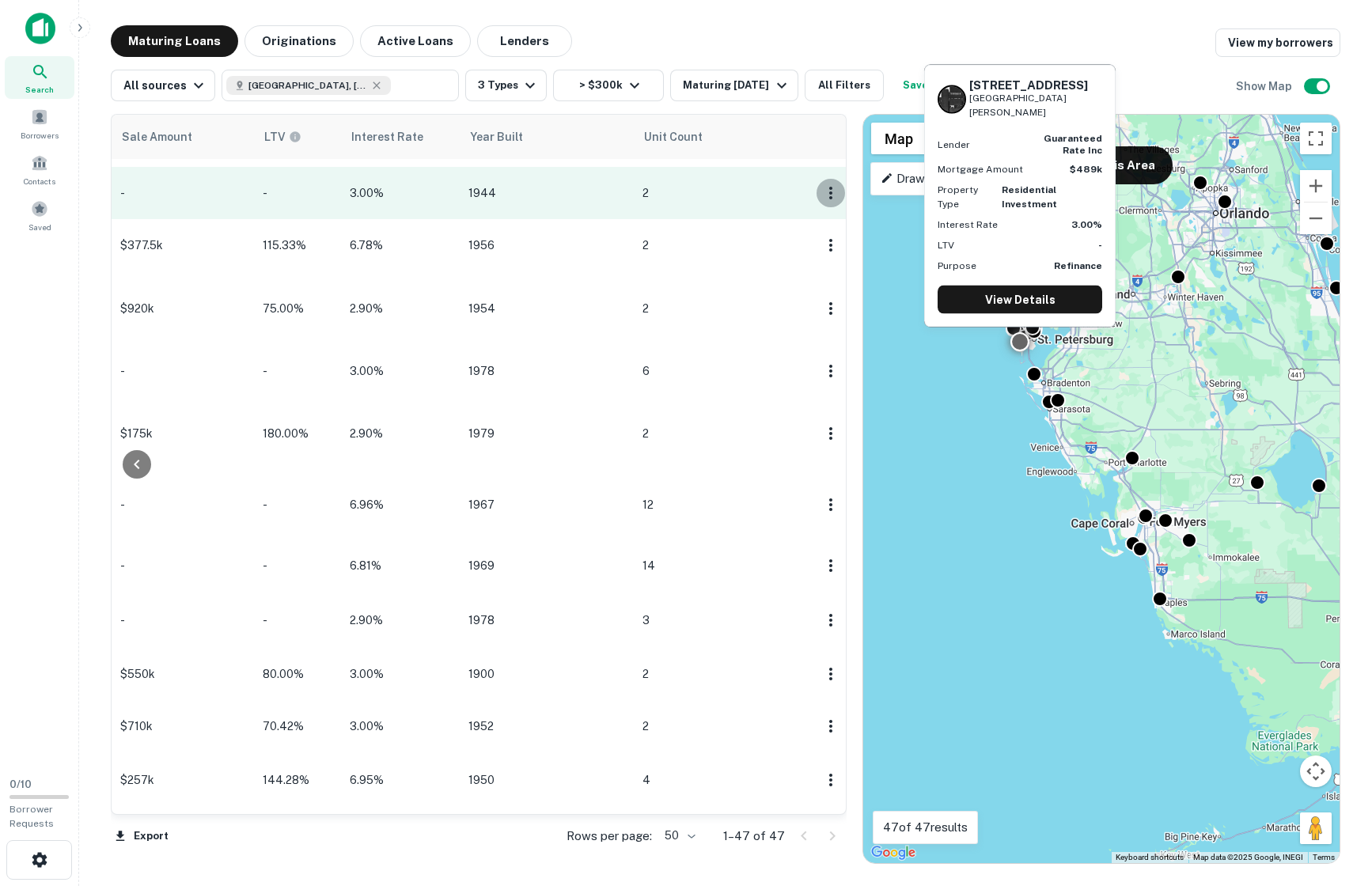
click at [826, 194] on icon "button" at bounding box center [831, 193] width 19 height 19
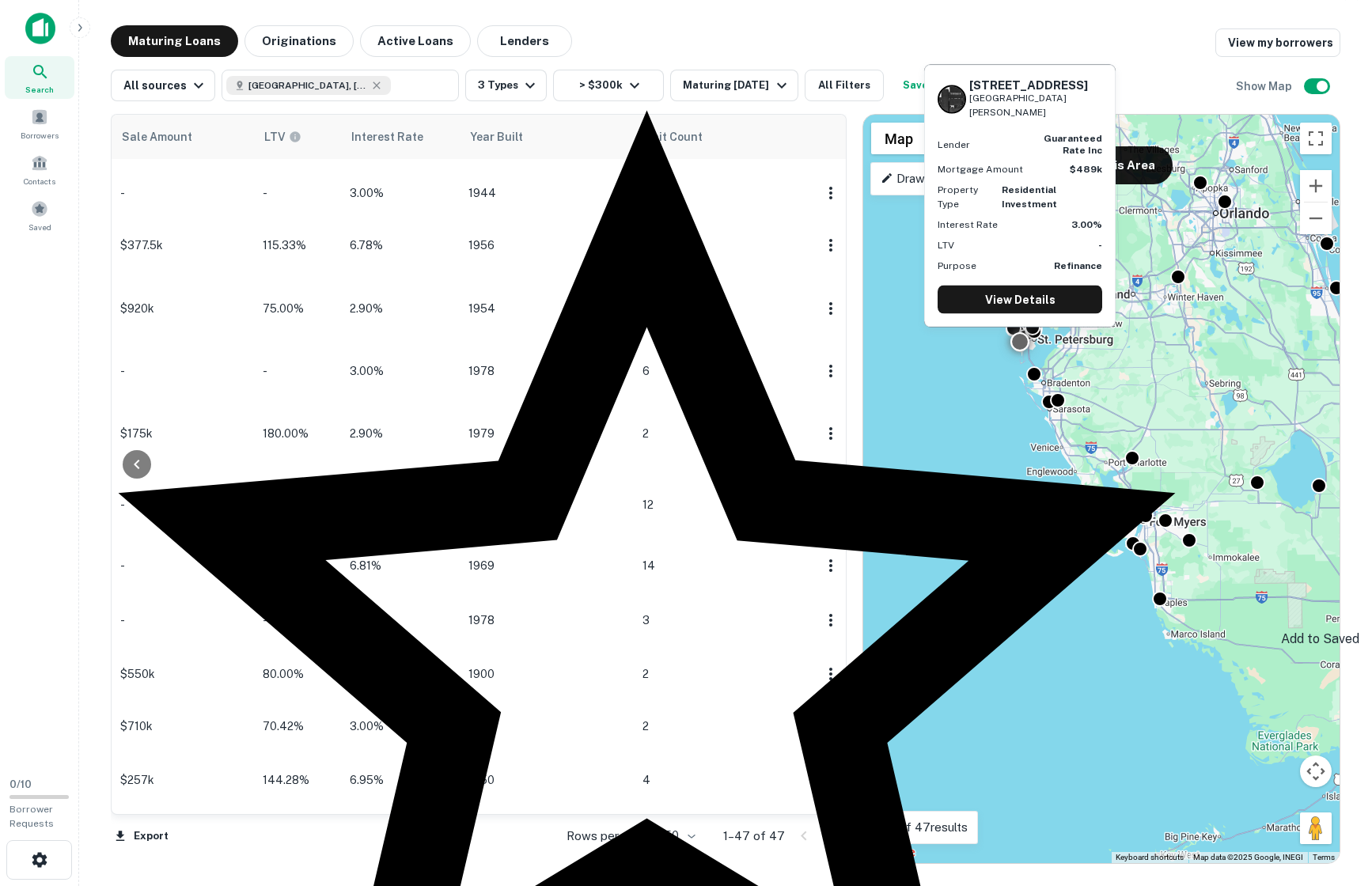
click at [712, 3] on div at bounding box center [686, 443] width 1372 height 886
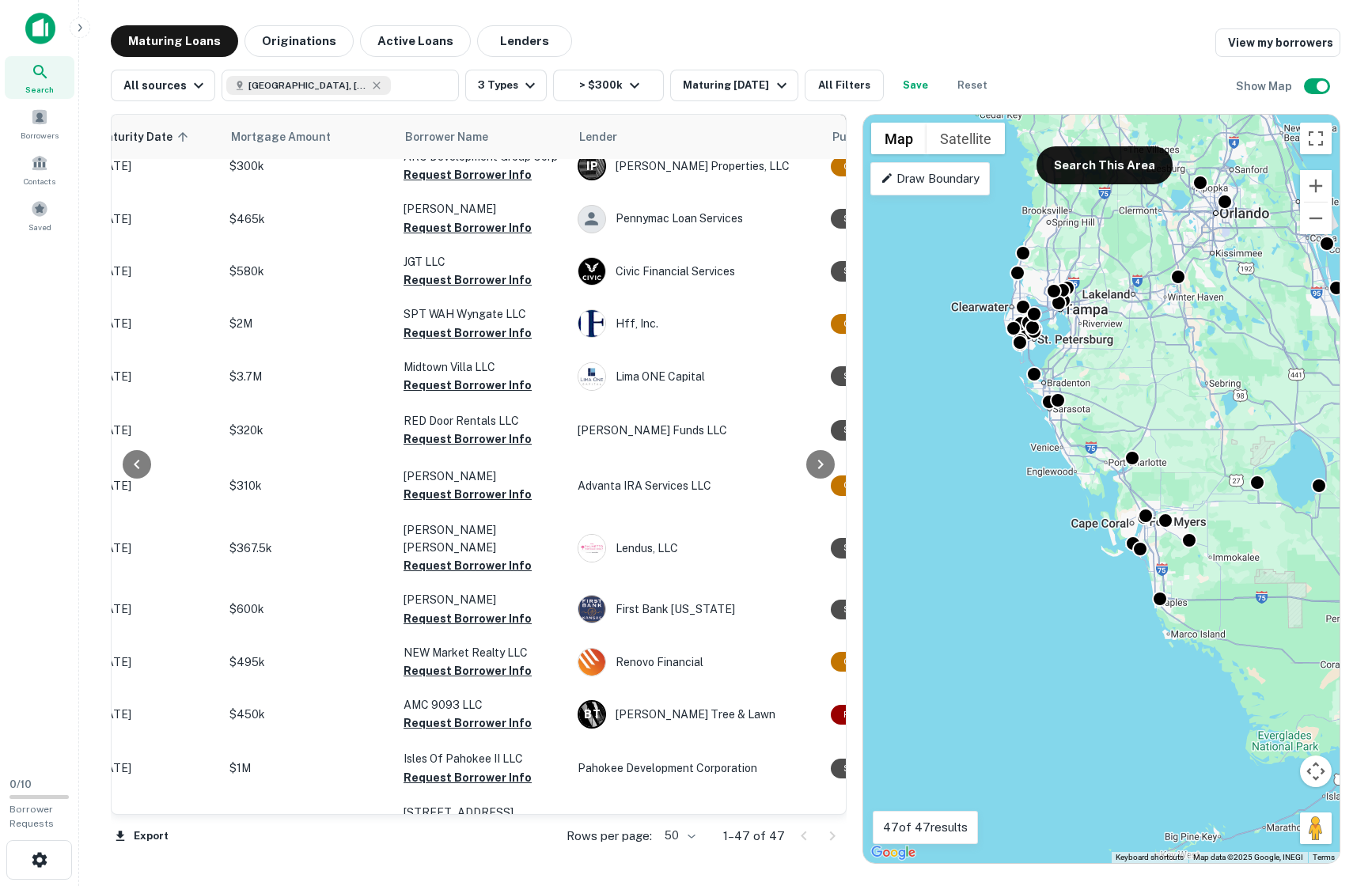
scroll to position [1954, 0]
